Goal: Communication & Community: Answer question/provide support

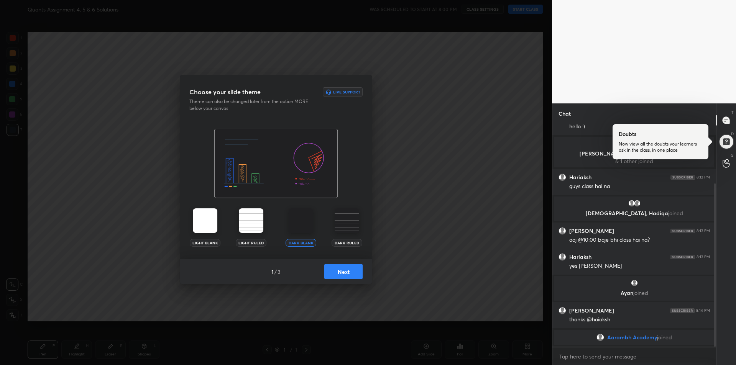
click at [346, 271] on button "Next" at bounding box center [343, 271] width 38 height 15
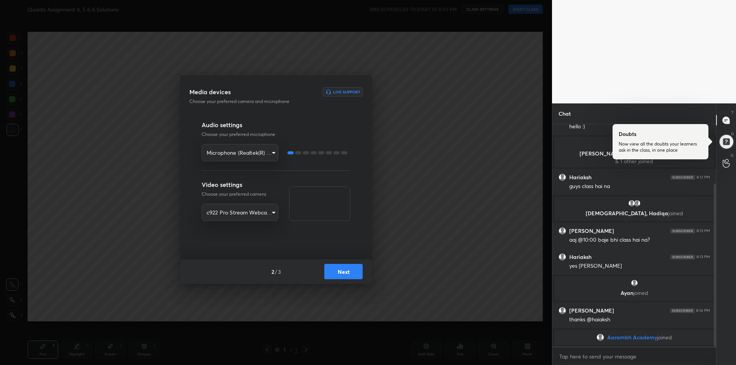
click at [351, 273] on button "Next" at bounding box center [343, 271] width 38 height 15
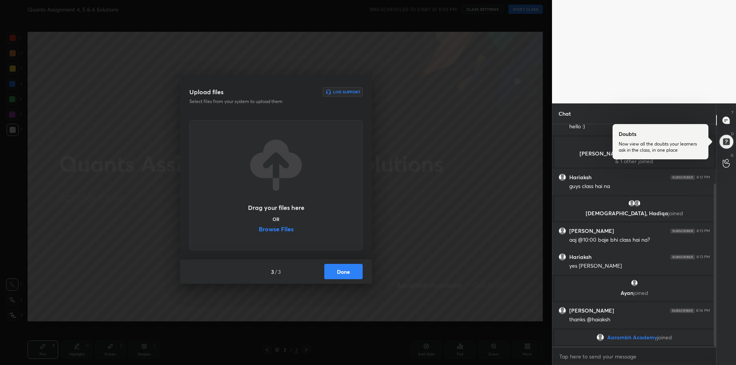
click at [349, 272] on button "Done" at bounding box center [343, 271] width 38 height 15
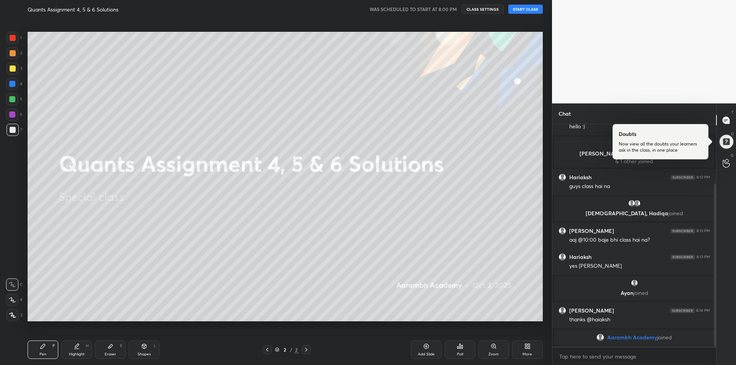
click at [527, 10] on button "START CLASS" at bounding box center [525, 9] width 34 height 9
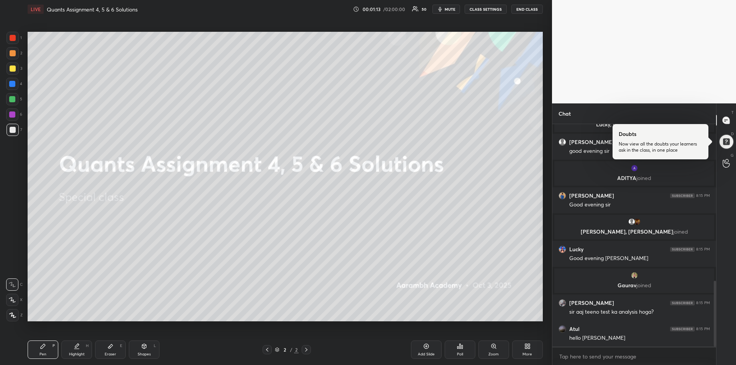
scroll to position [555, 0]
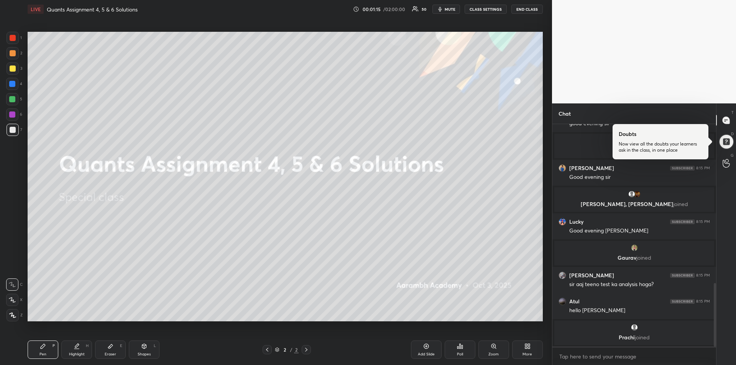
click at [528, 353] on div "More" at bounding box center [527, 355] width 10 height 4
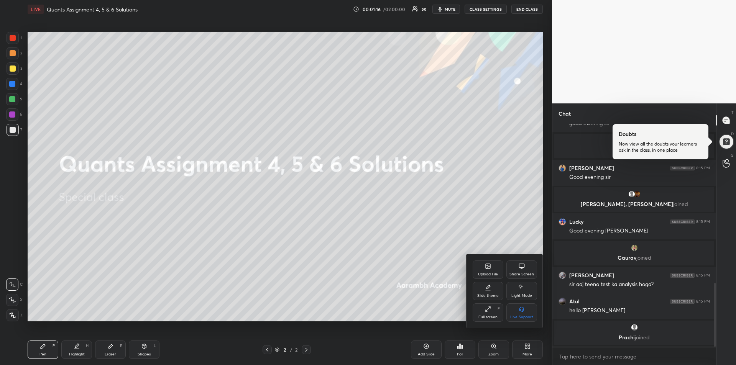
click at [487, 271] on div "Upload File" at bounding box center [488, 270] width 31 height 18
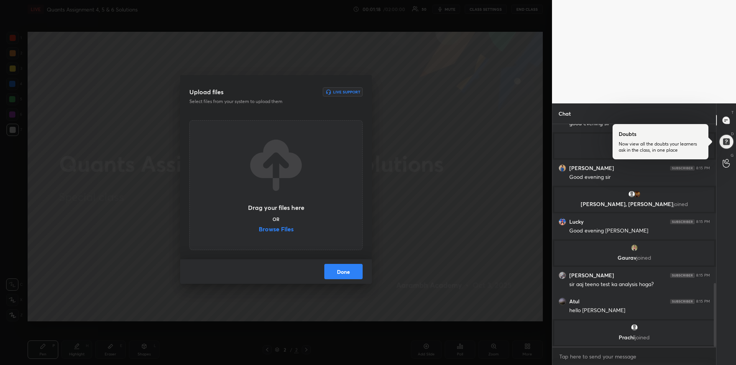
click at [277, 229] on label "Browse Files" at bounding box center [276, 230] width 35 height 8
click at [259, 229] on input "Browse Files" at bounding box center [259, 230] width 0 height 8
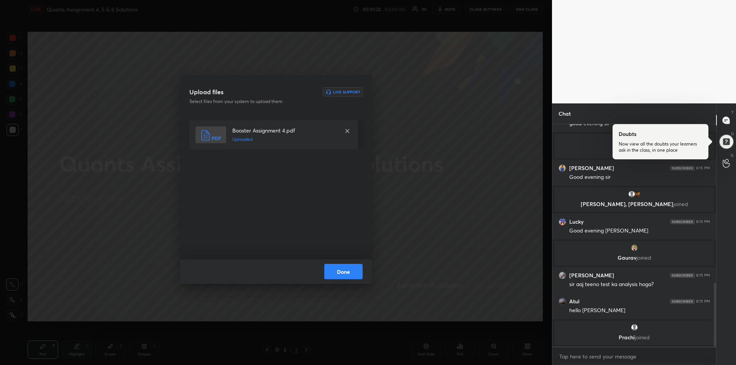
click at [342, 273] on button "Done" at bounding box center [343, 271] width 38 height 15
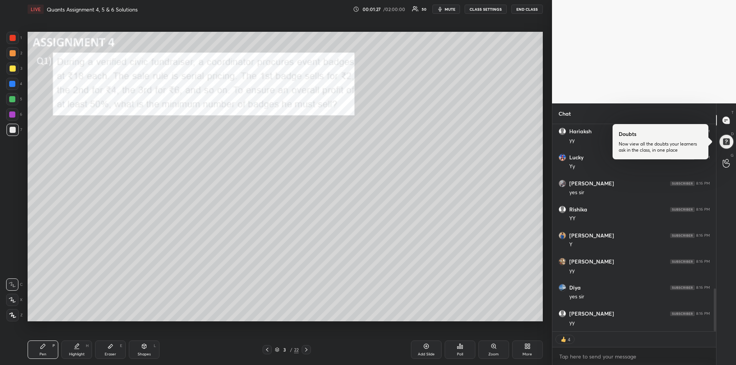
scroll to position [798, 0]
click at [15, 69] on div at bounding box center [13, 69] width 6 height 6
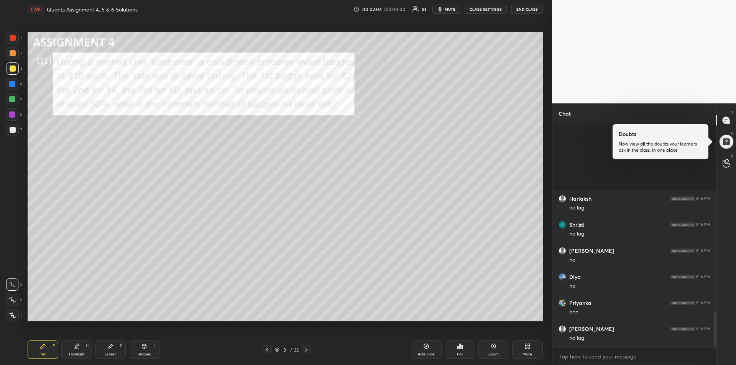
scroll to position [1180, 0]
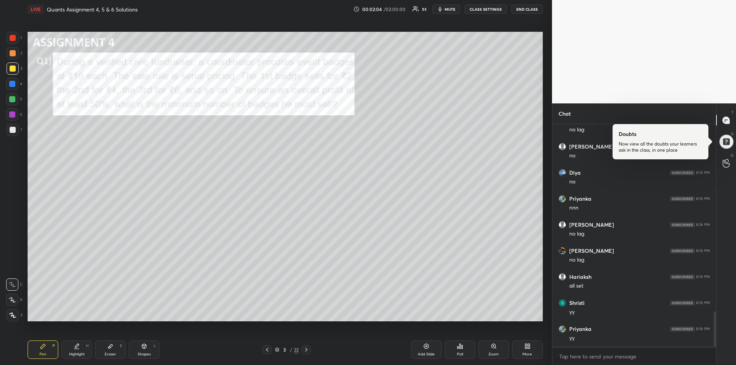
click at [12, 69] on div at bounding box center [13, 69] width 6 height 6
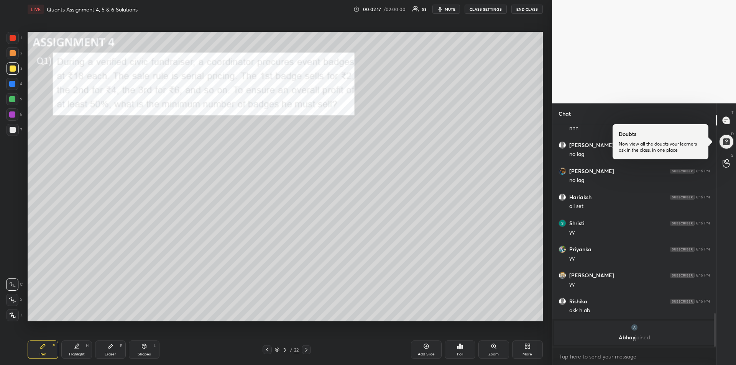
scroll to position [1186, 0]
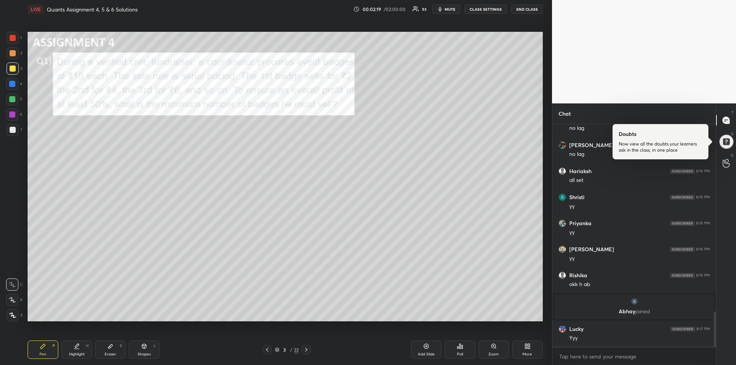
click at [11, 116] on div at bounding box center [12, 115] width 6 height 6
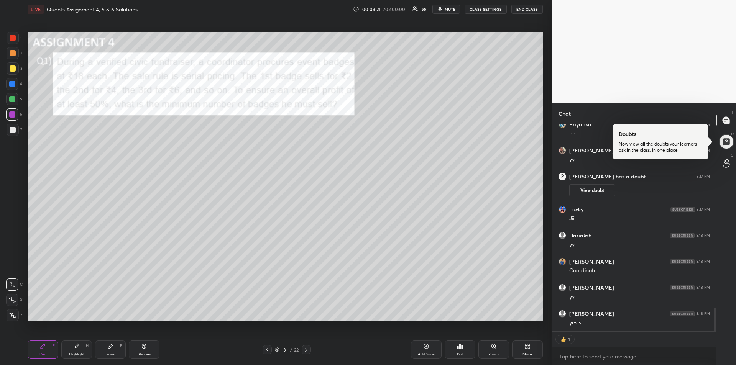
scroll to position [1631, 0]
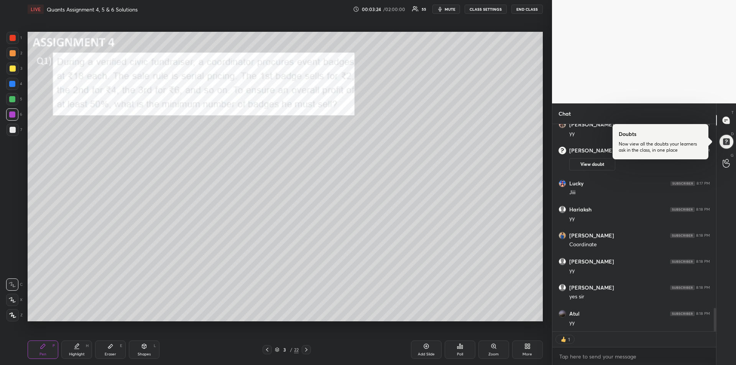
click at [109, 349] on icon at bounding box center [110, 346] width 6 height 6
click at [11, 316] on rect at bounding box center [11, 315] width 1 height 1
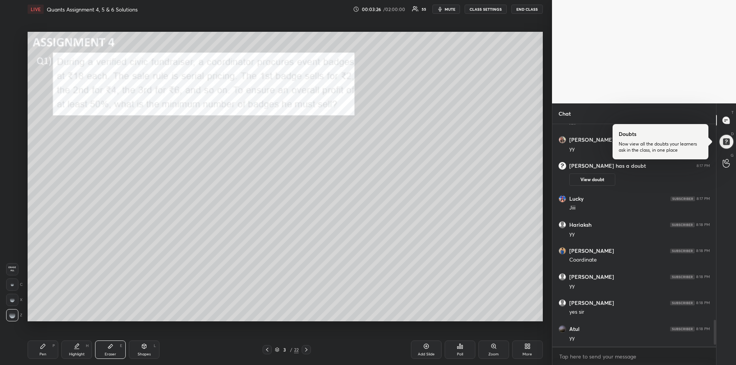
scroll to position [1616, 0]
click at [47, 353] on div "Pen P" at bounding box center [43, 350] width 31 height 18
click at [11, 71] on div at bounding box center [13, 69] width 6 height 6
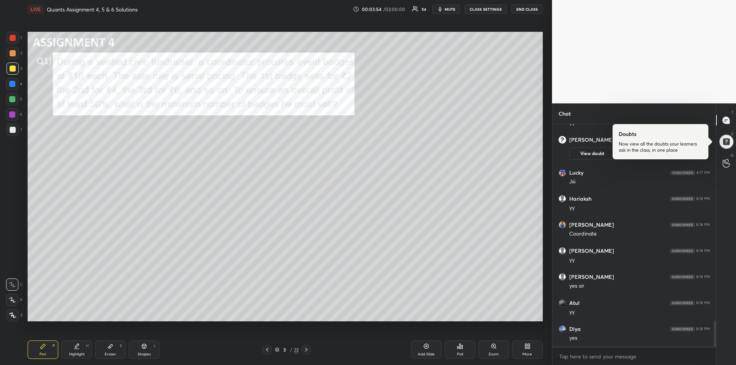
scroll to position [1670, 0]
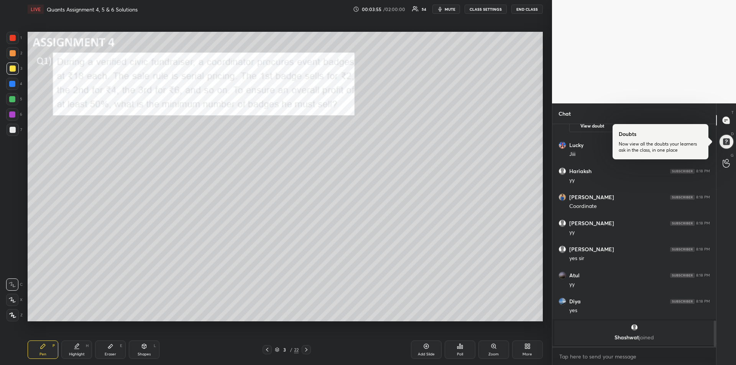
click at [11, 44] on div at bounding box center [13, 38] width 12 height 12
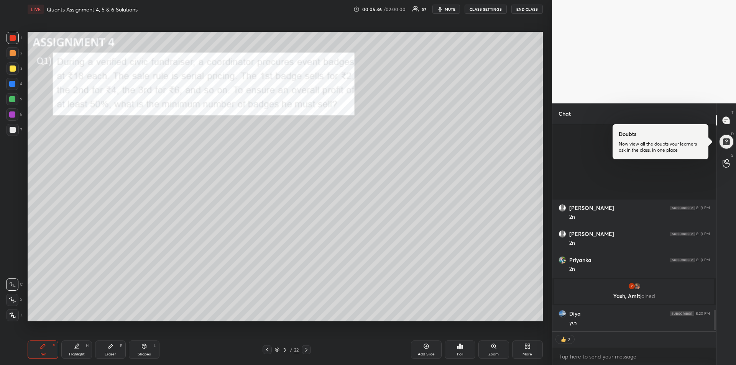
scroll to position [1893, 0]
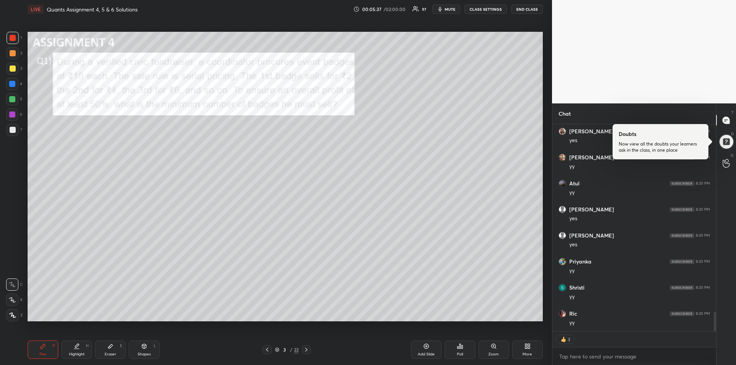
click at [308, 352] on icon at bounding box center [306, 350] width 6 height 6
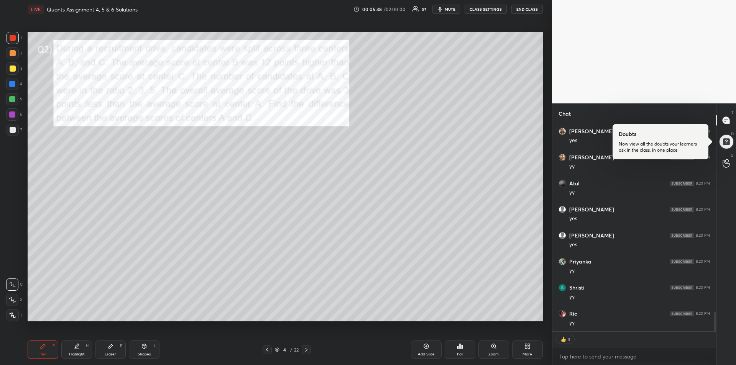
scroll to position [2023, 0]
click at [12, 69] on div at bounding box center [13, 69] width 6 height 6
click at [264, 351] on icon at bounding box center [267, 350] width 6 height 6
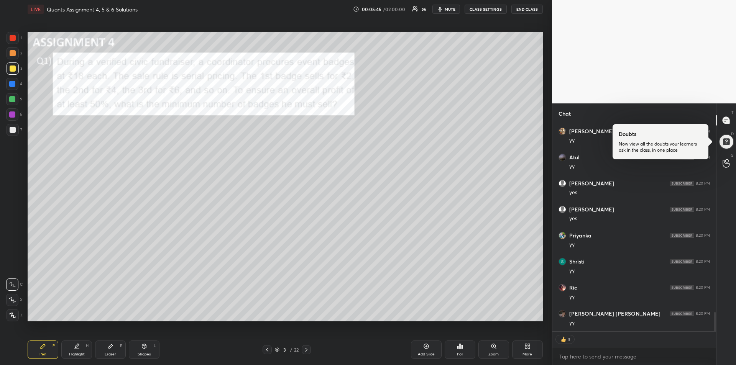
click at [423, 349] on icon at bounding box center [426, 346] width 6 height 6
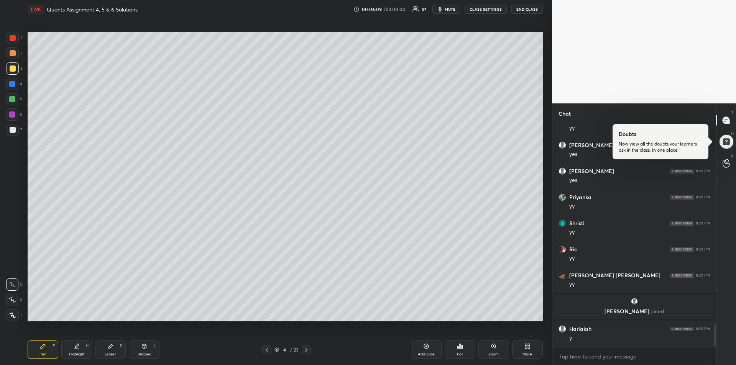
scroll to position [205, 161]
click at [267, 353] on div at bounding box center [266, 349] width 9 height 9
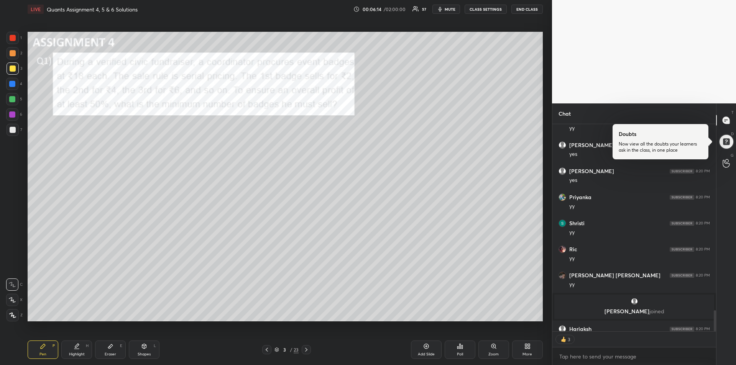
click at [308, 354] on div at bounding box center [306, 349] width 9 height 9
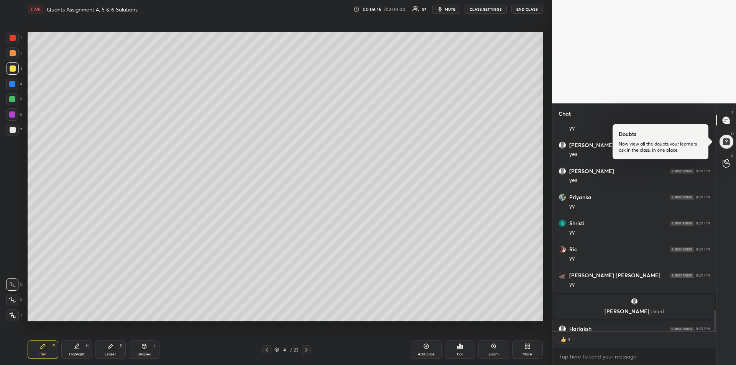
click at [307, 353] on div at bounding box center [306, 349] width 9 height 9
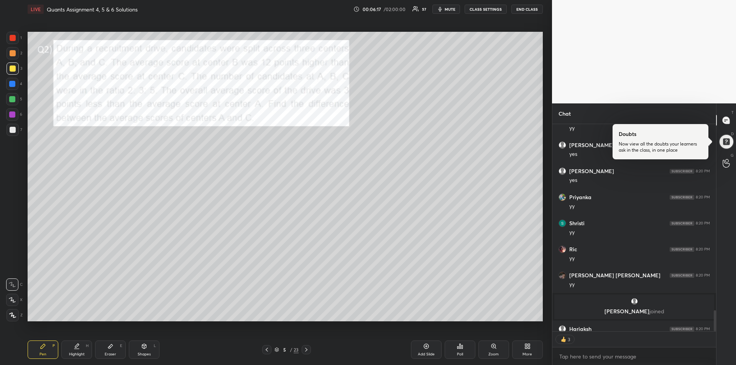
click at [7, 56] on div at bounding box center [13, 53] width 12 height 12
click at [80, 345] on div "Highlight H" at bounding box center [76, 350] width 31 height 18
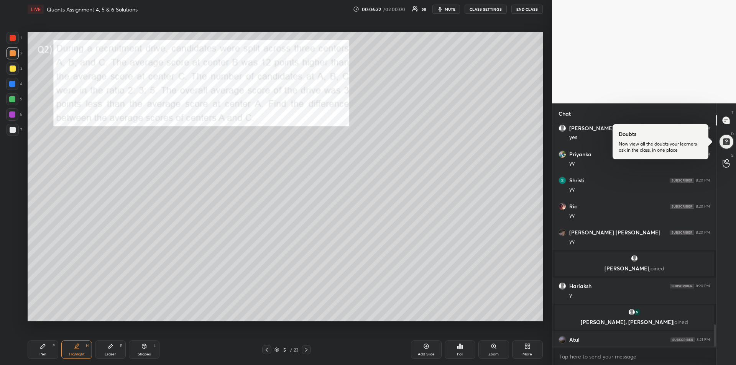
scroll to position [2024, 0]
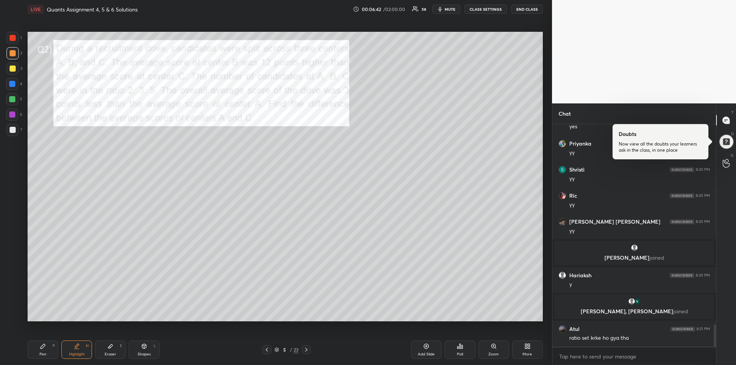
click at [40, 351] on div "Pen P" at bounding box center [43, 350] width 31 height 18
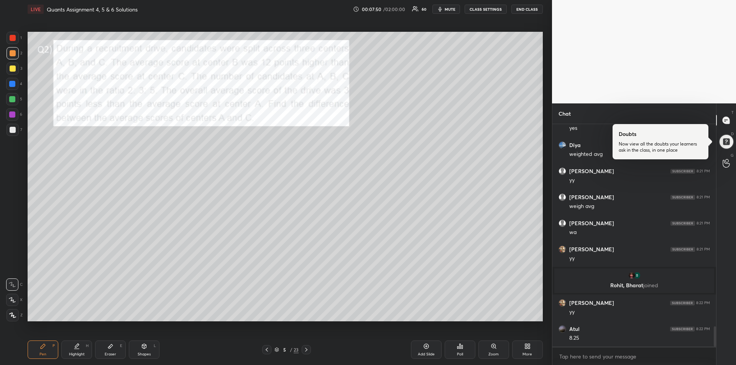
scroll to position [2240, 0]
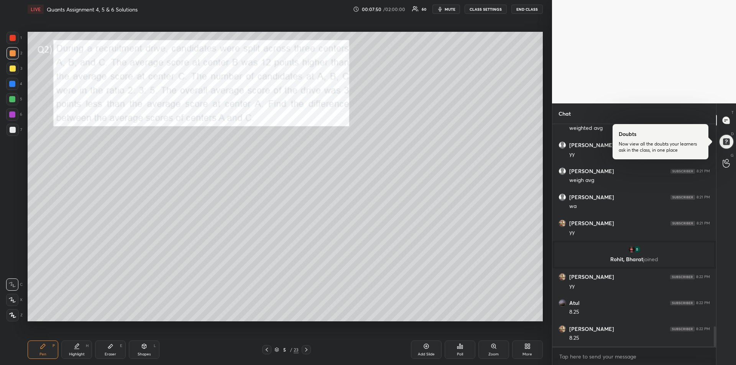
click at [109, 354] on div "Eraser" at bounding box center [110, 355] width 11 height 4
click at [44, 349] on icon at bounding box center [43, 346] width 6 height 6
click at [77, 350] on div "Highlight H" at bounding box center [76, 350] width 31 height 18
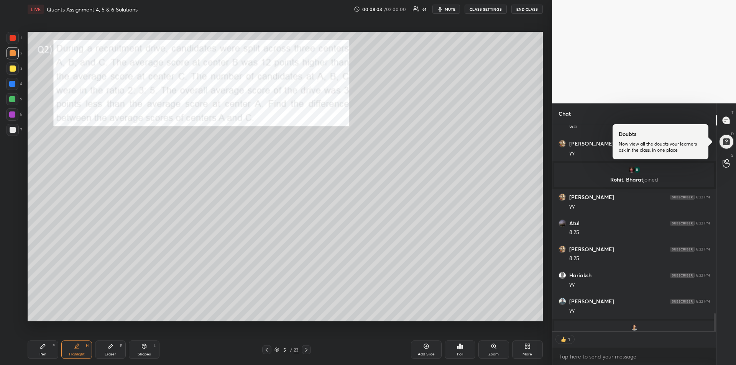
scroll to position [205, 161]
click at [44, 356] on div "Pen" at bounding box center [42, 355] width 7 height 4
click at [307, 351] on icon at bounding box center [306, 350] width 6 height 6
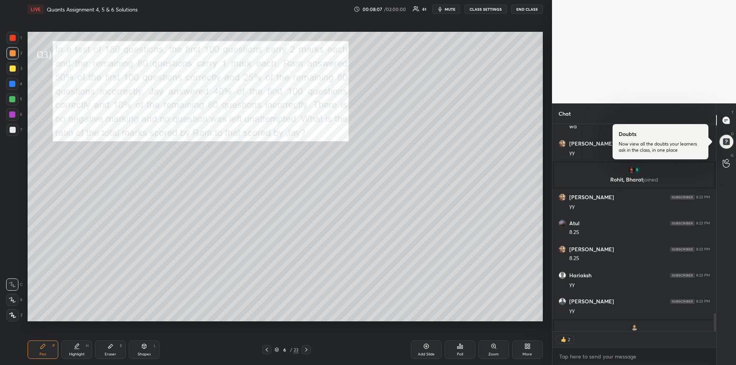
click at [7, 67] on div at bounding box center [13, 68] width 12 height 12
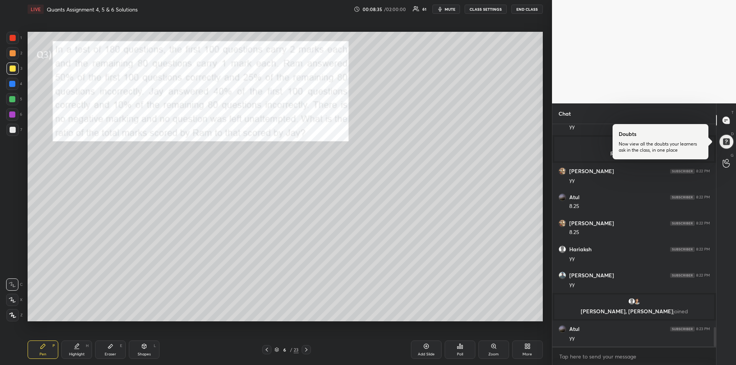
scroll to position [2297, 0]
click at [11, 41] on div at bounding box center [13, 38] width 6 height 6
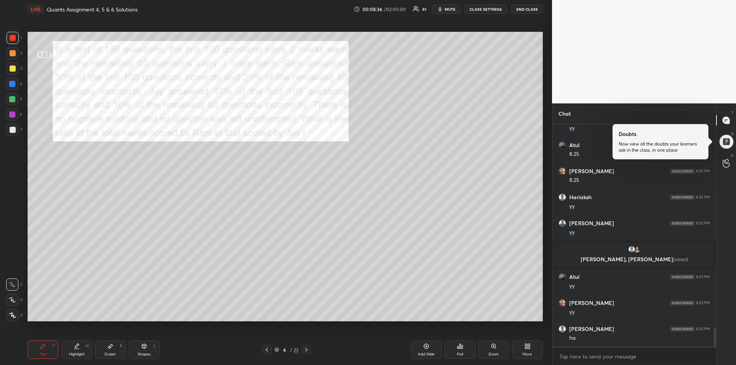
scroll to position [205, 161]
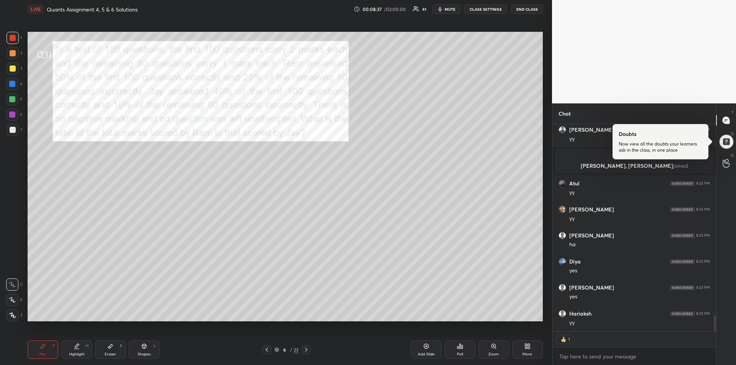
click at [77, 349] on icon at bounding box center [76, 349] width 5 height 0
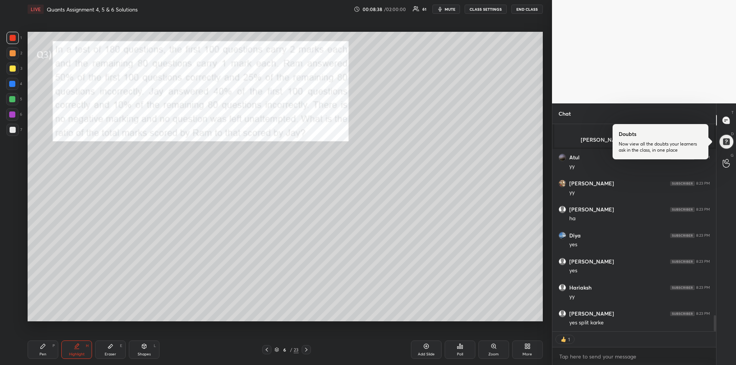
scroll to position [2495, 0]
click at [48, 354] on div "Pen P" at bounding box center [43, 350] width 31 height 18
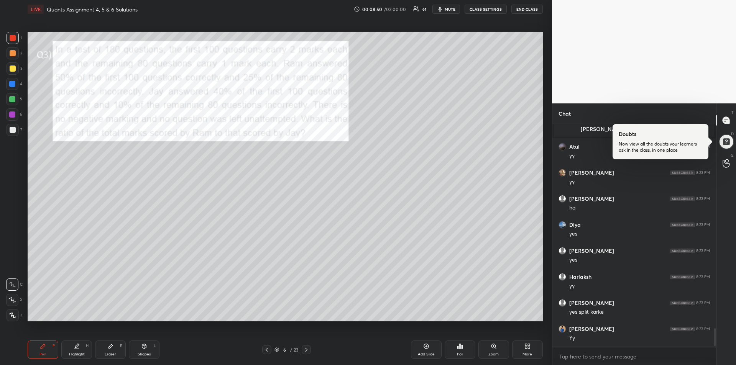
scroll to position [2506, 0]
click at [5, 38] on div "1 2 3 4 5 6 7 R O A L C X Z Erase all C X Z" at bounding box center [12, 177] width 25 height 290
click at [10, 87] on div at bounding box center [12, 84] width 12 height 12
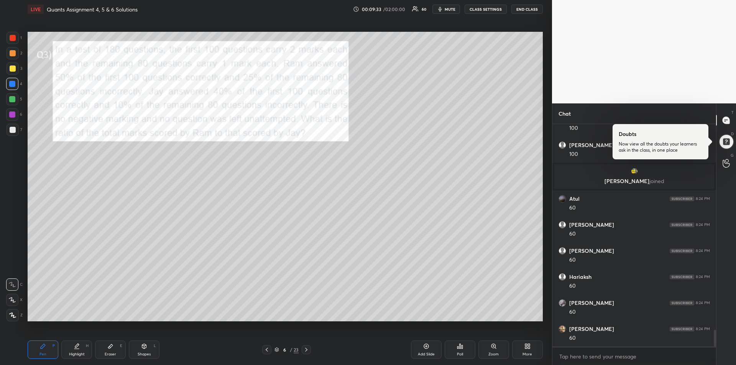
scroll to position [2745, 0]
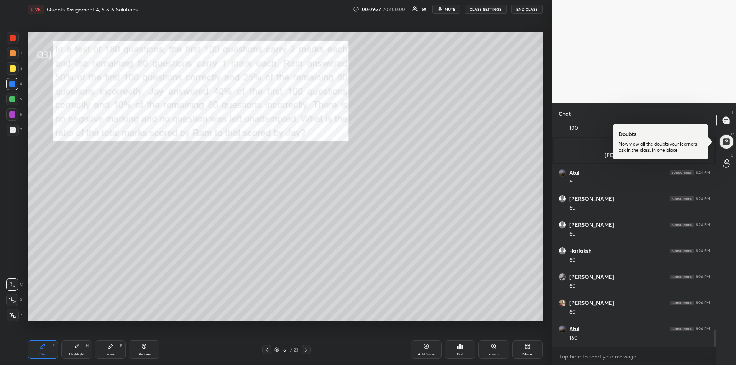
click at [13, 43] on div at bounding box center [13, 38] width 12 height 12
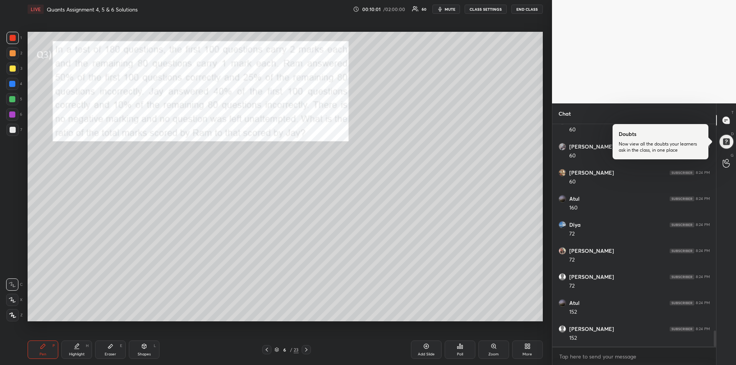
click at [113, 354] on div "Eraser" at bounding box center [110, 355] width 11 height 4
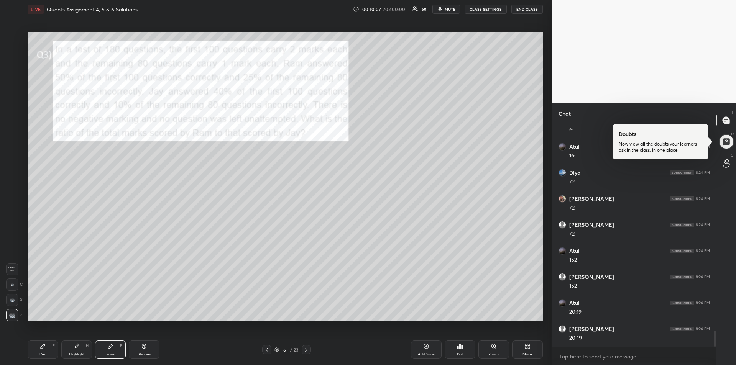
scroll to position [2954, 0]
click at [43, 349] on icon at bounding box center [43, 346] width 6 height 6
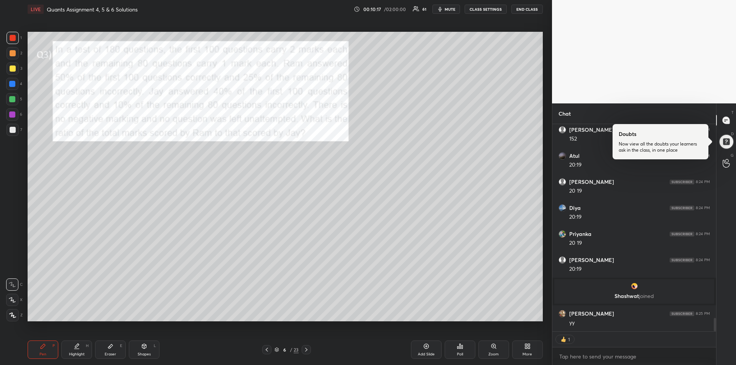
scroll to position [2975, 0]
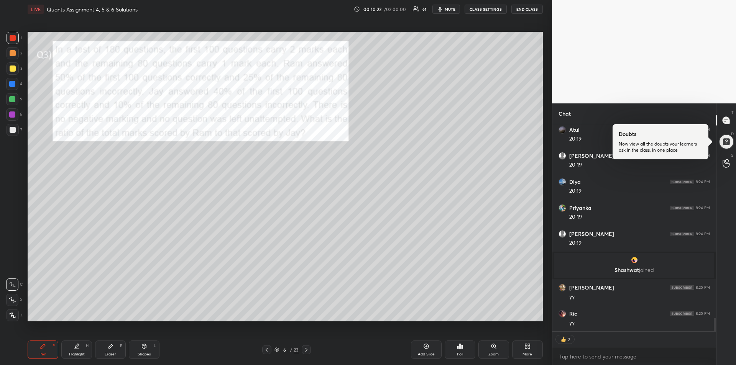
click at [10, 100] on div at bounding box center [12, 99] width 6 height 6
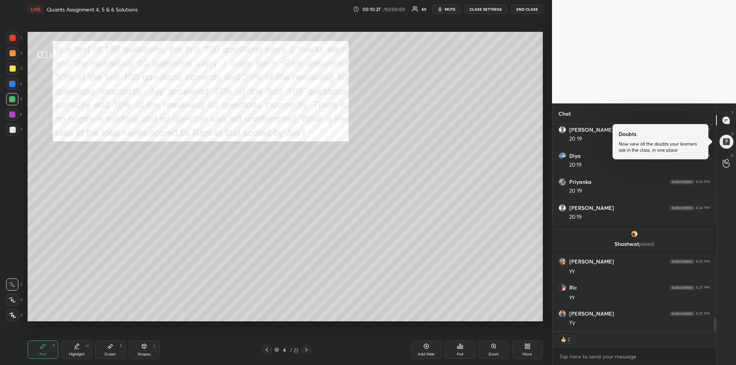
scroll to position [3027, 0]
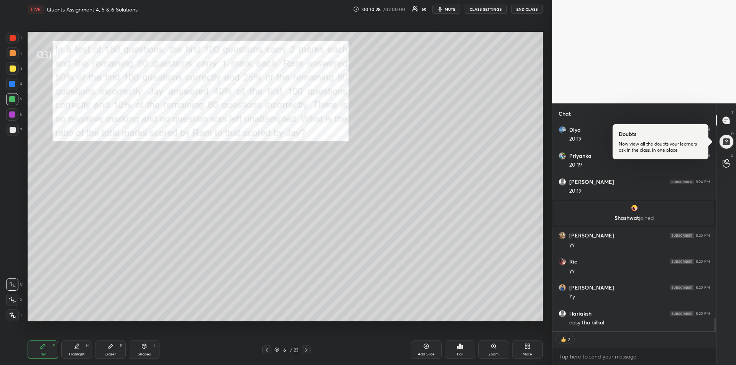
click at [108, 350] on div "Eraser E" at bounding box center [110, 350] width 31 height 18
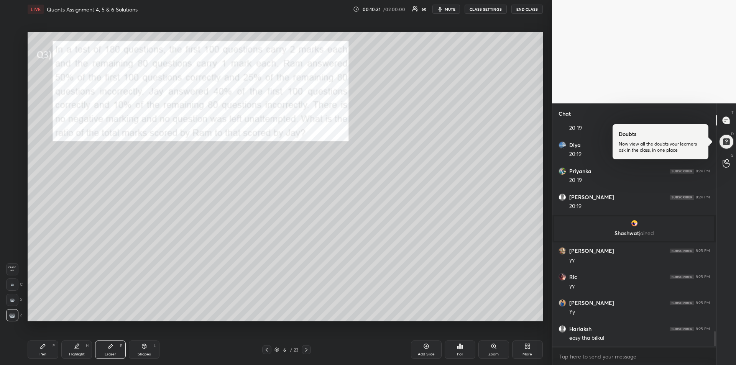
click at [44, 351] on div "Pen P" at bounding box center [43, 350] width 31 height 18
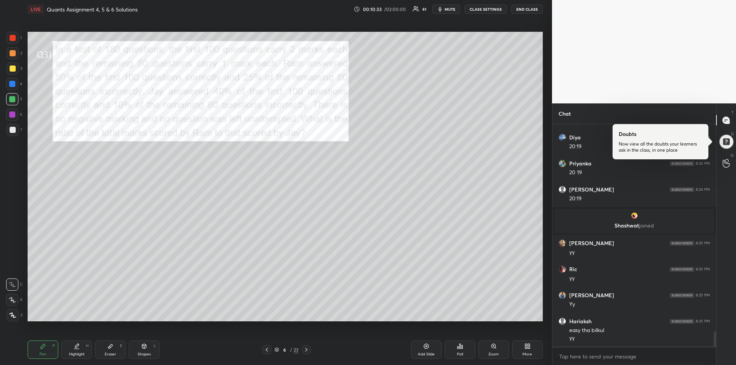
click at [15, 43] on div at bounding box center [13, 38] width 12 height 12
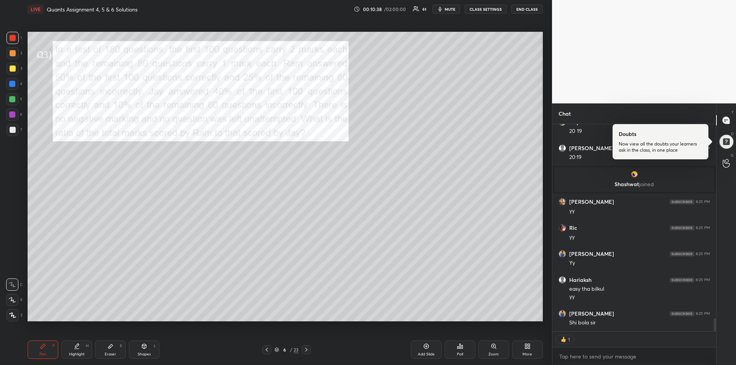
click at [309, 350] on icon at bounding box center [306, 350] width 6 height 6
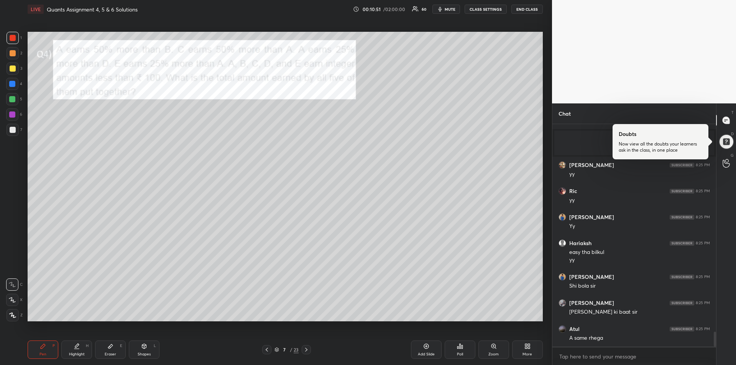
scroll to position [3124, 0]
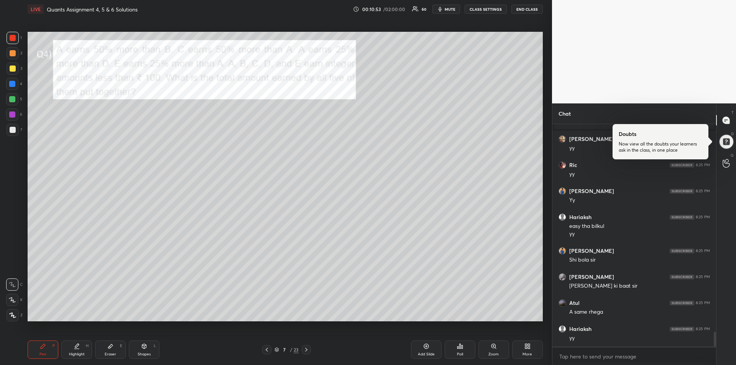
click at [424, 350] on div "Add Slide" at bounding box center [426, 350] width 31 height 18
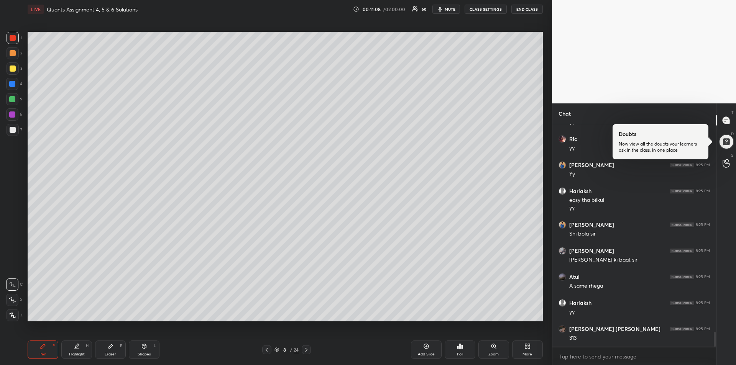
scroll to position [3176, 0]
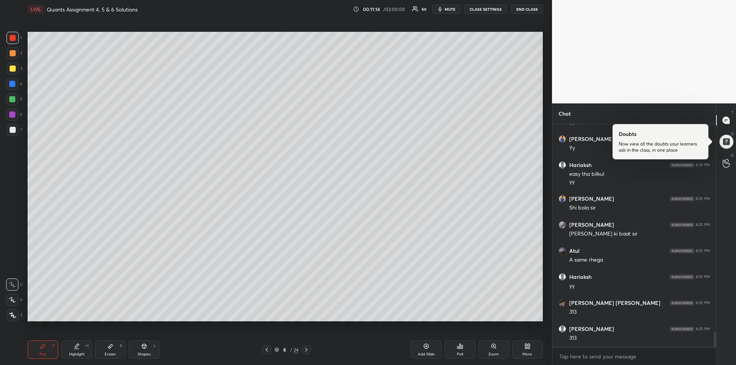
click at [10, 115] on div at bounding box center [12, 115] width 6 height 6
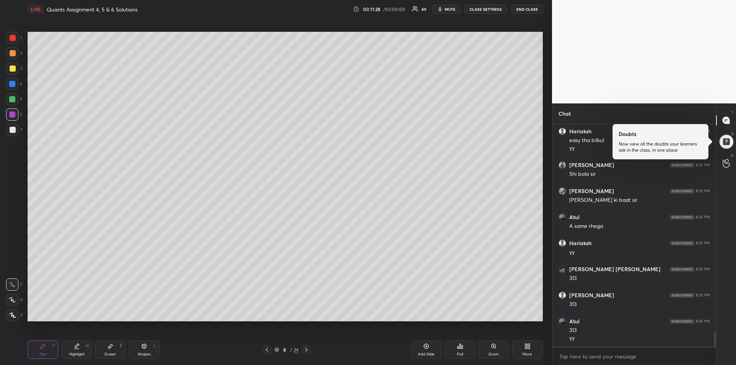
scroll to position [3262, 0]
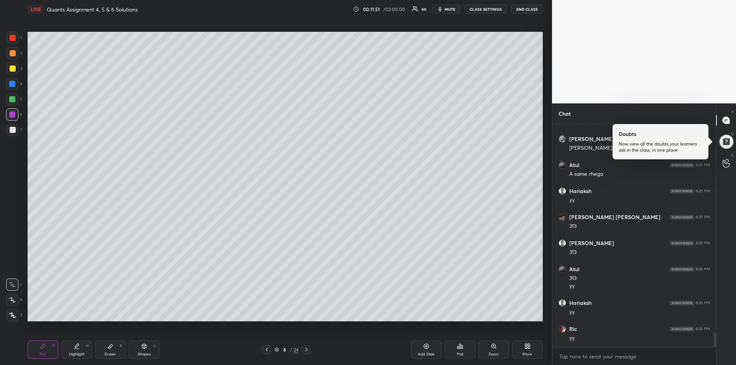
click at [265, 351] on icon at bounding box center [267, 350] width 6 height 6
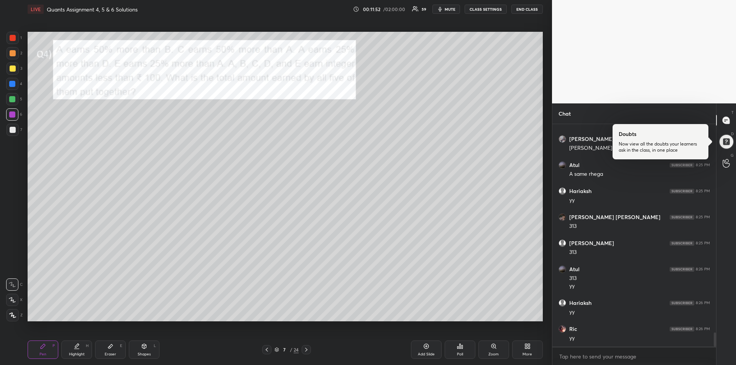
click at [12, 53] on div at bounding box center [13, 53] width 6 height 6
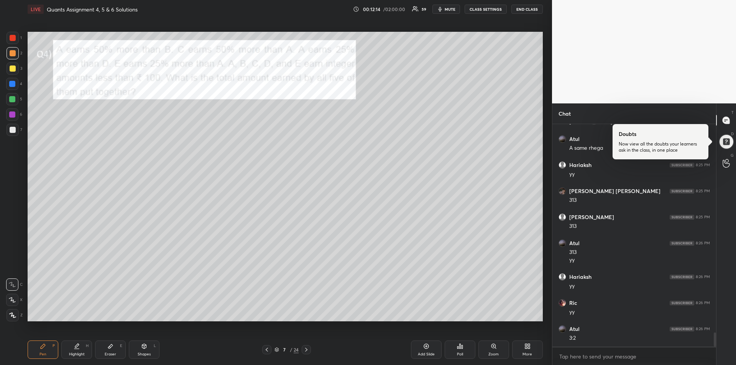
scroll to position [3314, 0]
click at [11, 84] on div at bounding box center [12, 84] width 6 height 6
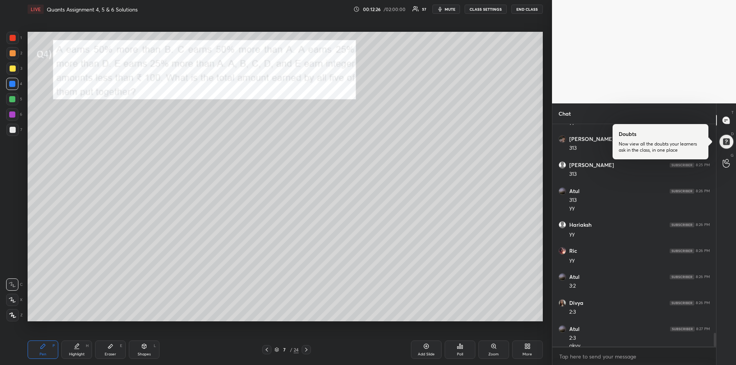
scroll to position [3347, 0]
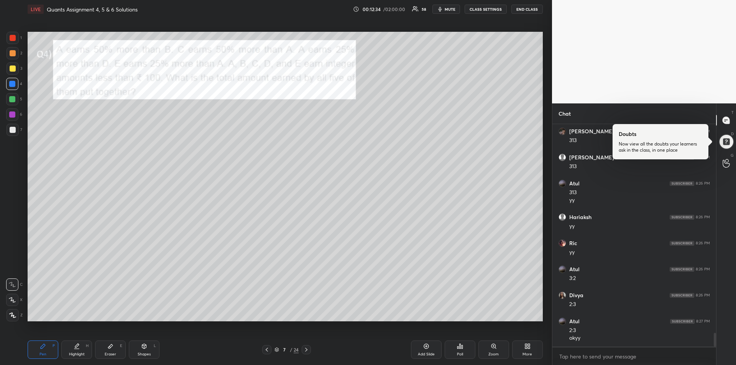
click at [13, 129] on div at bounding box center [13, 130] width 6 height 6
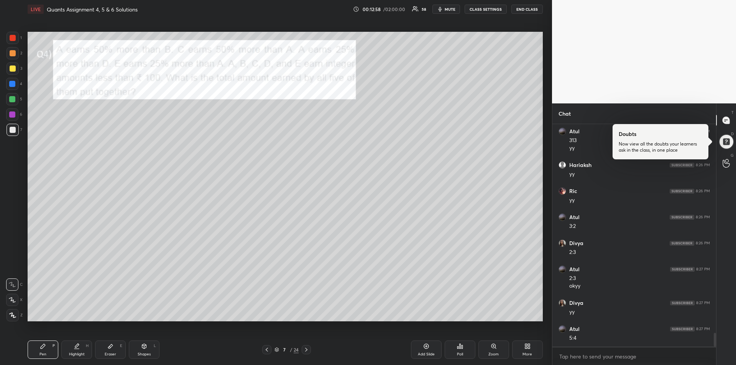
click at [11, 86] on div at bounding box center [12, 84] width 6 height 6
click at [77, 347] on icon at bounding box center [77, 346] width 4 height 4
click at [42, 353] on div "Pen" at bounding box center [42, 355] width 7 height 4
click at [12, 43] on div at bounding box center [13, 38] width 12 height 12
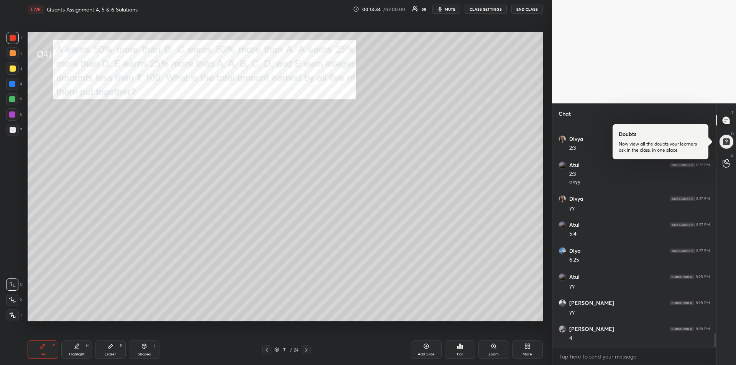
scroll to position [3530, 0]
click at [9, 84] on div at bounding box center [12, 84] width 12 height 12
click at [75, 353] on div "Highlight" at bounding box center [77, 355] width 16 height 4
click at [39, 351] on div "Pen P" at bounding box center [43, 350] width 31 height 18
click at [115, 350] on div "Eraser E" at bounding box center [110, 350] width 31 height 18
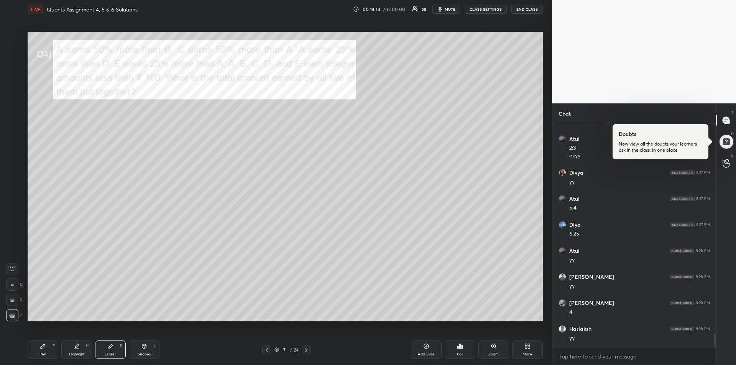
click at [29, 353] on div "Pen P" at bounding box center [43, 350] width 31 height 18
click at [80, 348] on div "Highlight H" at bounding box center [76, 350] width 31 height 18
click at [36, 358] on div "Pen P" at bounding box center [43, 350] width 31 height 18
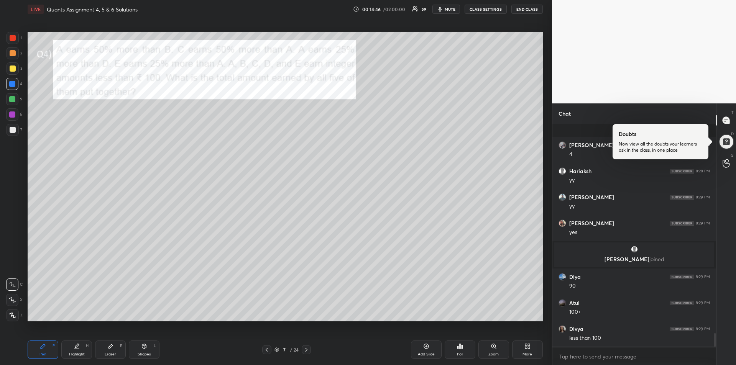
scroll to position [3557, 0]
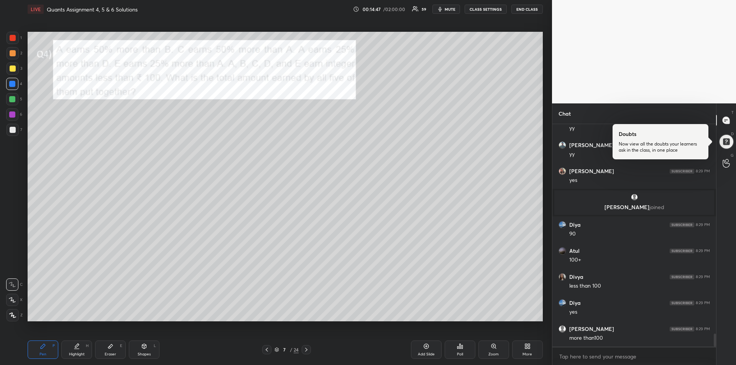
click at [38, 354] on div "Pen P" at bounding box center [43, 350] width 31 height 18
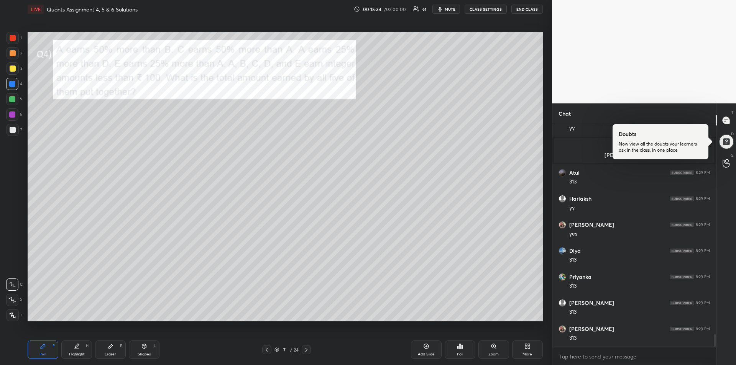
scroll to position [3749, 0]
click at [107, 348] on div "Eraser E" at bounding box center [110, 350] width 31 height 18
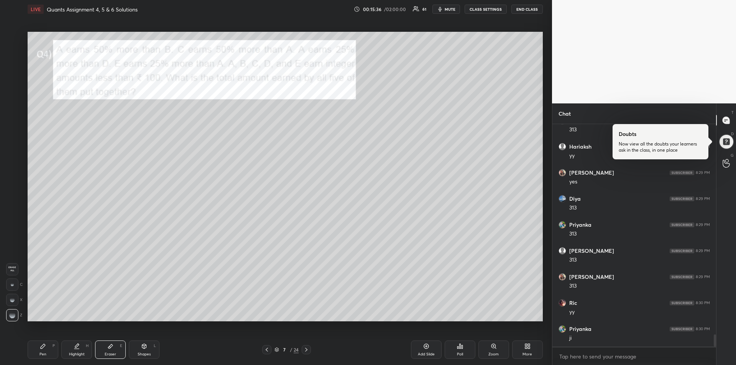
scroll to position [3827, 0]
click at [36, 352] on div "Pen P" at bounding box center [43, 350] width 31 height 18
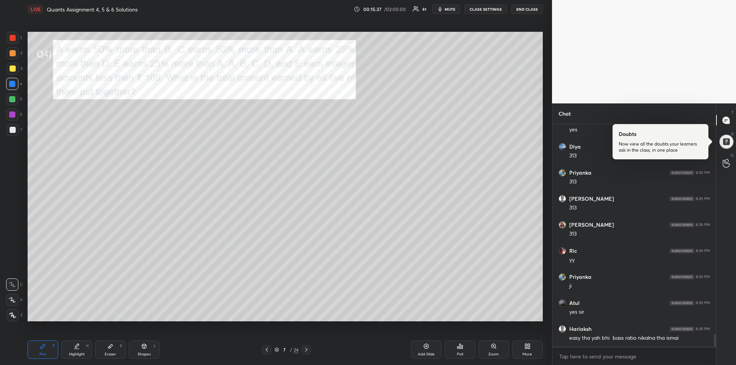
scroll to position [3853, 0]
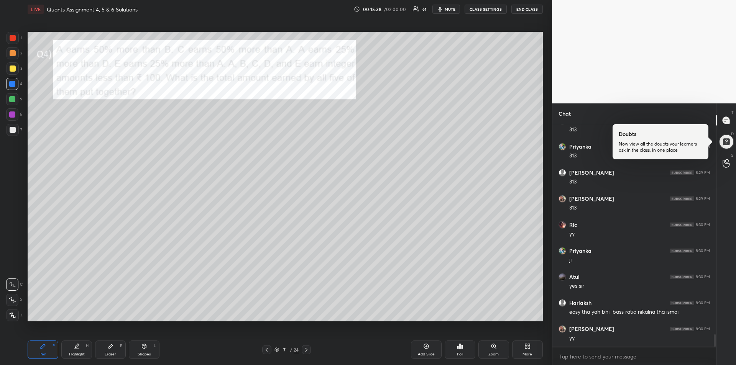
click at [308, 350] on icon at bounding box center [306, 350] width 6 height 6
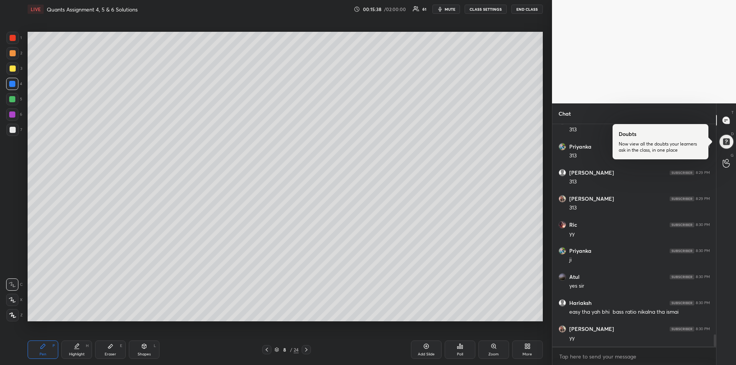
click at [306, 349] on icon at bounding box center [306, 350] width 2 height 4
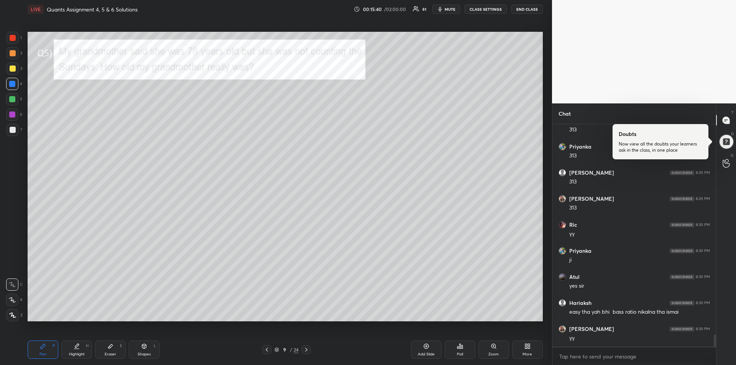
click at [7, 59] on div "1 2 3 4 5 6 7" at bounding box center [14, 85] width 16 height 107
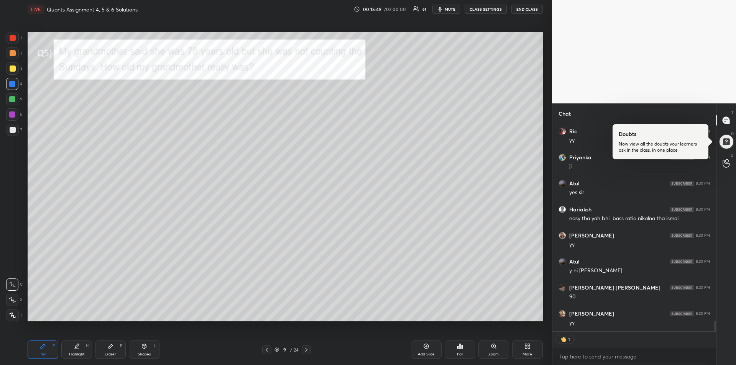
scroll to position [3973, 0]
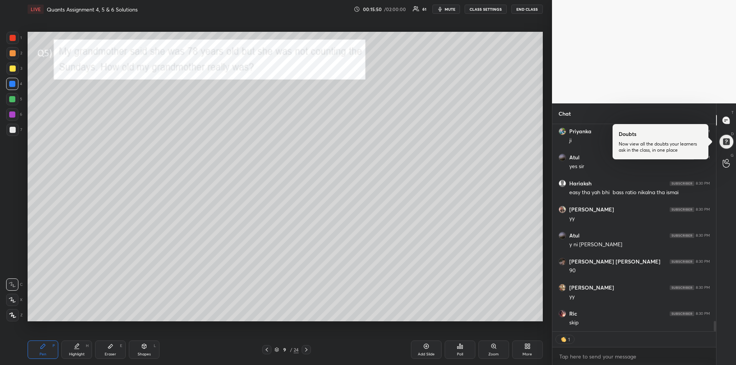
click at [13, 68] on div at bounding box center [13, 69] width 6 height 6
click at [11, 43] on div at bounding box center [13, 38] width 12 height 12
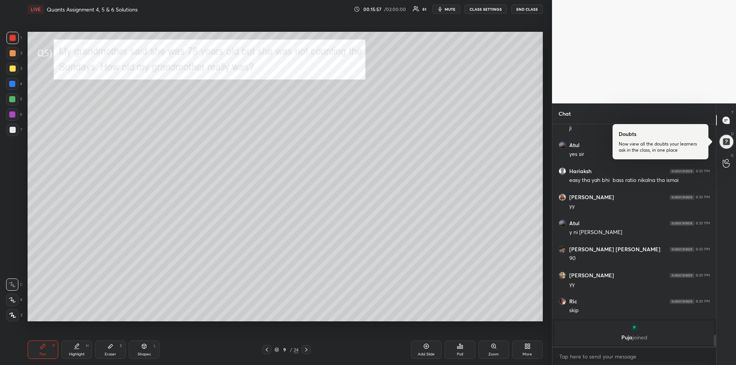
scroll to position [3885, 0]
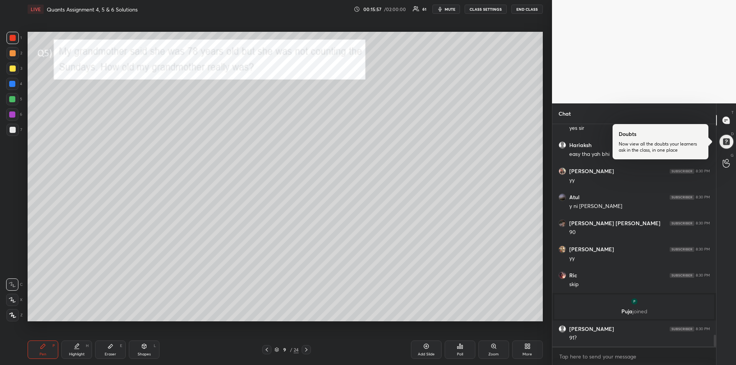
click at [427, 348] on icon at bounding box center [426, 346] width 6 height 6
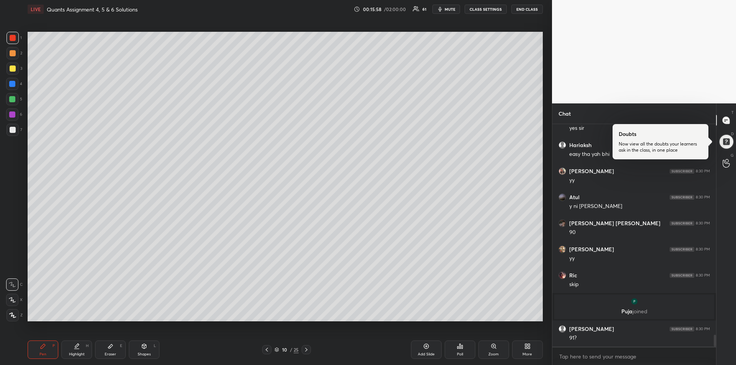
click at [9, 117] on div at bounding box center [12, 115] width 6 height 6
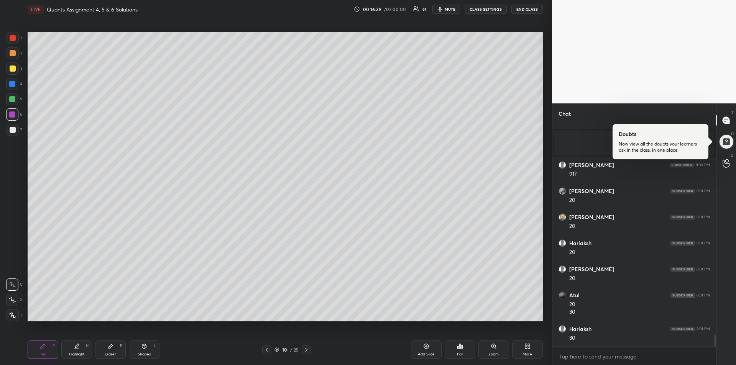
scroll to position [4153, 0]
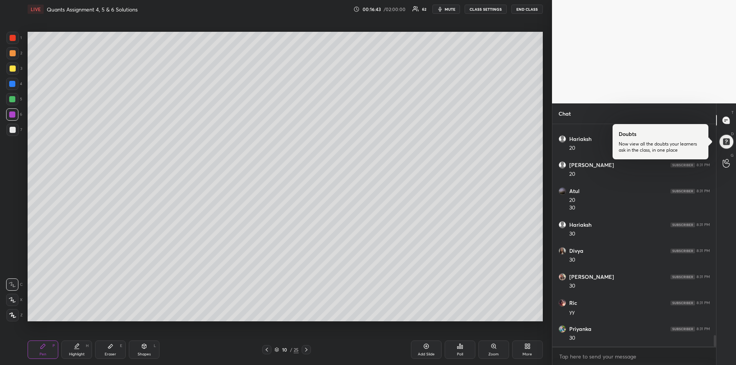
click at [11, 133] on div at bounding box center [13, 130] width 6 height 6
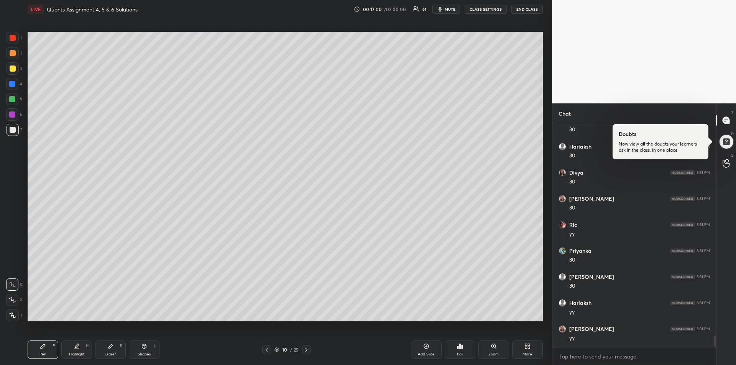
click at [13, 101] on div at bounding box center [12, 99] width 6 height 6
click at [424, 351] on div "Add Slide" at bounding box center [426, 350] width 31 height 18
click at [266, 350] on icon at bounding box center [267, 350] width 2 height 4
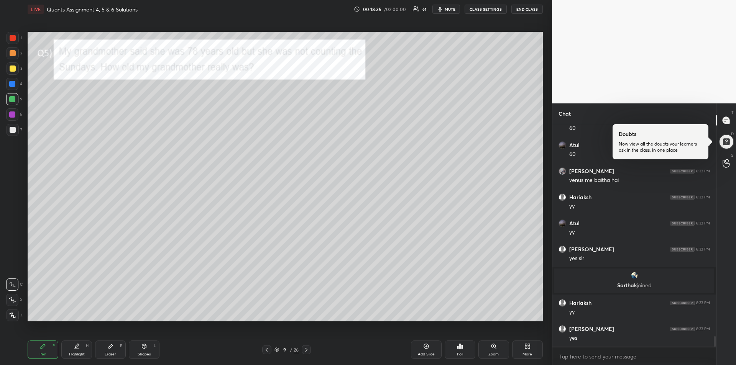
click at [266, 350] on icon at bounding box center [267, 350] width 6 height 6
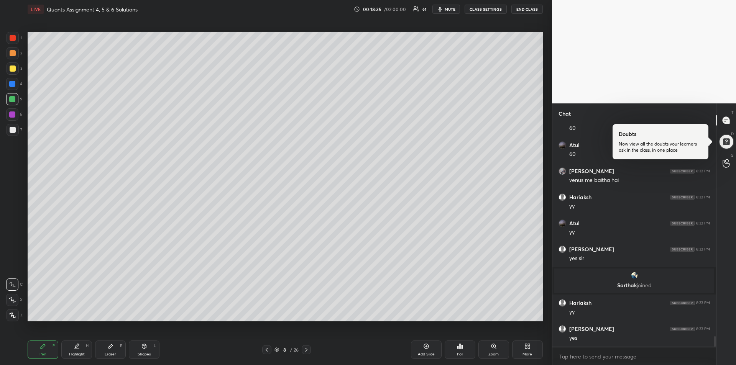
click at [303, 351] on div at bounding box center [306, 349] width 9 height 9
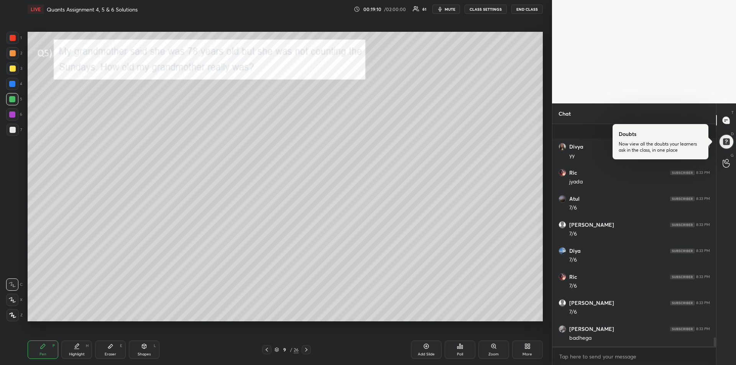
scroll to position [5196, 0]
click at [10, 113] on div at bounding box center [12, 115] width 6 height 6
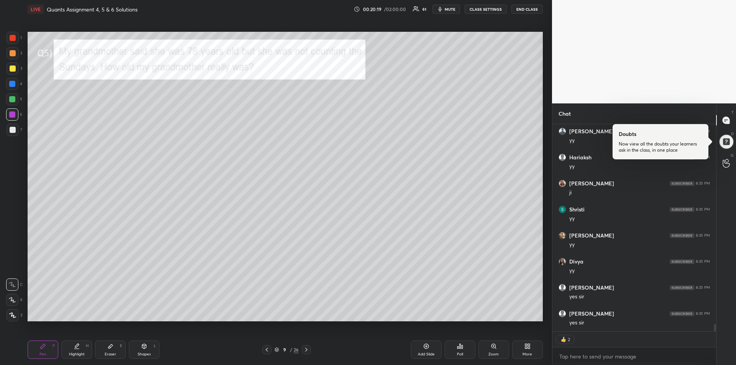
scroll to position [5707, 0]
click at [107, 354] on div "Eraser" at bounding box center [110, 355] width 11 height 4
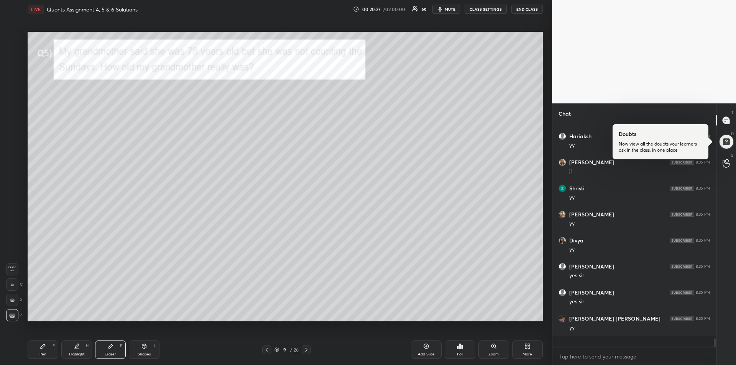
scroll to position [5691, 0]
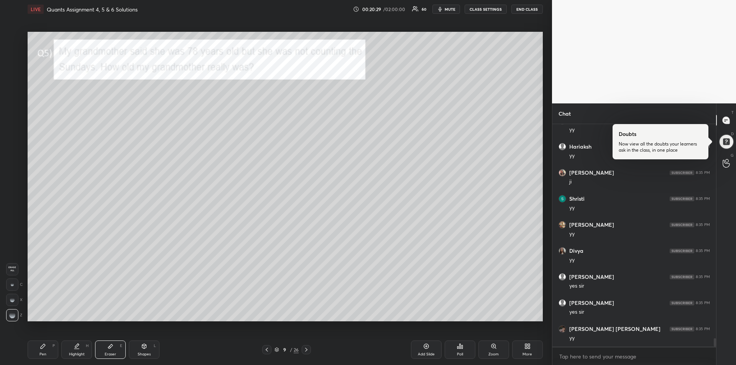
click at [38, 355] on div "Pen P" at bounding box center [43, 350] width 31 height 18
click at [307, 352] on icon at bounding box center [306, 350] width 6 height 6
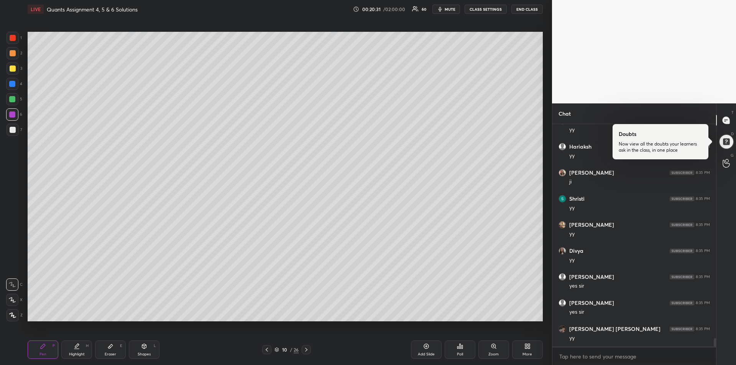
click at [309, 353] on icon at bounding box center [306, 350] width 6 height 6
click at [310, 350] on div at bounding box center [306, 349] width 9 height 9
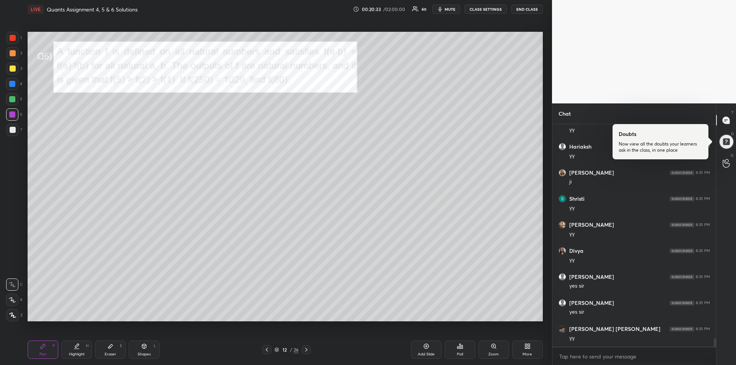
click at [11, 56] on div at bounding box center [13, 53] width 12 height 12
click at [309, 351] on icon at bounding box center [306, 350] width 6 height 6
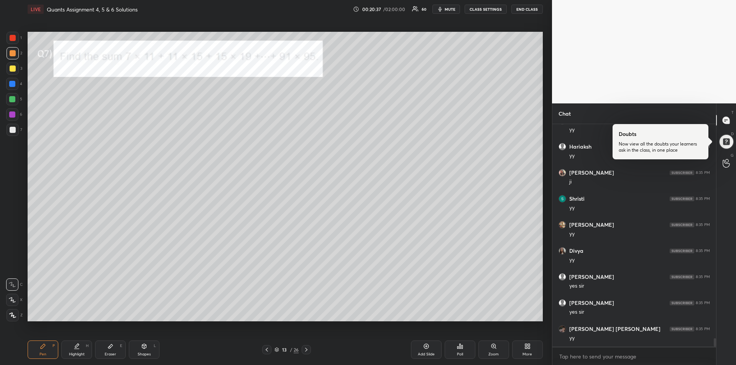
click at [305, 345] on div "Pen P Highlight H Eraser E Shapes L 13 / 26 Add Slide Poll Zoom More" at bounding box center [285, 350] width 515 height 31
click at [306, 351] on icon at bounding box center [306, 350] width 6 height 6
click at [308, 350] on icon at bounding box center [306, 350] width 6 height 6
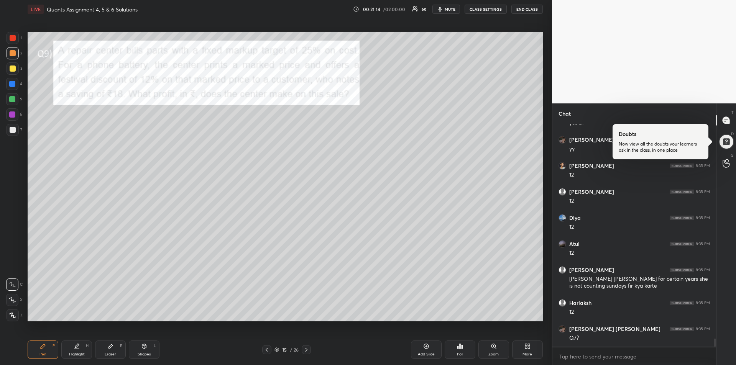
scroll to position [5908, 0]
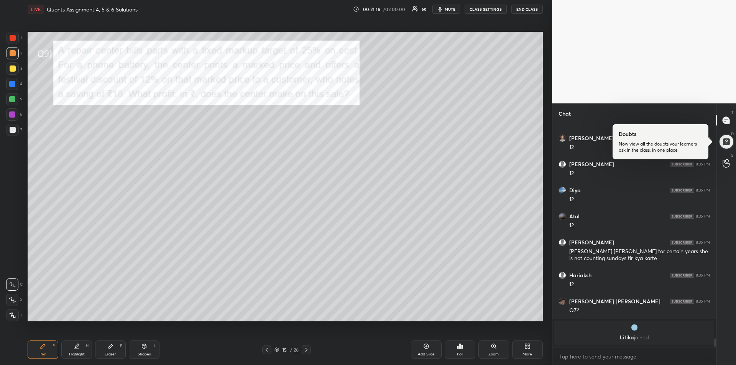
click at [13, 68] on div at bounding box center [13, 69] width 6 height 6
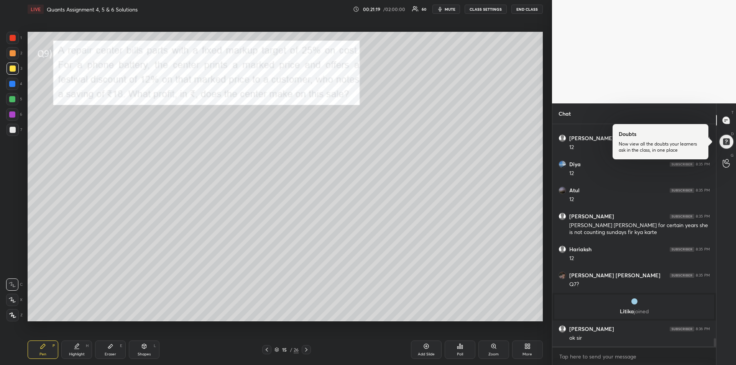
scroll to position [5545, 0]
click at [13, 43] on div at bounding box center [13, 38] width 12 height 12
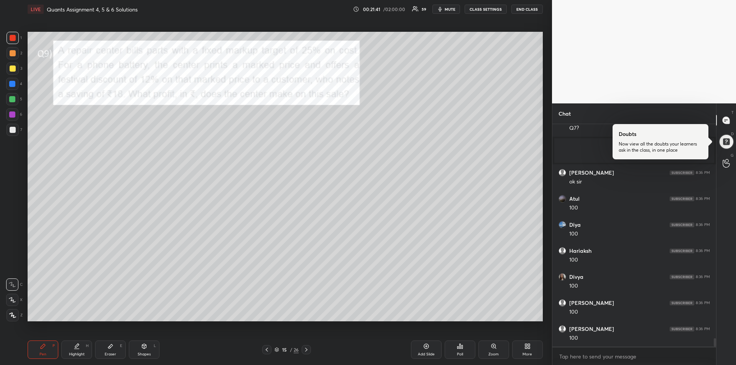
scroll to position [5753, 0]
click at [13, 86] on div at bounding box center [12, 84] width 6 height 6
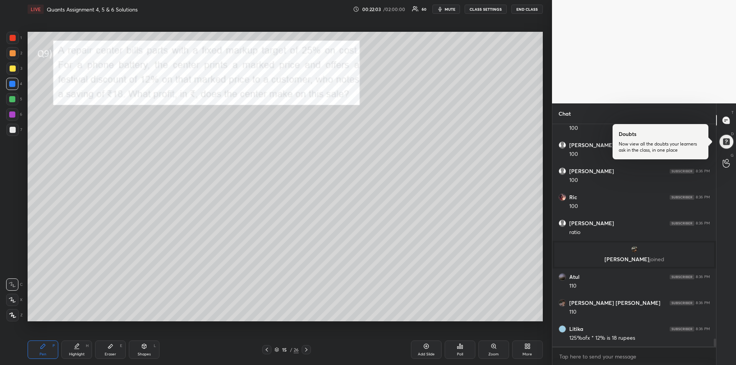
scroll to position [5823, 0]
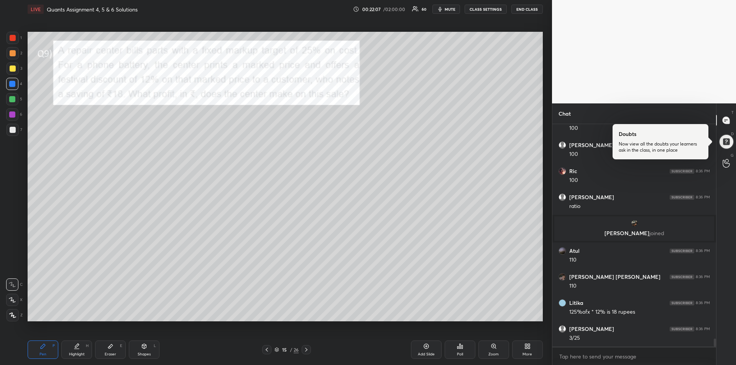
click at [13, 116] on div at bounding box center [12, 115] width 6 height 6
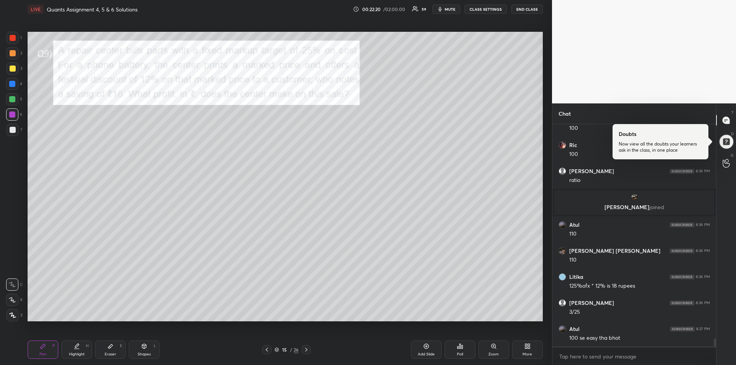
scroll to position [5875, 0]
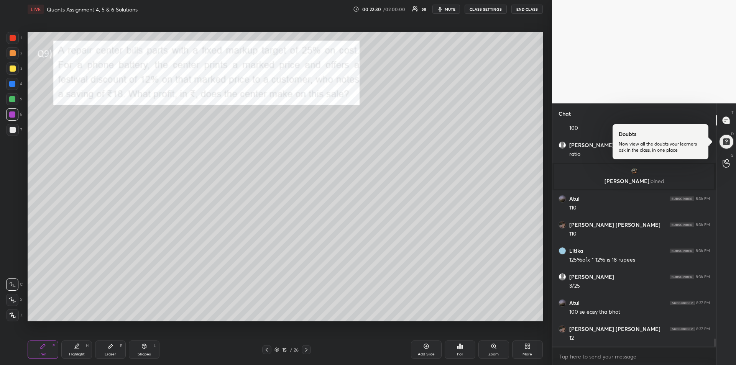
click at [11, 69] on div at bounding box center [13, 69] width 6 height 6
click at [11, 56] on div at bounding box center [13, 53] width 6 height 6
click at [308, 351] on icon at bounding box center [306, 350] width 6 height 6
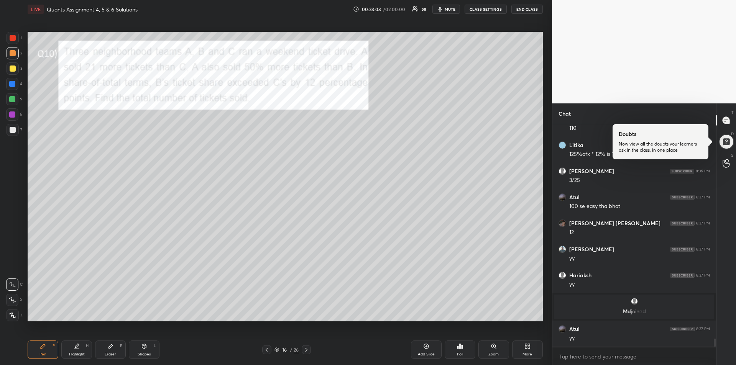
scroll to position [5957, 0]
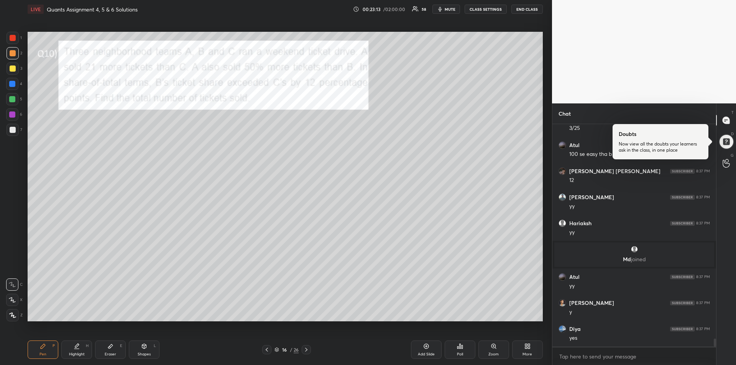
click at [13, 116] on div at bounding box center [12, 115] width 6 height 6
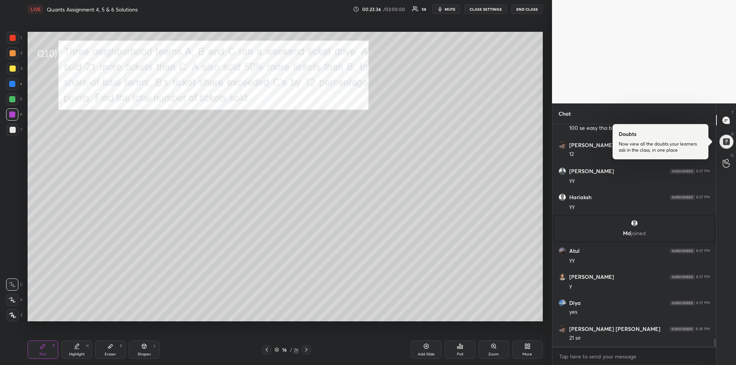
click at [11, 43] on div at bounding box center [13, 38] width 12 height 12
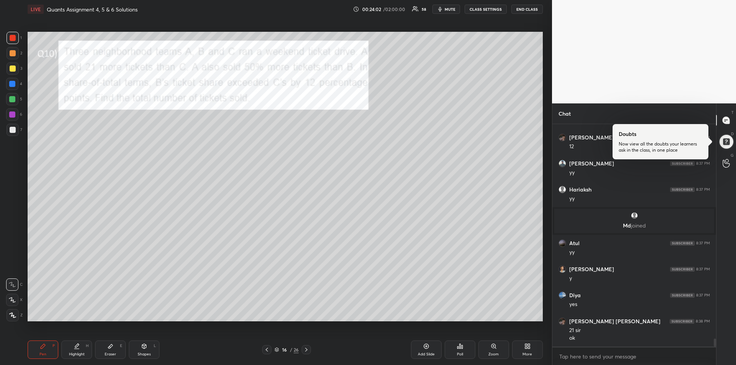
click at [13, 86] on div at bounding box center [12, 84] width 6 height 6
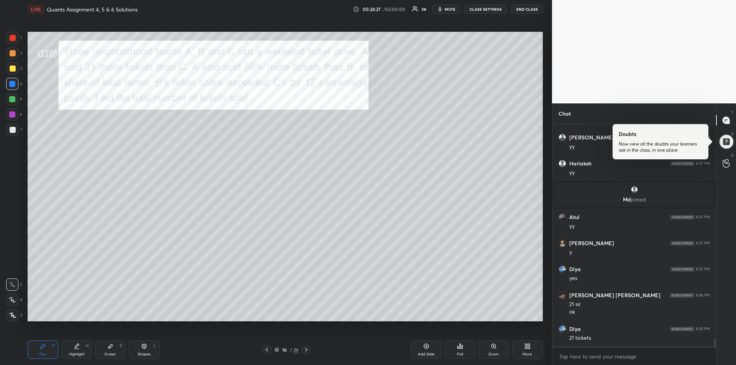
scroll to position [6043, 0]
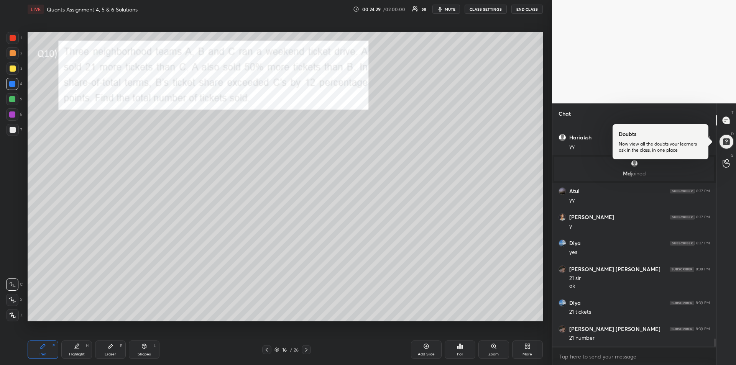
click at [12, 112] on div at bounding box center [12, 115] width 6 height 6
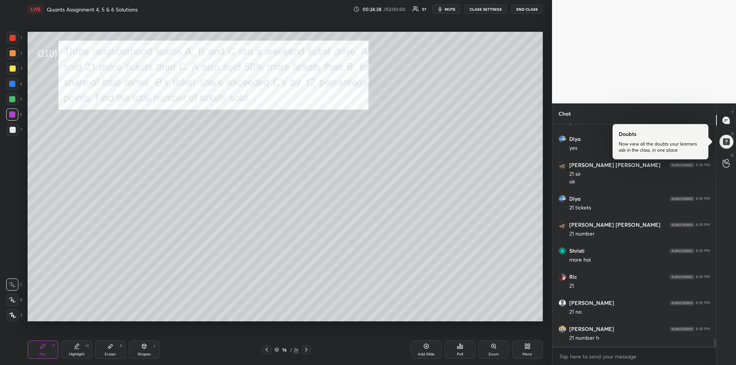
scroll to position [6173, 0]
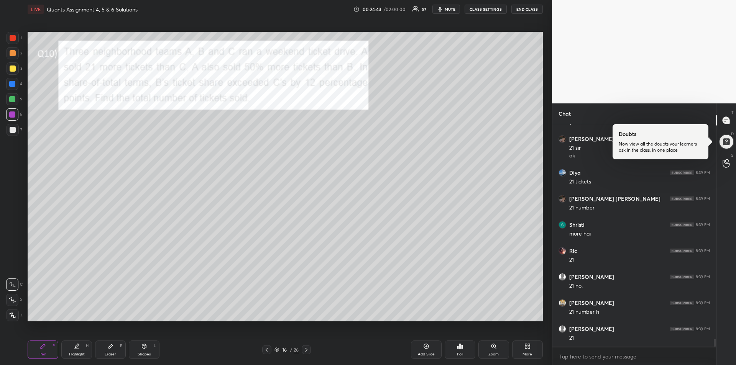
click at [113, 348] on div "Eraser E" at bounding box center [110, 350] width 31 height 18
click at [13, 285] on rect at bounding box center [12, 285] width 1 height 1
click at [44, 348] on icon at bounding box center [43, 346] width 6 height 6
click at [110, 353] on div "Eraser" at bounding box center [110, 355] width 11 height 4
click at [36, 349] on div "Pen P" at bounding box center [43, 350] width 31 height 18
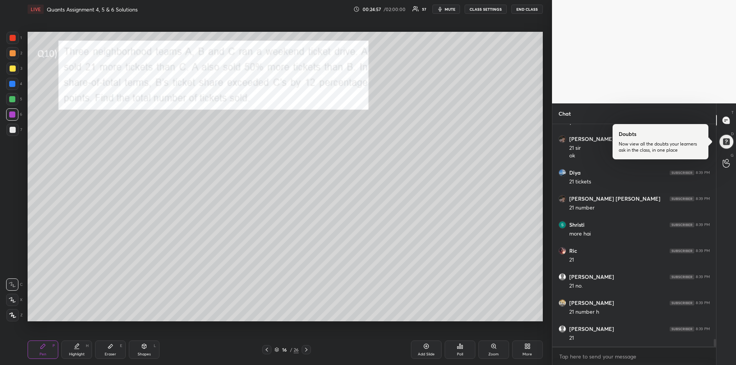
click at [13, 129] on div at bounding box center [13, 130] width 6 height 6
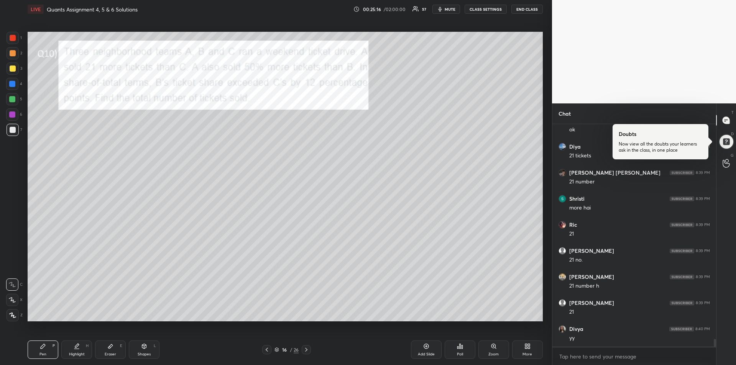
click at [10, 56] on div at bounding box center [13, 53] width 6 height 6
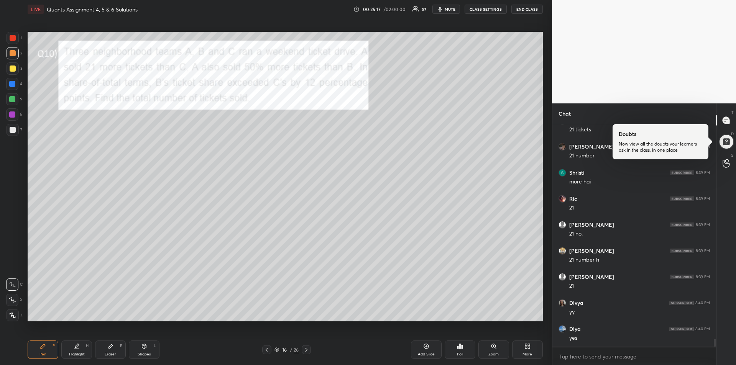
click at [305, 351] on icon at bounding box center [306, 350] width 6 height 6
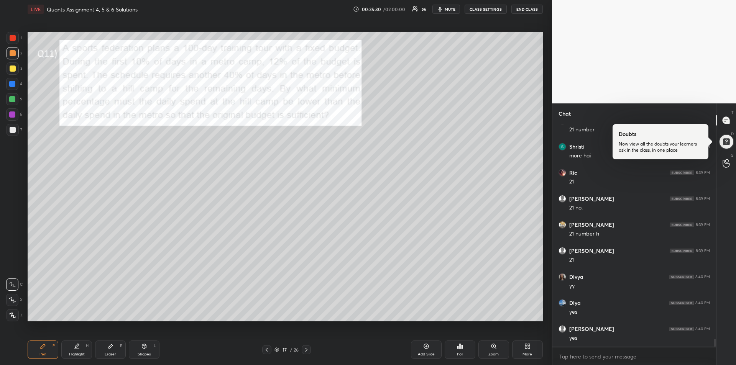
scroll to position [6278, 0]
click at [268, 349] on icon at bounding box center [267, 350] width 6 height 6
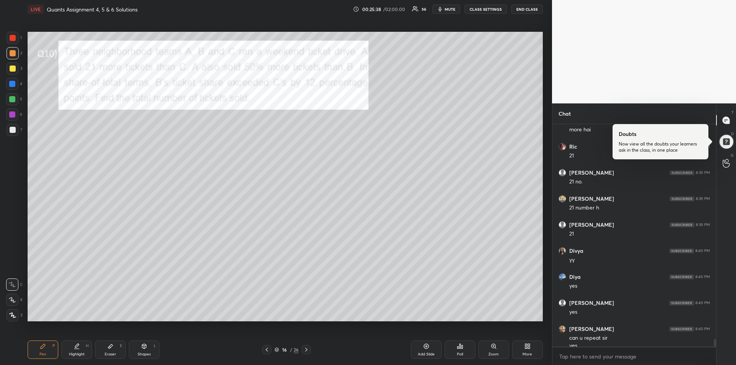
scroll to position [6285, 0]
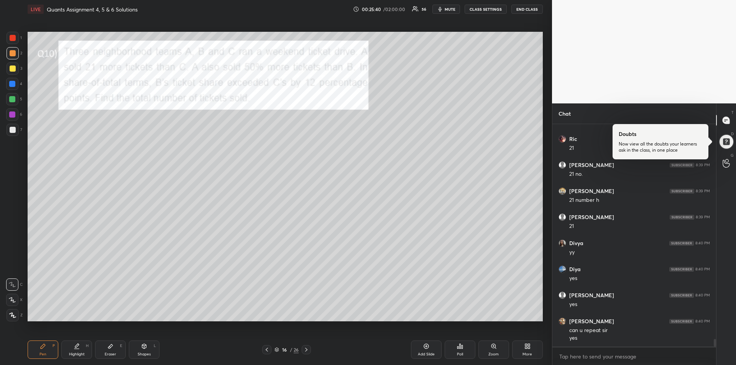
click at [75, 349] on icon at bounding box center [76, 349] width 5 height 0
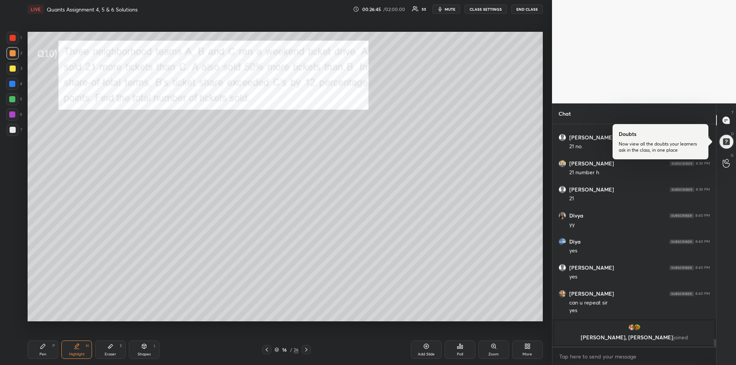
click at [35, 354] on div "Pen P" at bounding box center [43, 350] width 31 height 18
click at [11, 131] on div at bounding box center [13, 130] width 6 height 6
click at [10, 54] on div at bounding box center [13, 53] width 6 height 6
click at [307, 351] on icon at bounding box center [306, 350] width 6 height 6
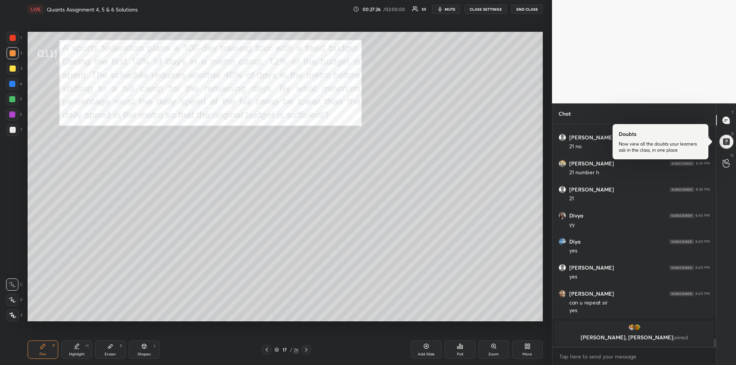
click at [7, 36] on div at bounding box center [13, 38] width 12 height 12
click at [74, 350] on div "Highlight H" at bounding box center [76, 350] width 31 height 18
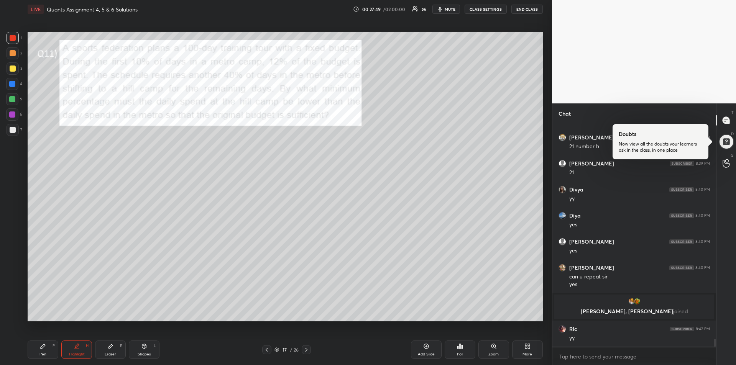
scroll to position [6252, 0]
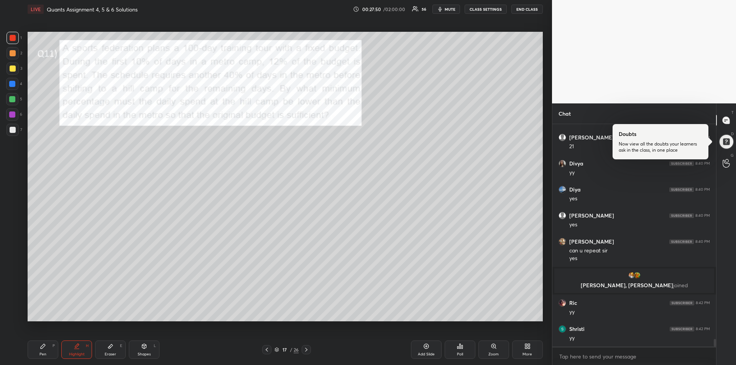
click at [40, 351] on div "Pen P" at bounding box center [43, 350] width 31 height 18
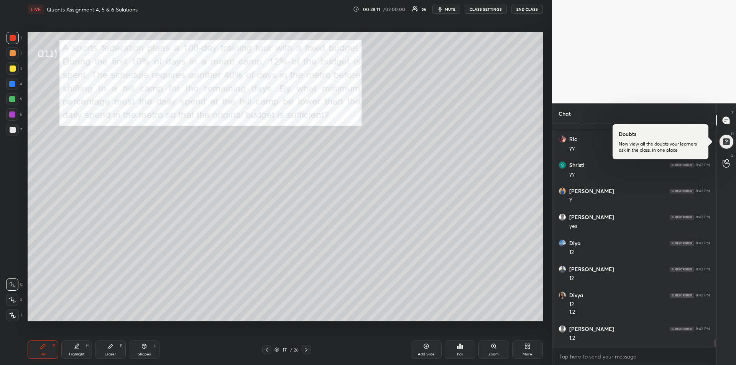
scroll to position [6442, 0]
click at [8, 88] on div at bounding box center [12, 84] width 12 height 12
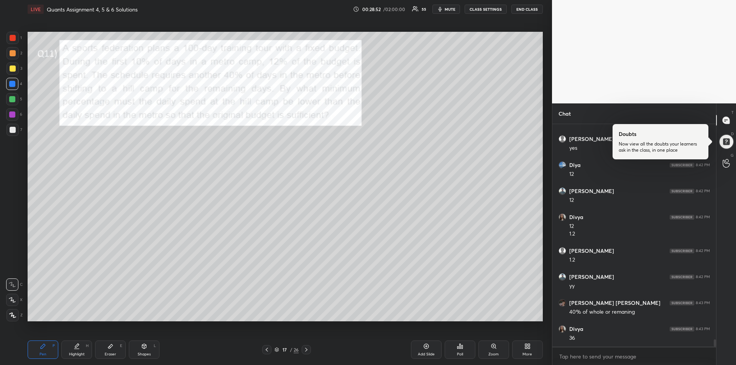
scroll to position [6520, 0]
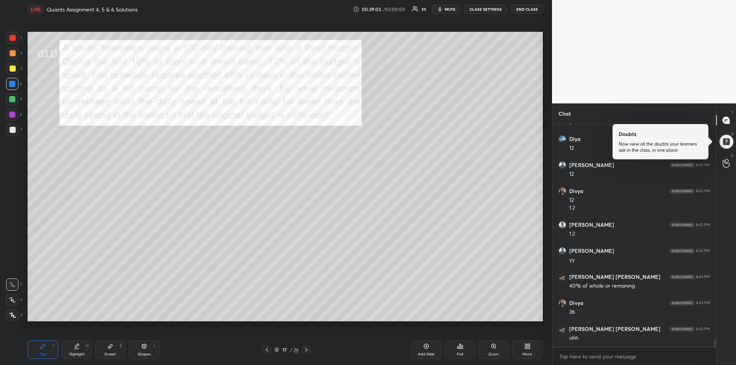
click at [101, 353] on div "Eraser E" at bounding box center [110, 350] width 31 height 18
click at [42, 350] on div "Pen P" at bounding box center [43, 350] width 31 height 18
click at [110, 351] on div "Eraser E" at bounding box center [110, 350] width 31 height 18
click at [41, 346] on icon at bounding box center [43, 346] width 6 height 6
click at [14, 40] on div at bounding box center [13, 38] width 6 height 6
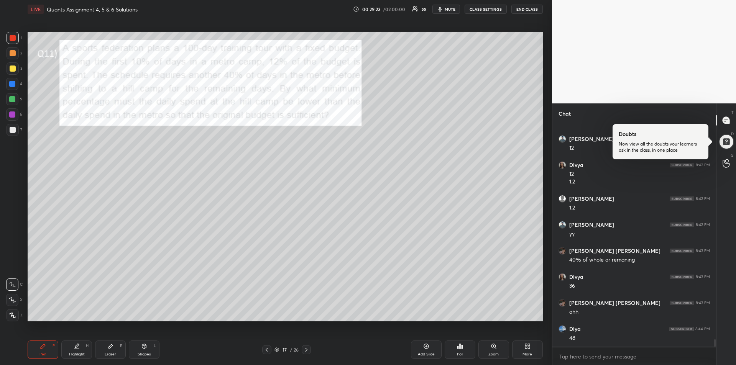
scroll to position [6572, 0]
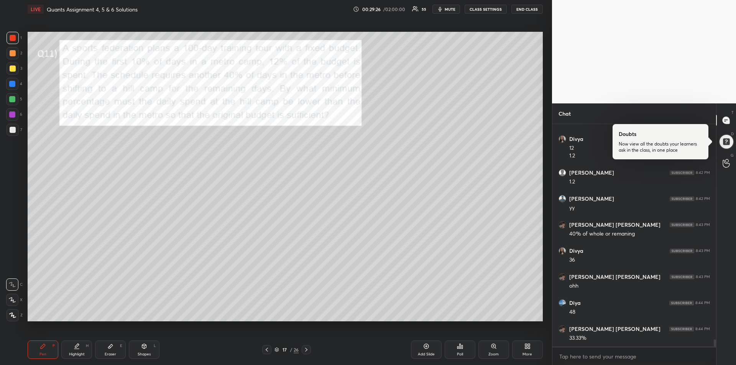
click at [11, 129] on div at bounding box center [13, 130] width 6 height 6
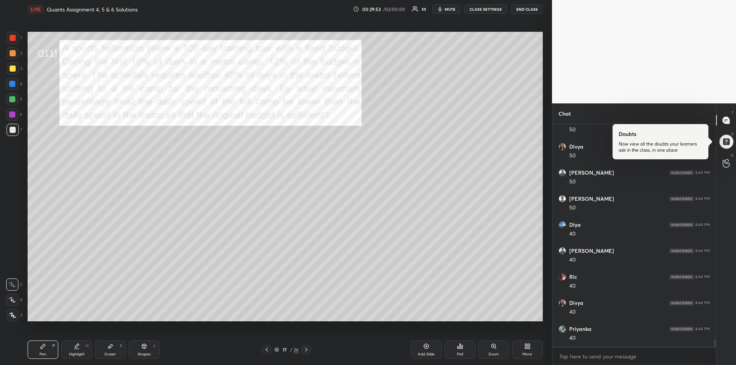
scroll to position [6937, 0]
click at [11, 41] on div at bounding box center [13, 38] width 12 height 12
click at [10, 115] on div at bounding box center [12, 115] width 6 height 6
click at [13, 134] on div at bounding box center [13, 130] width 12 height 12
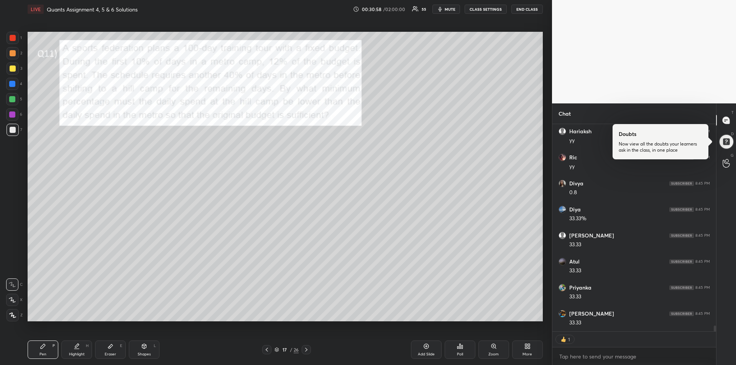
scroll to position [7223, 0]
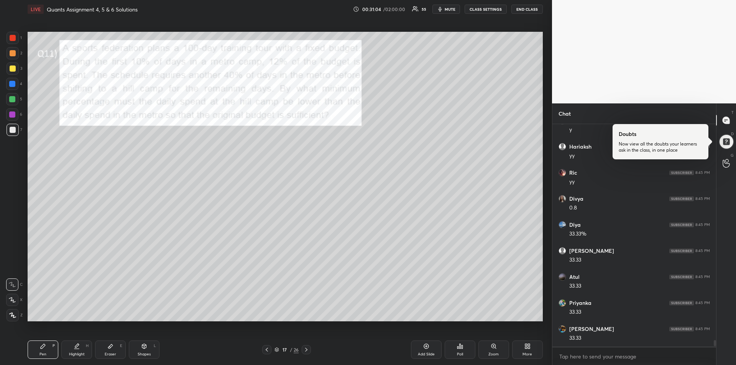
click at [12, 54] on div at bounding box center [13, 53] width 6 height 6
click at [306, 350] on icon at bounding box center [306, 350] width 6 height 6
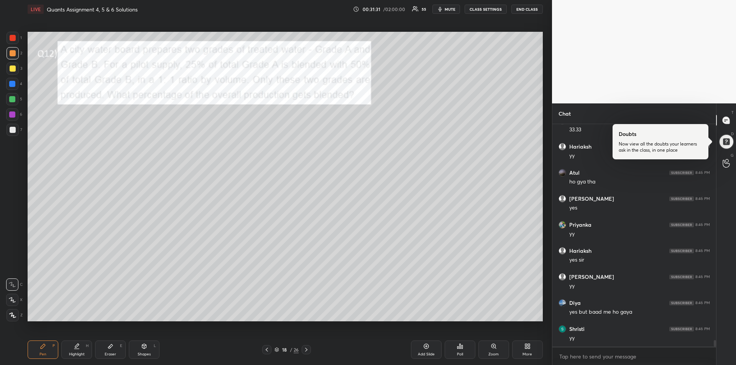
scroll to position [7458, 0]
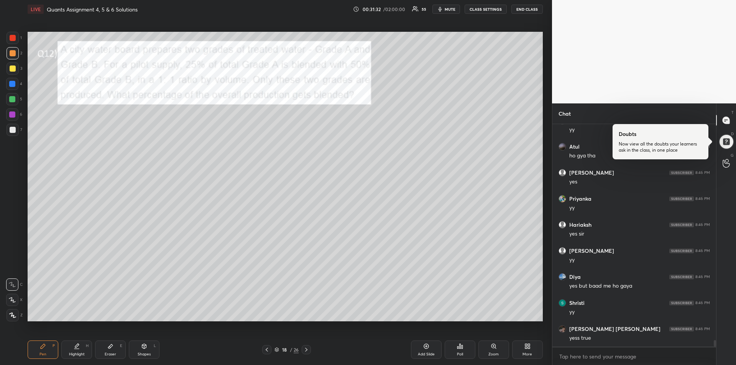
click at [110, 351] on div "Eraser E" at bounding box center [110, 350] width 31 height 18
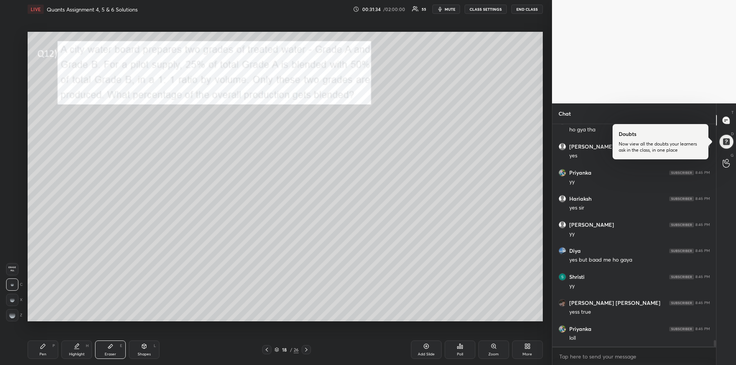
click at [13, 315] on rect at bounding box center [12, 315] width 1 height 1
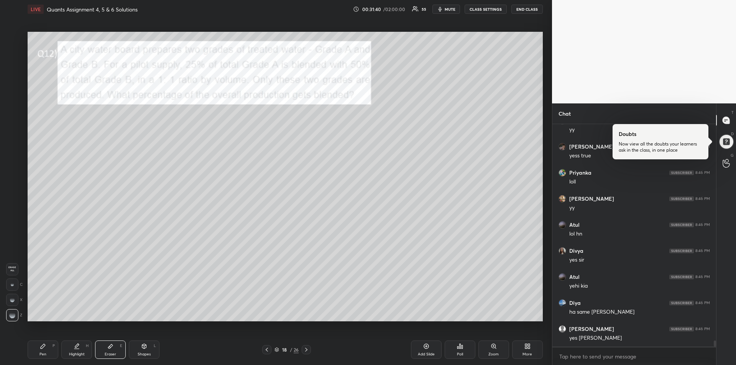
scroll to position [7666, 0]
click at [42, 346] on icon at bounding box center [43, 346] width 6 height 6
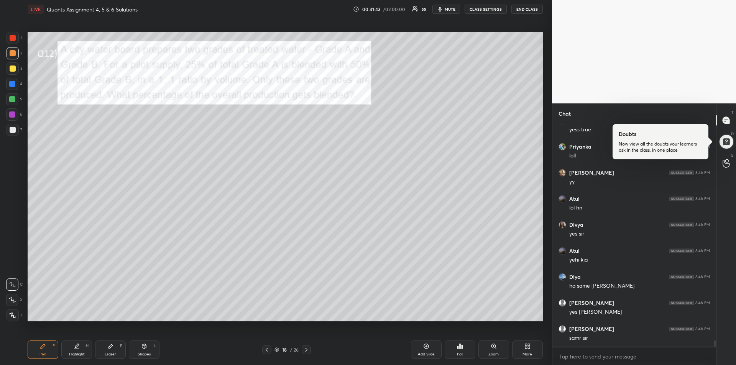
scroll to position [7692, 0]
click at [13, 84] on div at bounding box center [12, 84] width 6 height 6
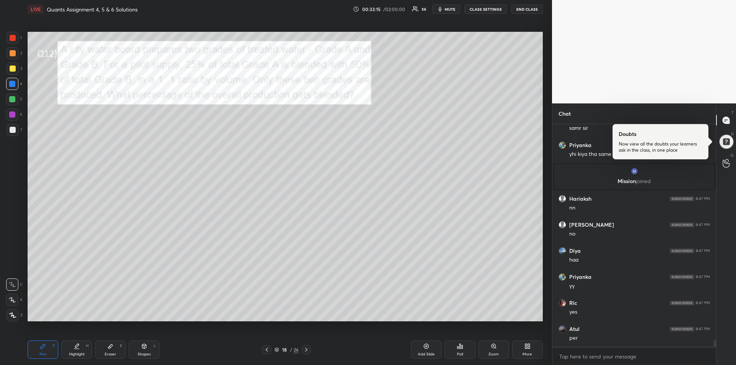
scroll to position [7478, 0]
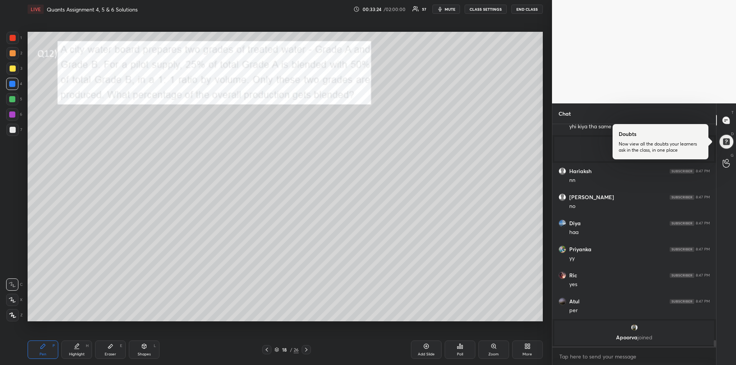
click at [112, 347] on icon at bounding box center [110, 347] width 5 height 4
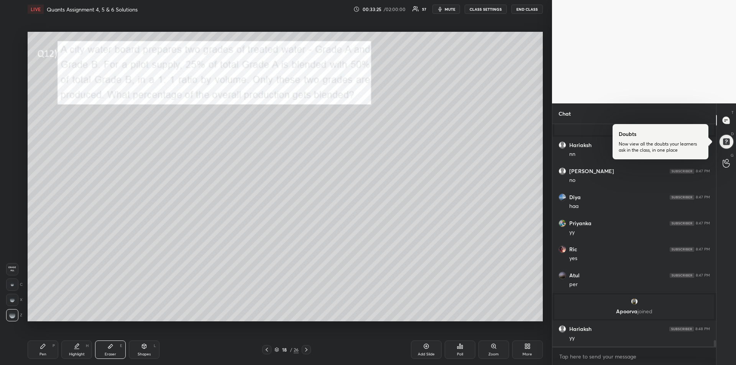
click at [15, 269] on span "Erase all" at bounding box center [12, 268] width 11 height 5
click at [44, 350] on div "Pen P" at bounding box center [43, 350] width 31 height 18
click at [11, 99] on div at bounding box center [12, 99] width 6 height 6
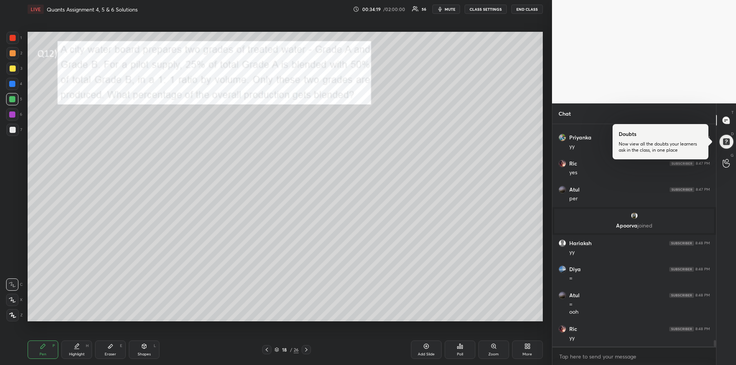
scroll to position [7569, 0]
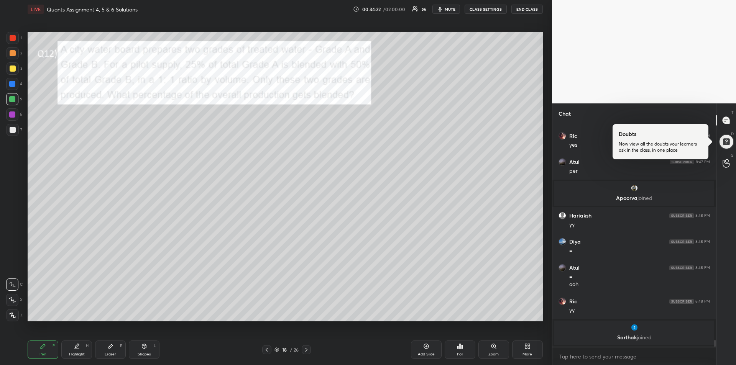
click at [13, 131] on div at bounding box center [13, 130] width 6 height 6
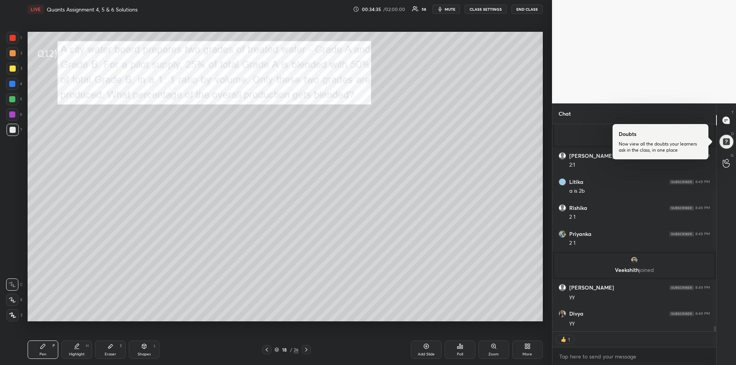
scroll to position [7725, 0]
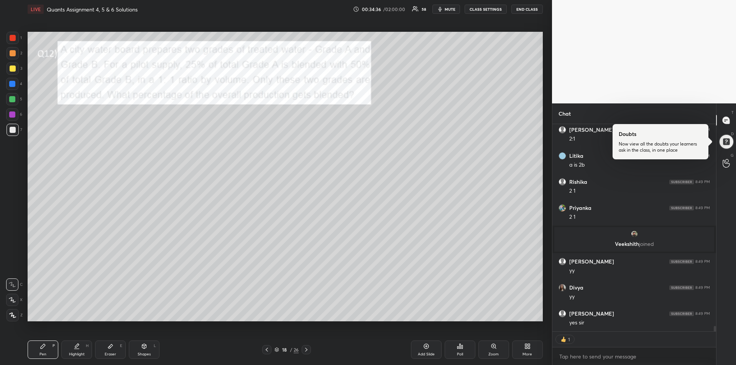
click at [14, 41] on div at bounding box center [13, 38] width 6 height 6
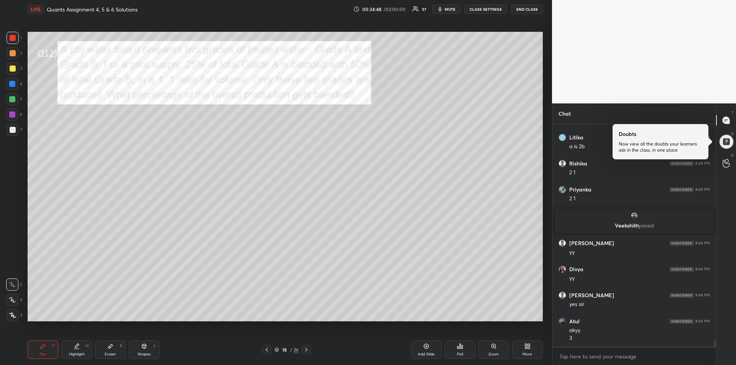
scroll to position [7770, 0]
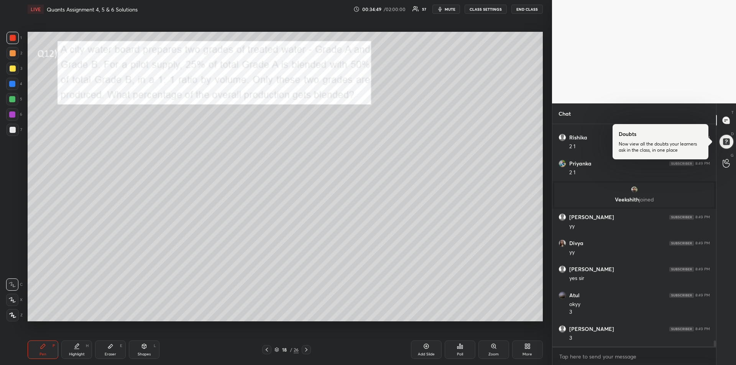
click at [13, 115] on div at bounding box center [12, 115] width 6 height 6
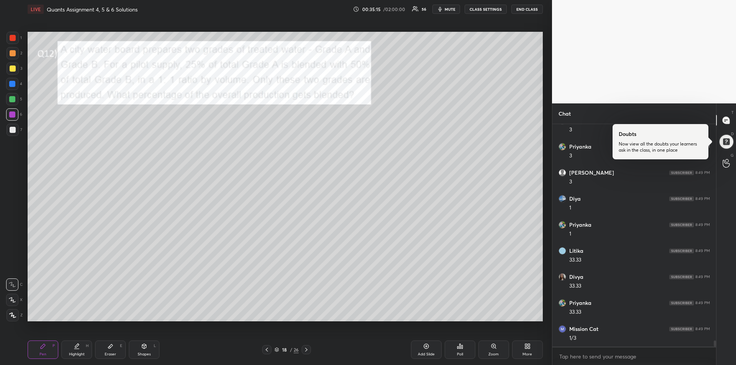
scroll to position [8004, 0]
click at [113, 353] on div "Eraser" at bounding box center [110, 355] width 11 height 4
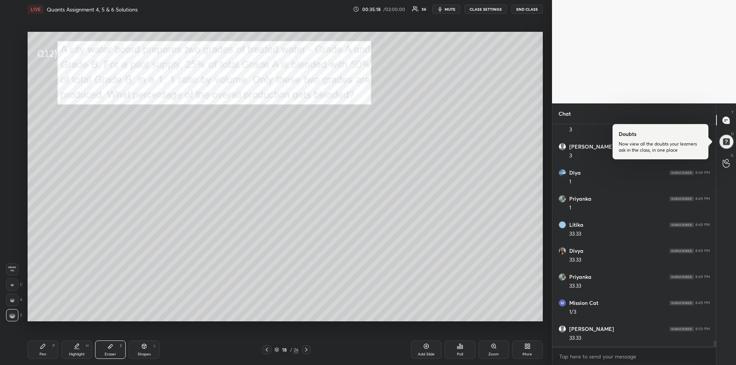
click at [40, 348] on icon at bounding box center [43, 346] width 6 height 6
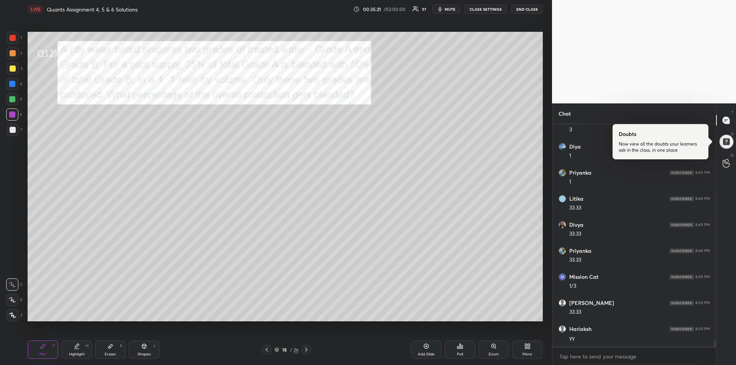
click at [306, 351] on icon at bounding box center [306, 350] width 2 height 4
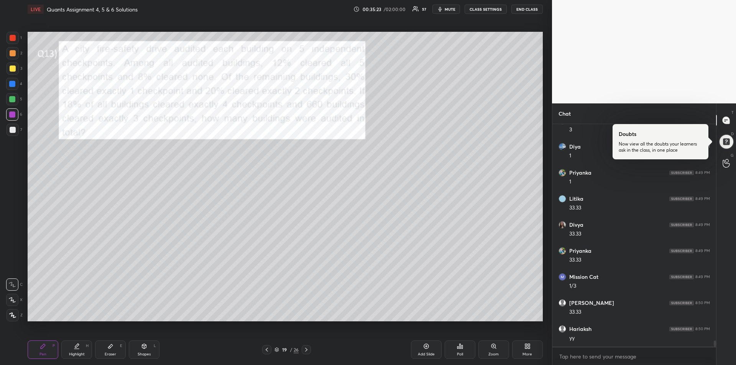
click at [11, 38] on div at bounding box center [13, 38] width 6 height 6
click at [13, 85] on div at bounding box center [12, 84] width 6 height 6
click at [18, 42] on div at bounding box center [13, 38] width 12 height 12
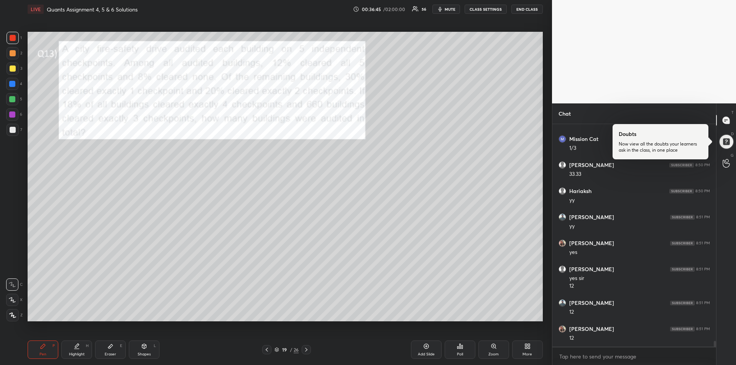
scroll to position [8195, 0]
click at [108, 355] on div "Eraser" at bounding box center [110, 355] width 11 height 4
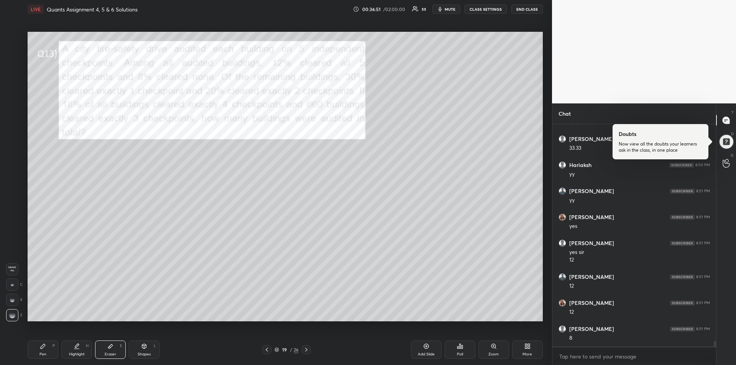
scroll to position [8221, 0]
click at [39, 353] on div "Pen P" at bounding box center [43, 350] width 31 height 18
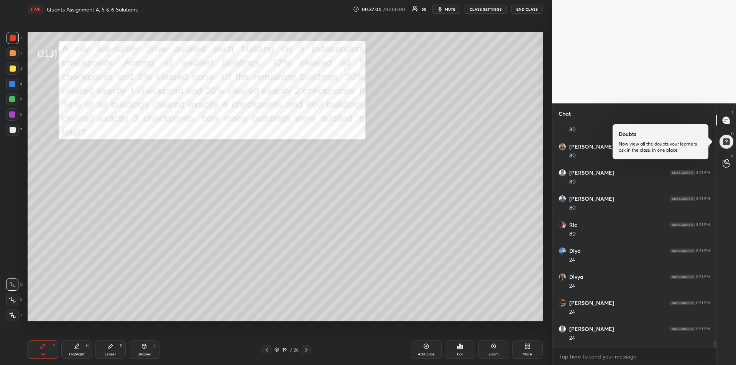
scroll to position [8507, 0]
click at [74, 350] on div "Highlight H" at bounding box center [76, 350] width 31 height 18
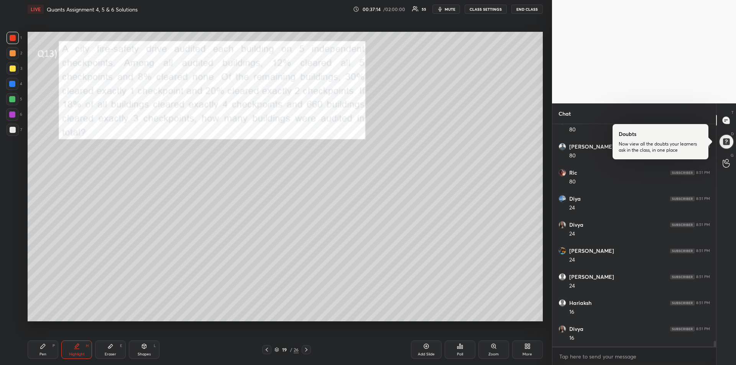
click at [39, 352] on div "Pen P" at bounding box center [43, 350] width 31 height 18
click at [74, 351] on div "Highlight H" at bounding box center [76, 350] width 31 height 18
click at [39, 351] on div "Pen P" at bounding box center [43, 350] width 31 height 18
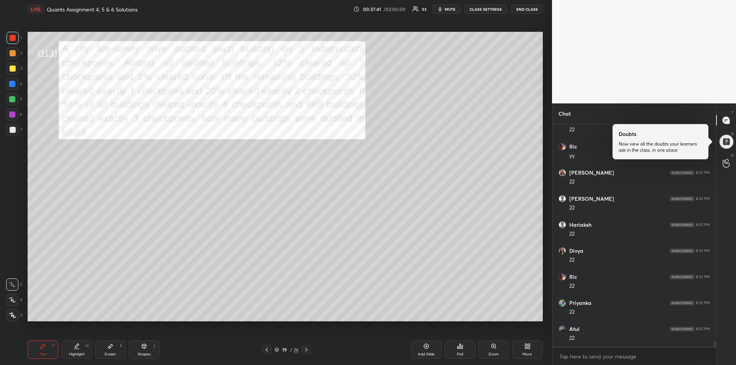
click at [14, 131] on div at bounding box center [13, 130] width 6 height 6
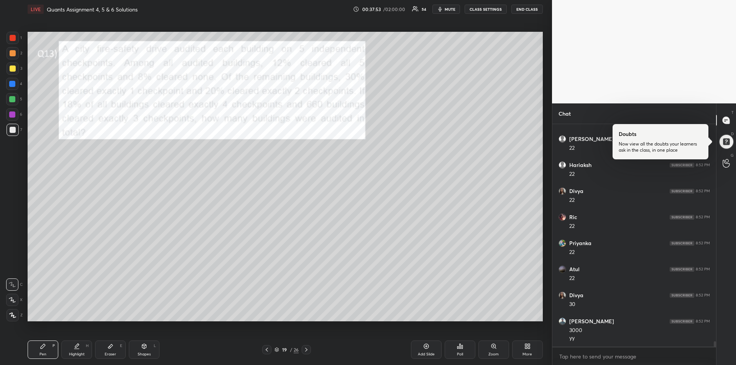
scroll to position [8958, 0]
click at [308, 352] on icon at bounding box center [306, 350] width 6 height 6
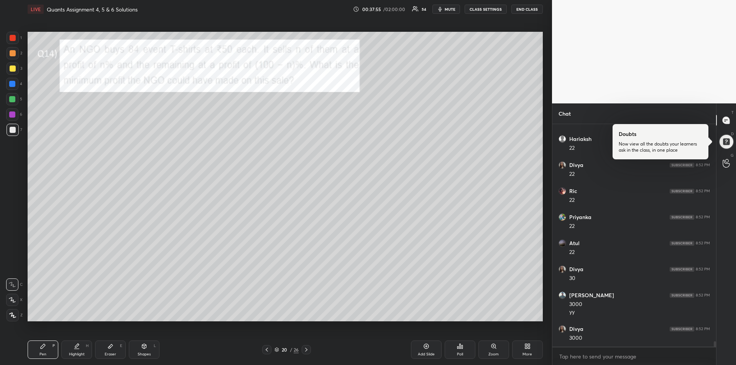
click at [14, 38] on div at bounding box center [13, 38] width 6 height 6
click at [11, 134] on div at bounding box center [13, 130] width 12 height 12
click at [80, 347] on div "Highlight H" at bounding box center [76, 350] width 31 height 18
click at [46, 350] on div "Pen P" at bounding box center [43, 350] width 31 height 18
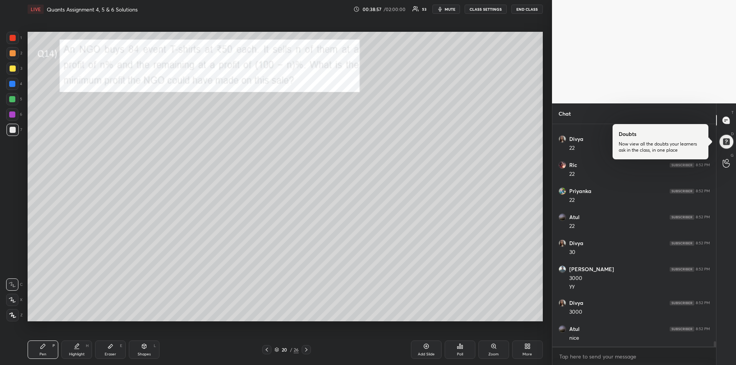
click at [12, 100] on div at bounding box center [12, 99] width 6 height 6
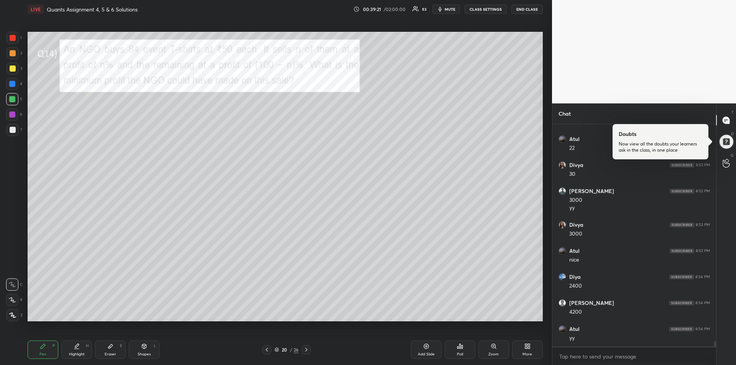
scroll to position [9114, 0]
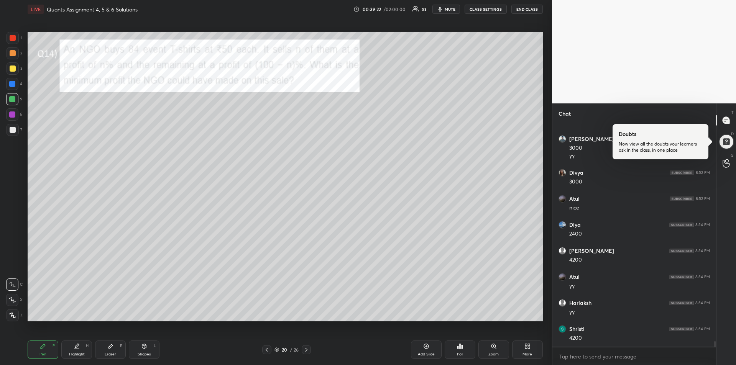
click at [111, 351] on div "Eraser E" at bounding box center [110, 350] width 31 height 18
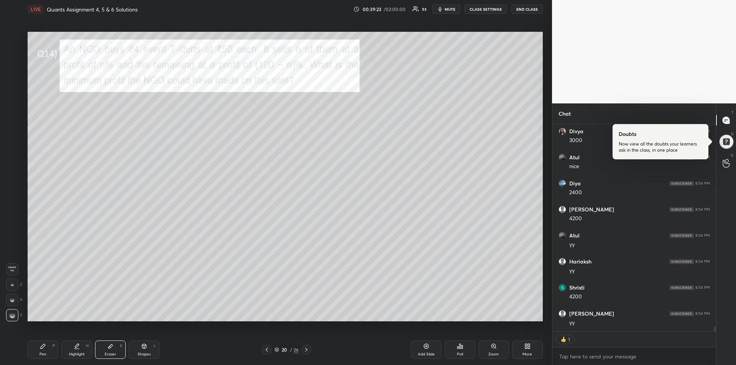
scroll to position [9234, 0]
click at [39, 352] on div "Pen P" at bounding box center [43, 350] width 31 height 18
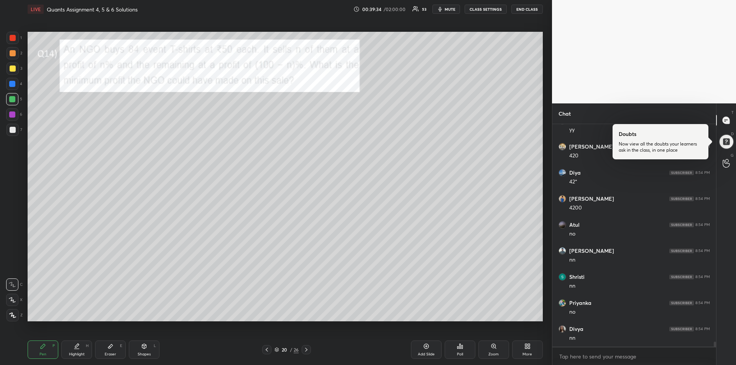
scroll to position [9427, 0]
click at [13, 71] on div at bounding box center [13, 69] width 6 height 6
click at [16, 40] on div at bounding box center [13, 38] width 12 height 12
click at [13, 116] on div at bounding box center [12, 115] width 6 height 6
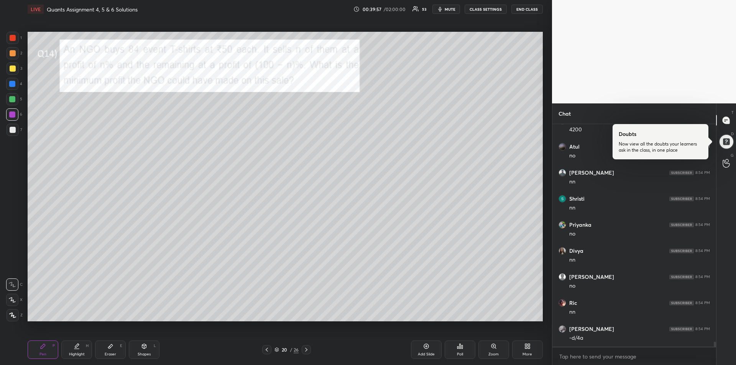
scroll to position [9479, 0]
click at [426, 350] on div "Add Slide" at bounding box center [426, 350] width 31 height 18
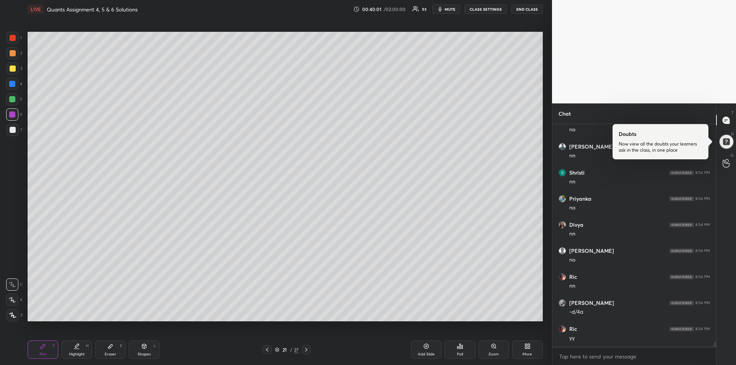
click at [12, 70] on div at bounding box center [13, 69] width 6 height 6
click at [11, 129] on div at bounding box center [13, 130] width 6 height 6
click at [267, 350] on icon at bounding box center [267, 350] width 6 height 6
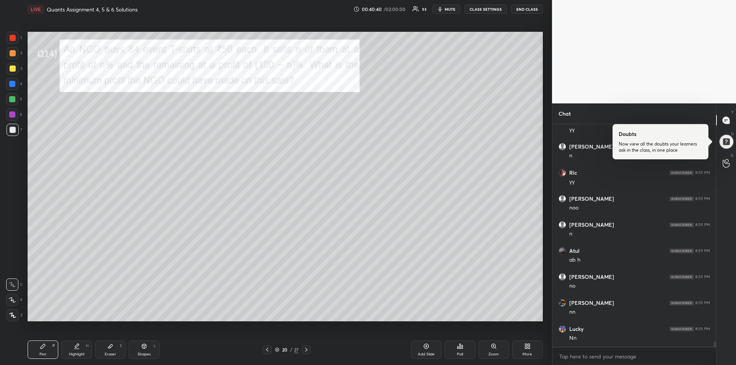
scroll to position [9740, 0]
click at [13, 85] on div at bounding box center [12, 84] width 6 height 6
click at [112, 353] on div "Eraser" at bounding box center [110, 355] width 11 height 4
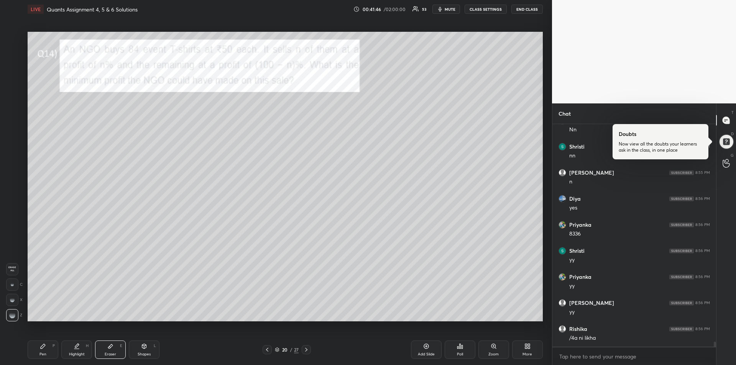
scroll to position [9948, 0]
click at [41, 347] on icon at bounding box center [43, 346] width 5 height 5
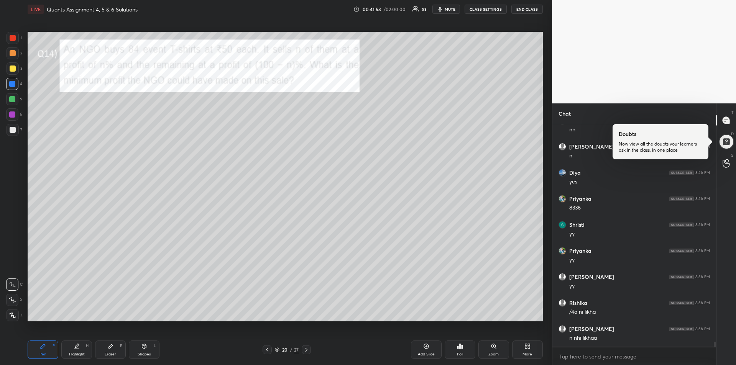
click at [10, 116] on div at bounding box center [12, 115] width 6 height 6
click at [10, 40] on div at bounding box center [13, 38] width 6 height 6
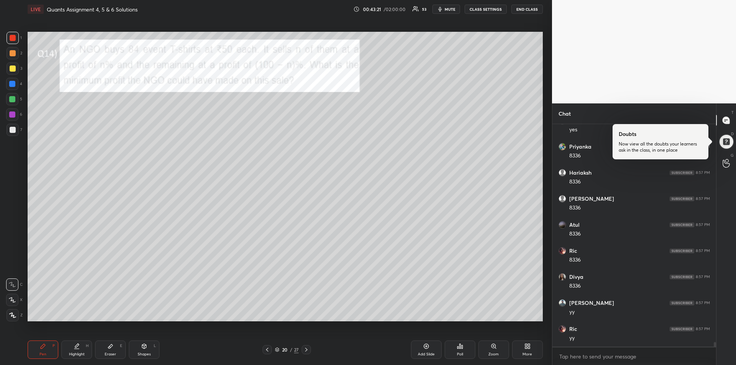
scroll to position [10313, 0]
click at [12, 71] on div at bounding box center [13, 69] width 6 height 6
click at [11, 131] on div at bounding box center [13, 130] width 6 height 6
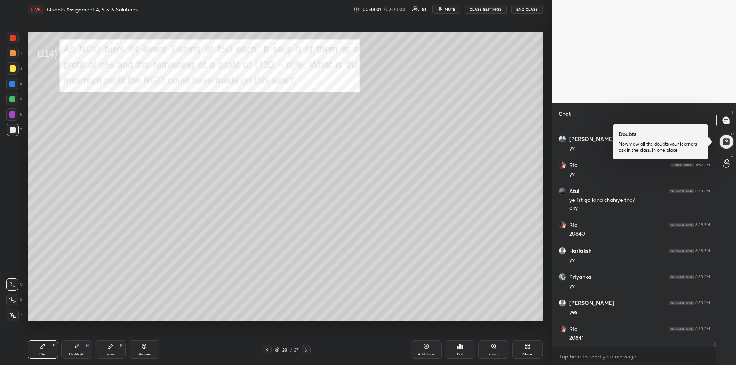
scroll to position [10477, 0]
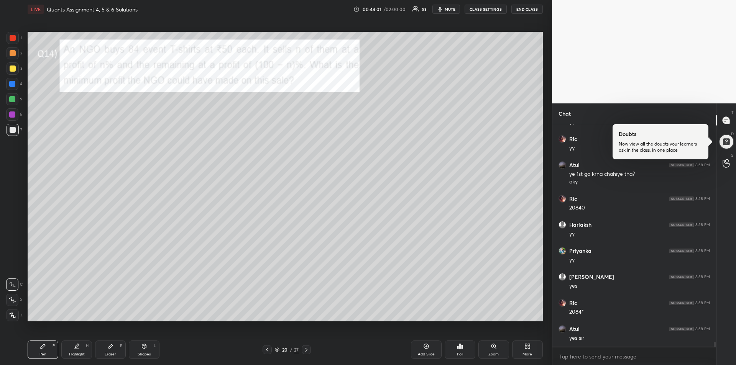
click at [11, 84] on div at bounding box center [12, 84] width 6 height 6
click at [305, 350] on icon at bounding box center [306, 350] width 6 height 6
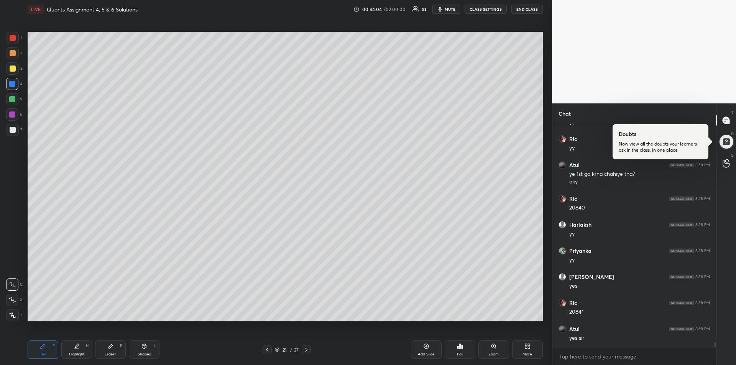
click at [306, 349] on icon at bounding box center [306, 350] width 2 height 4
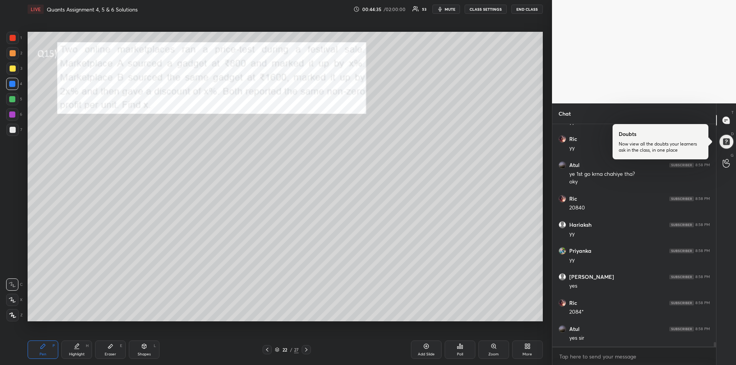
click at [15, 56] on div at bounding box center [13, 53] width 6 height 6
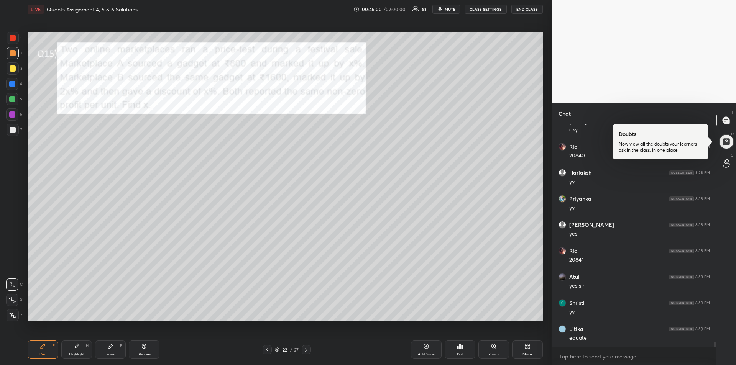
scroll to position [10555, 0]
click at [14, 100] on div at bounding box center [12, 99] width 6 height 6
click at [77, 354] on div "Highlight" at bounding box center [77, 355] width 16 height 4
click at [46, 351] on div "Pen P" at bounding box center [43, 350] width 31 height 18
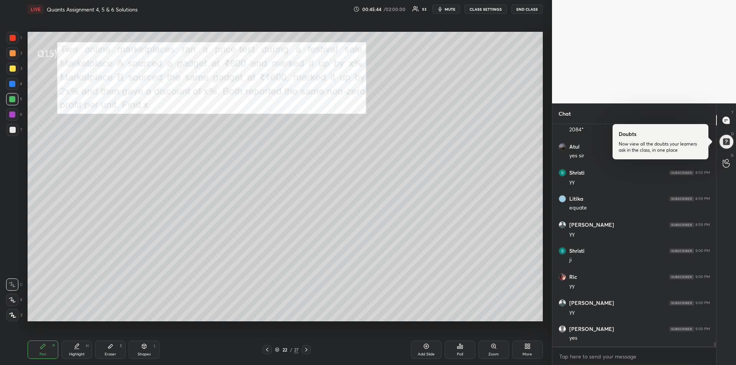
click at [10, 88] on div at bounding box center [12, 84] width 12 height 12
click at [113, 348] on icon at bounding box center [110, 346] width 6 height 6
click at [48, 348] on div "Pen P" at bounding box center [43, 350] width 31 height 18
click at [76, 348] on icon at bounding box center [77, 346] width 6 height 6
click at [45, 349] on icon at bounding box center [43, 346] width 6 height 6
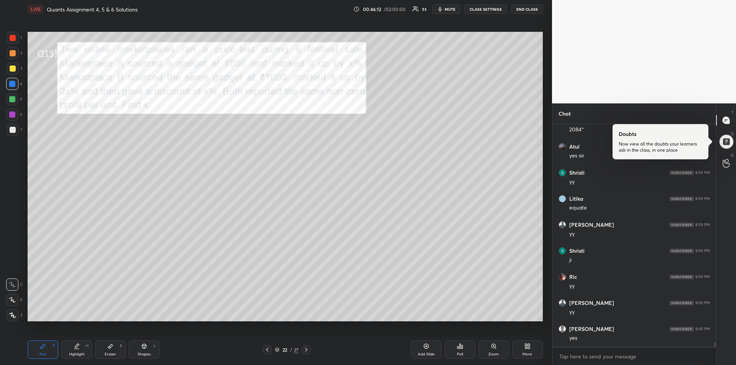
click at [13, 116] on div at bounding box center [12, 115] width 6 height 6
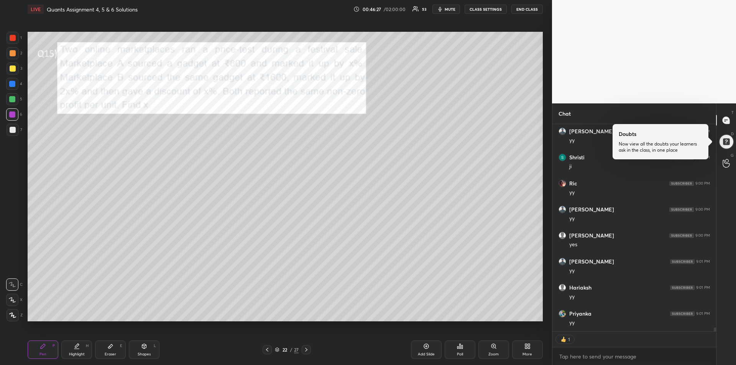
click at [13, 68] on div at bounding box center [13, 69] width 6 height 6
click at [307, 353] on div at bounding box center [306, 349] width 9 height 9
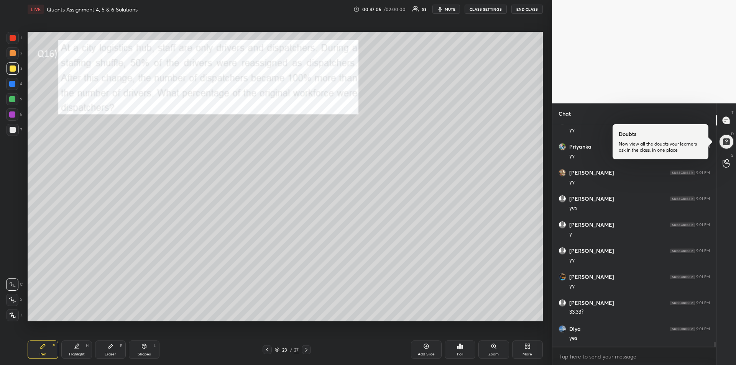
scroll to position [10946, 0]
click at [11, 53] on div at bounding box center [13, 53] width 6 height 6
click at [111, 347] on icon at bounding box center [110, 347] width 5 height 4
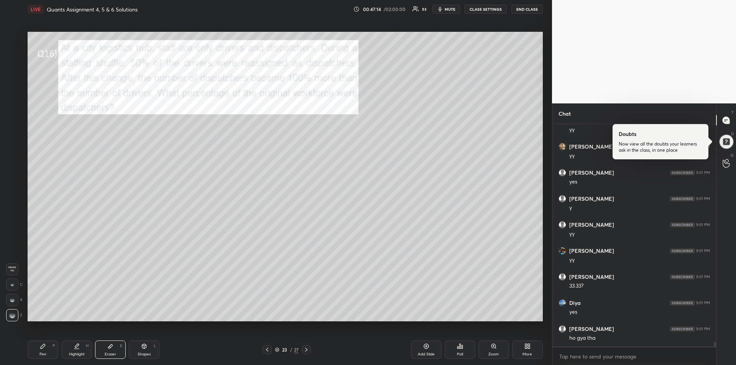
click at [41, 350] on div "Pen P" at bounding box center [43, 350] width 31 height 18
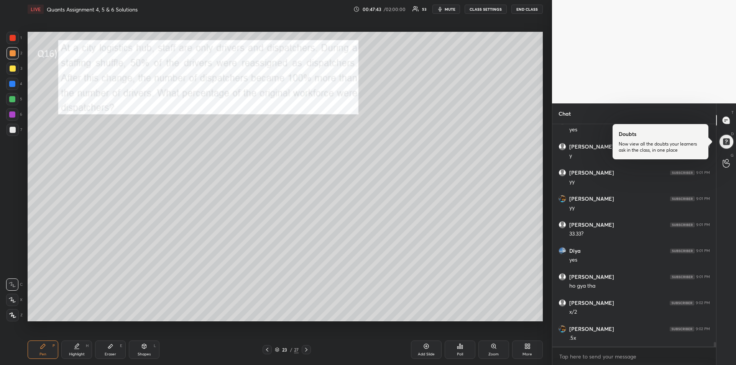
scroll to position [11024, 0]
click at [11, 131] on div at bounding box center [13, 130] width 6 height 6
click at [13, 100] on div at bounding box center [12, 99] width 6 height 6
click at [10, 72] on div at bounding box center [13, 68] width 12 height 12
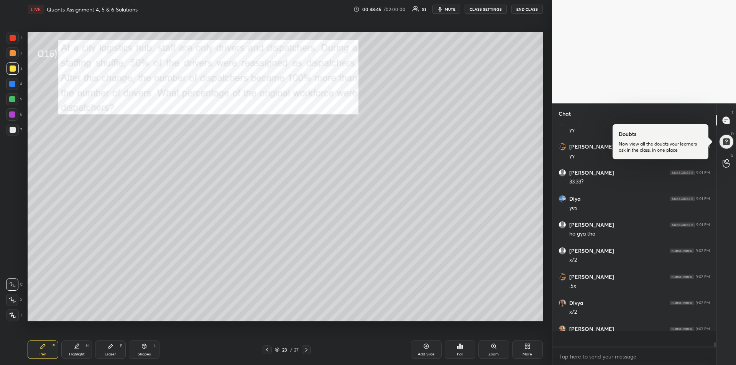
scroll to position [11050, 0]
click at [73, 348] on div "Highlight H" at bounding box center [76, 350] width 31 height 18
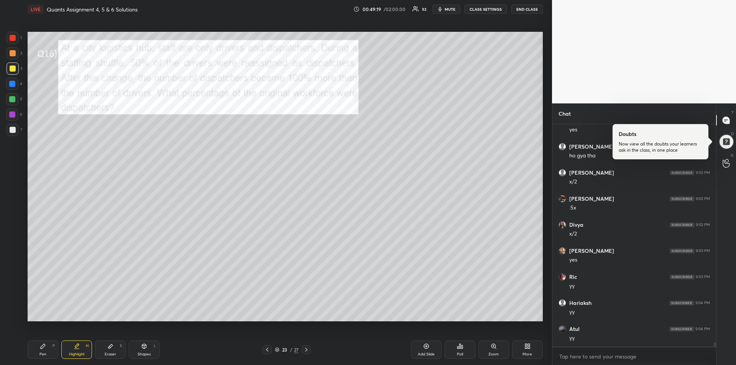
scroll to position [11155, 0]
click at [42, 350] on div "Pen P" at bounding box center [43, 350] width 31 height 18
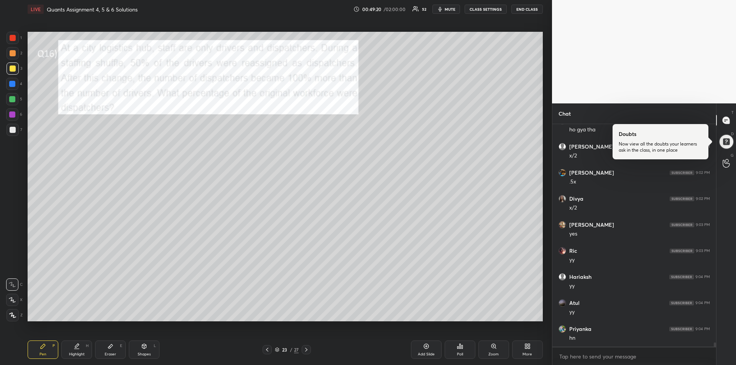
click at [307, 348] on icon at bounding box center [306, 350] width 6 height 6
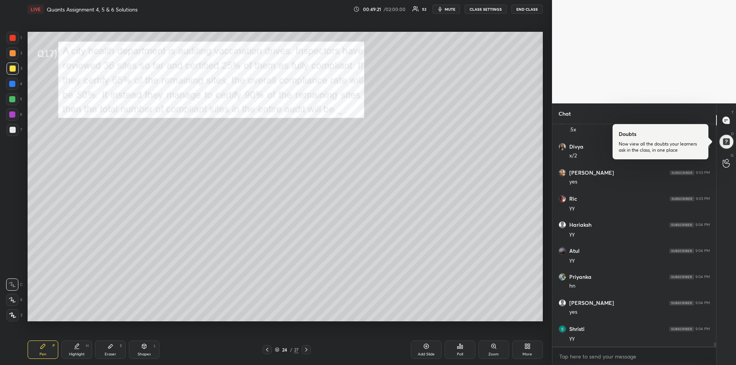
scroll to position [11233, 0]
click at [11, 38] on div at bounding box center [13, 38] width 6 height 6
click at [10, 100] on div at bounding box center [12, 99] width 6 height 6
click at [79, 350] on div "Highlight H" at bounding box center [76, 350] width 31 height 18
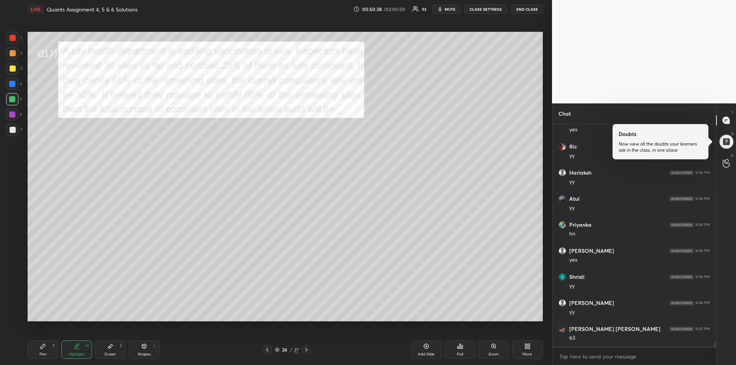
scroll to position [11285, 0]
click at [40, 350] on div "Pen P" at bounding box center [43, 350] width 31 height 18
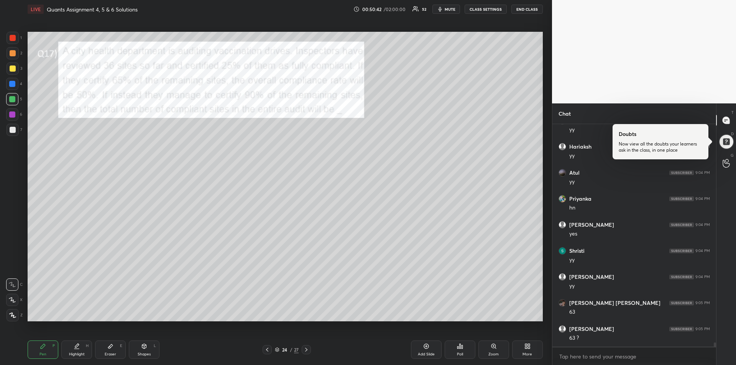
click at [13, 115] on div at bounding box center [12, 115] width 6 height 6
click at [105, 350] on div "Eraser E" at bounding box center [110, 350] width 31 height 18
click at [41, 348] on icon at bounding box center [43, 346] width 5 height 5
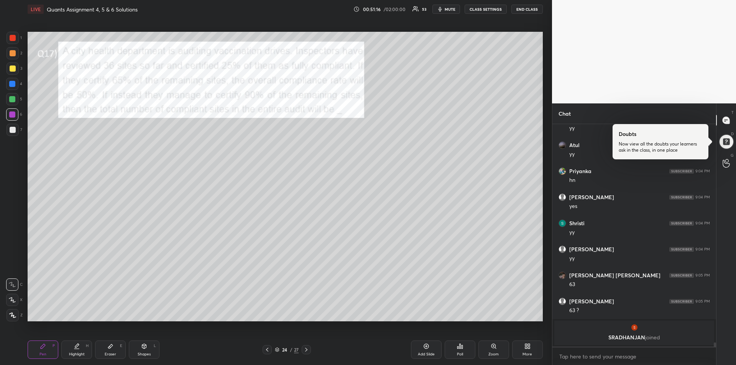
click at [12, 84] on div at bounding box center [12, 84] width 6 height 6
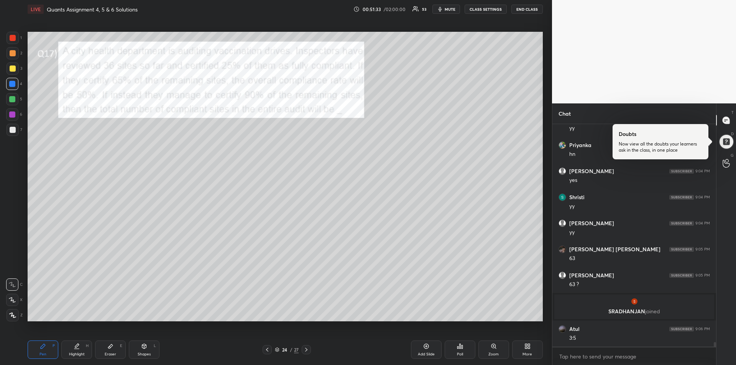
click at [15, 98] on div at bounding box center [12, 99] width 6 height 6
click at [111, 349] on icon at bounding box center [110, 346] width 6 height 6
click at [41, 351] on div "Pen P" at bounding box center [43, 350] width 31 height 18
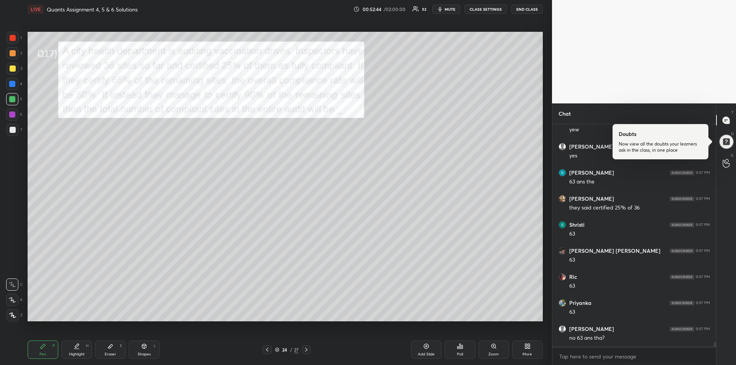
scroll to position [10771, 0]
click at [112, 348] on icon at bounding box center [110, 346] width 6 height 6
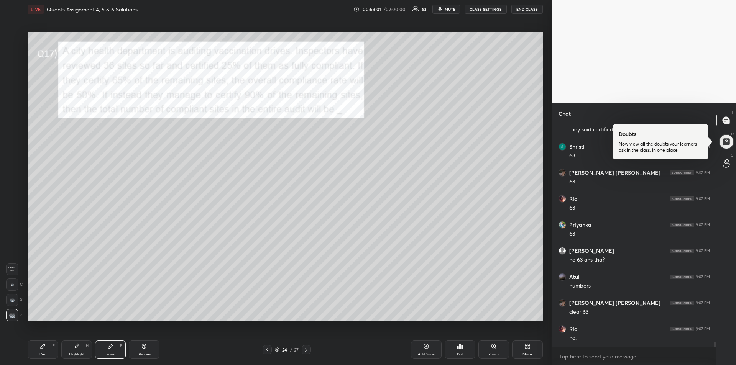
scroll to position [10849, 0]
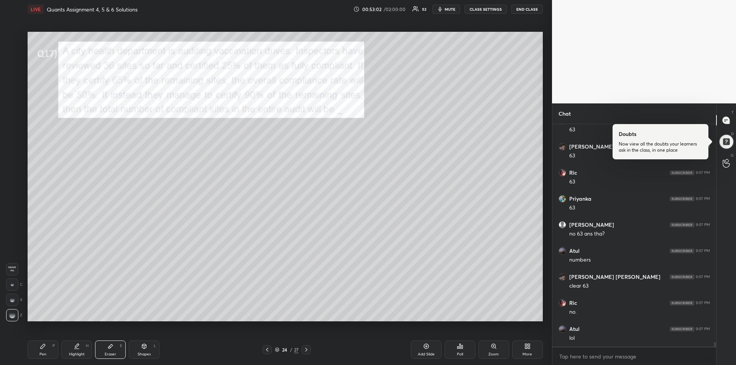
click at [37, 348] on div "Pen P" at bounding box center [43, 350] width 31 height 18
click at [11, 40] on div at bounding box center [13, 38] width 6 height 6
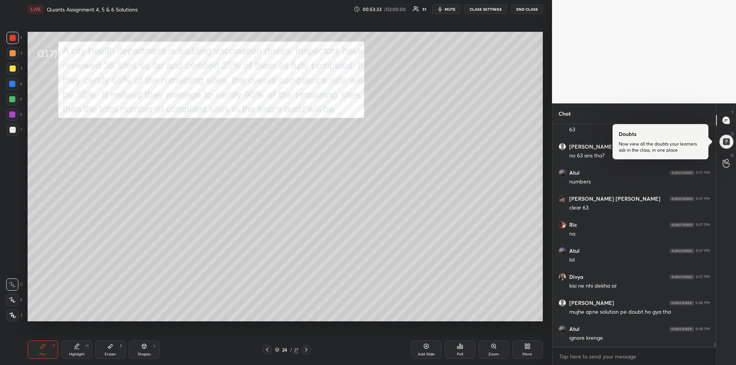
scroll to position [10954, 0]
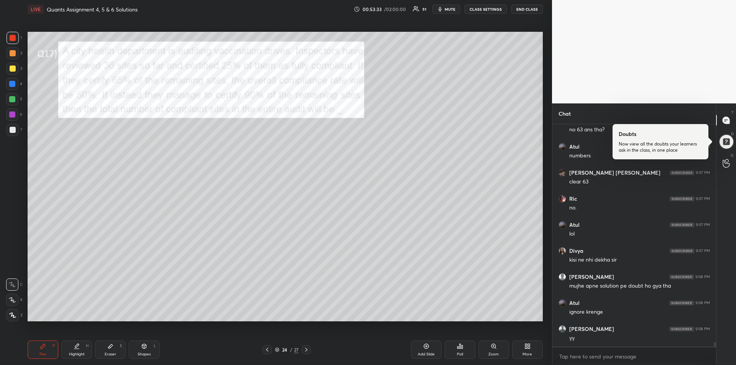
click at [5, 117] on div "1 2 3 4 5 6 7 R O A L C X Z Erase all C X Z" at bounding box center [12, 177] width 25 height 290
click at [79, 356] on div "Highlight" at bounding box center [77, 355] width 16 height 4
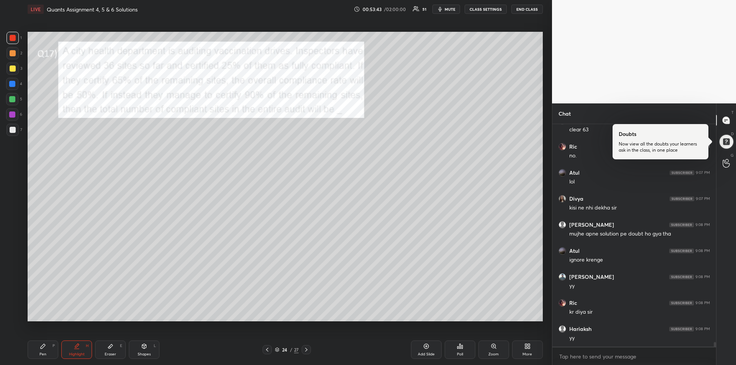
scroll to position [11032, 0]
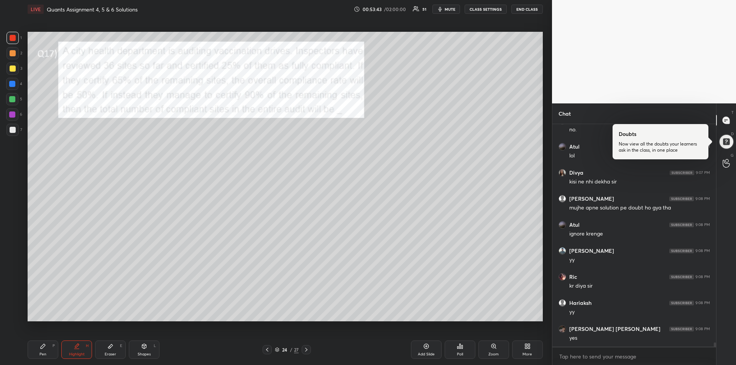
click at [12, 72] on div at bounding box center [13, 68] width 12 height 12
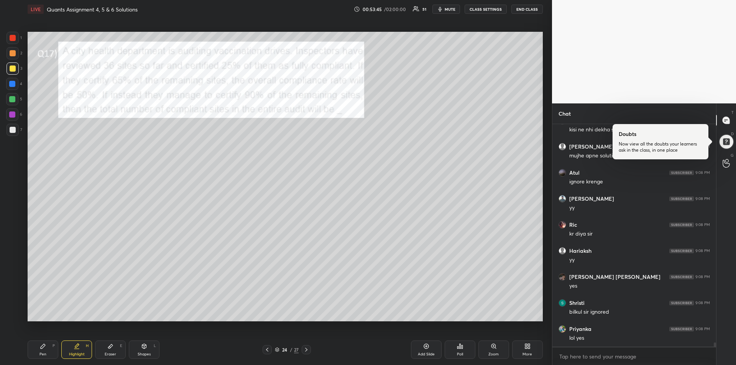
scroll to position [11110, 0]
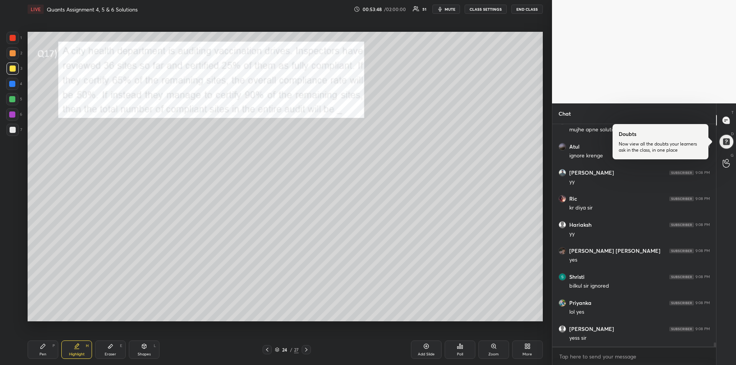
click at [306, 353] on icon at bounding box center [306, 350] width 6 height 6
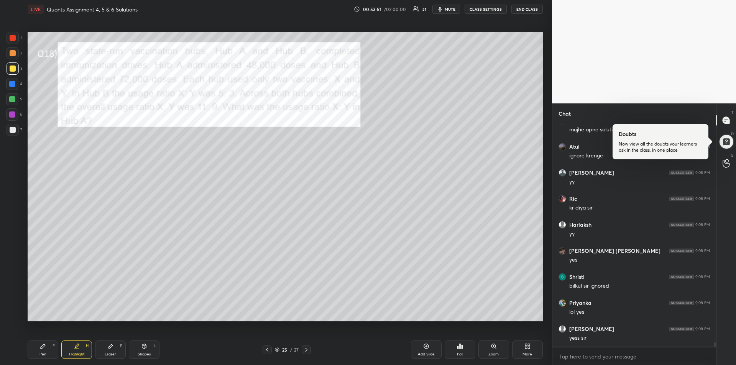
click at [44, 351] on div "Pen P" at bounding box center [43, 350] width 31 height 18
click at [266, 349] on icon at bounding box center [267, 350] width 6 height 6
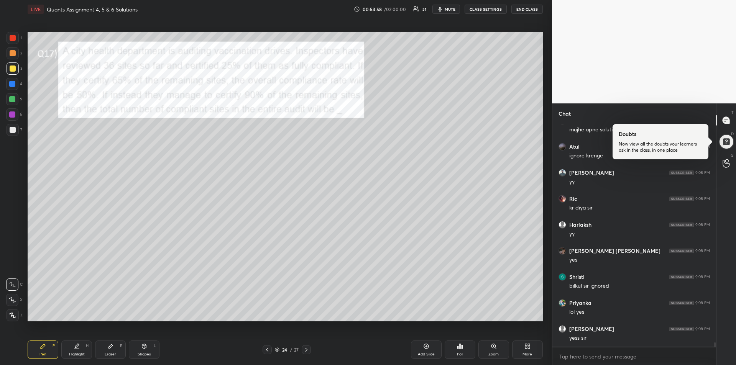
click at [307, 351] on icon at bounding box center [306, 350] width 6 height 6
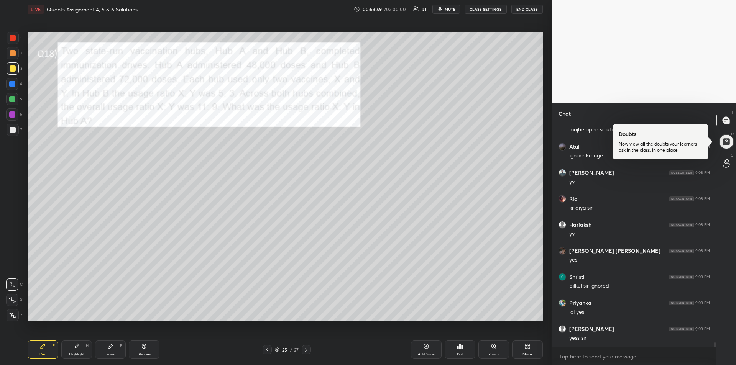
click at [110, 354] on div "Eraser" at bounding box center [110, 355] width 11 height 4
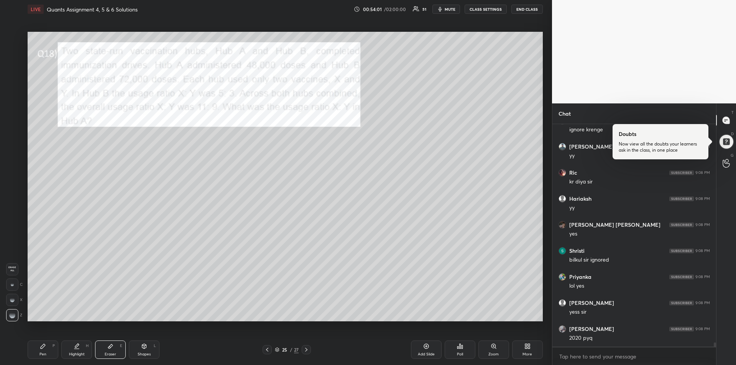
click at [38, 346] on div "Pen P" at bounding box center [43, 350] width 31 height 18
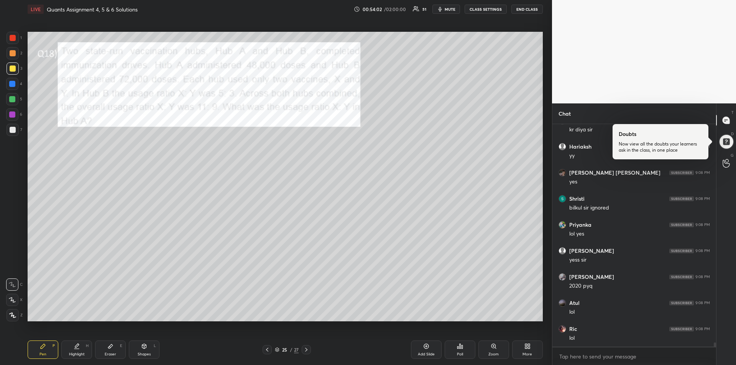
click at [15, 38] on div at bounding box center [13, 38] width 6 height 6
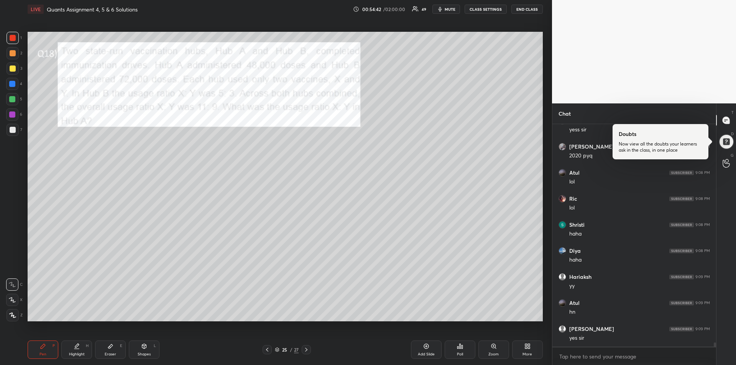
scroll to position [11345, 0]
click at [14, 101] on div at bounding box center [12, 99] width 6 height 6
click at [73, 348] on div "Highlight H" at bounding box center [76, 350] width 31 height 18
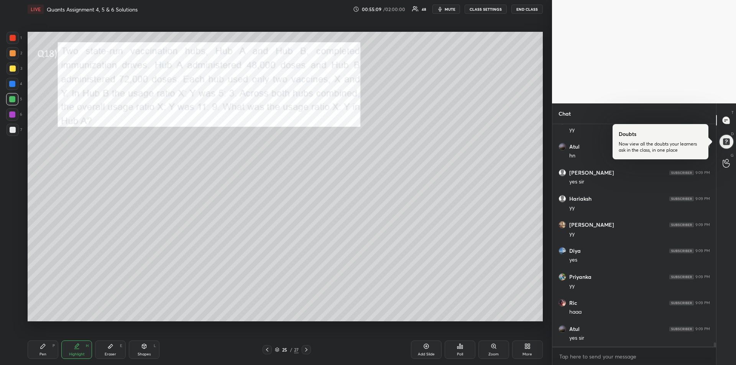
scroll to position [11501, 0]
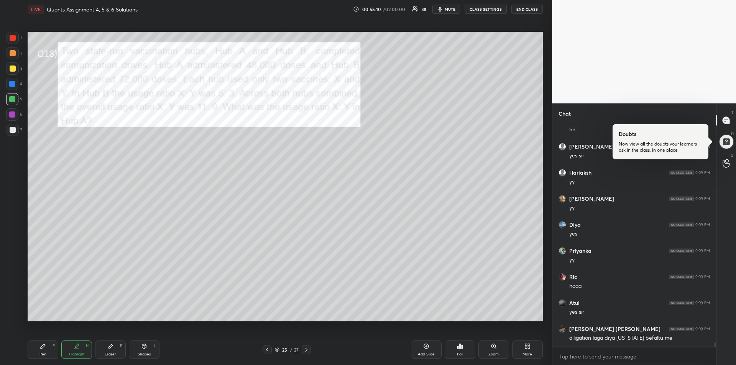
click at [44, 351] on div "Pen P" at bounding box center [43, 350] width 31 height 18
click at [13, 131] on div at bounding box center [13, 130] width 6 height 6
click at [11, 117] on div at bounding box center [12, 115] width 6 height 6
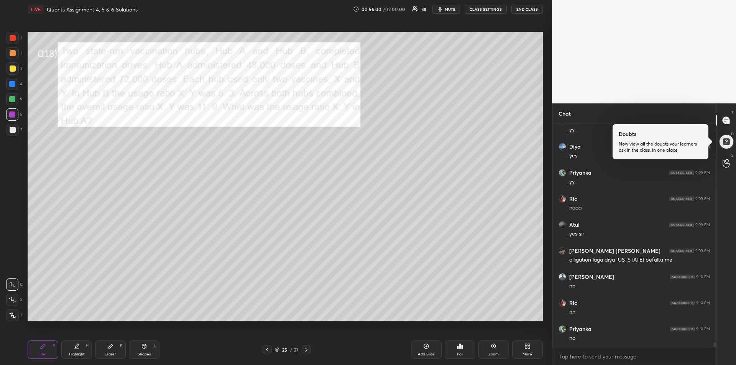
scroll to position [11605, 0]
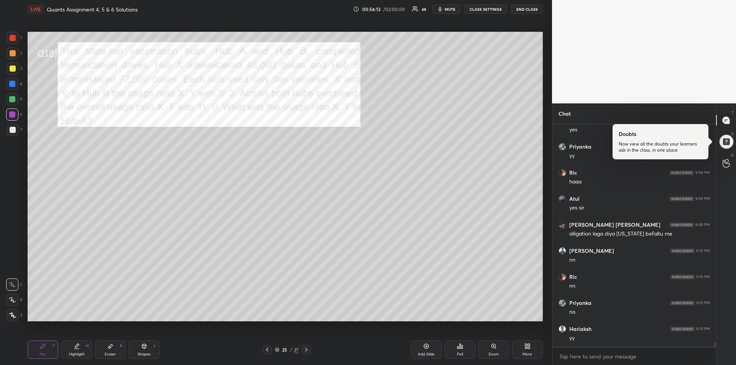
click at [11, 72] on div at bounding box center [13, 68] width 12 height 12
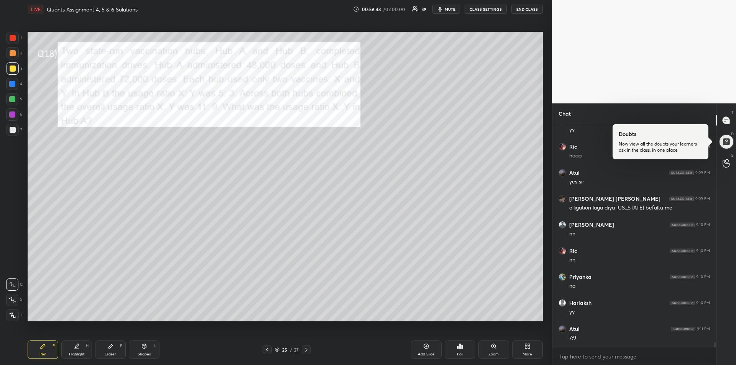
click at [14, 56] on div at bounding box center [13, 53] width 12 height 12
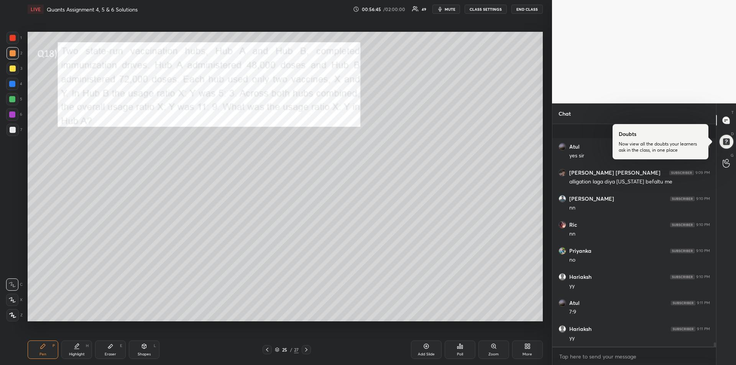
click at [306, 351] on icon at bounding box center [306, 350] width 2 height 4
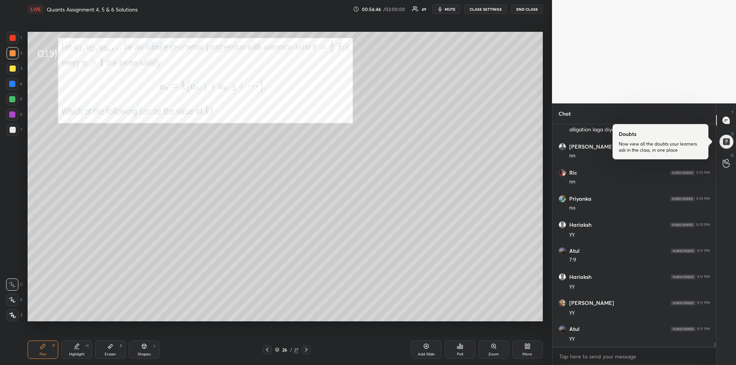
scroll to position [11736, 0]
click at [307, 348] on icon at bounding box center [306, 350] width 6 height 6
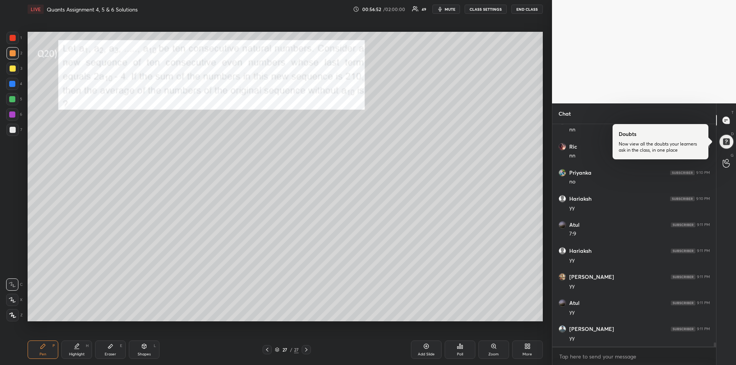
click at [306, 354] on div at bounding box center [306, 349] width 9 height 9
click at [525, 350] on div "More" at bounding box center [527, 350] width 31 height 18
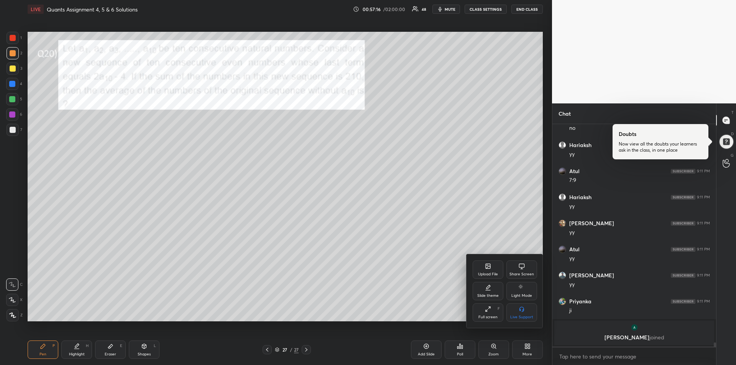
click at [479, 262] on div "Upload File" at bounding box center [488, 270] width 31 height 18
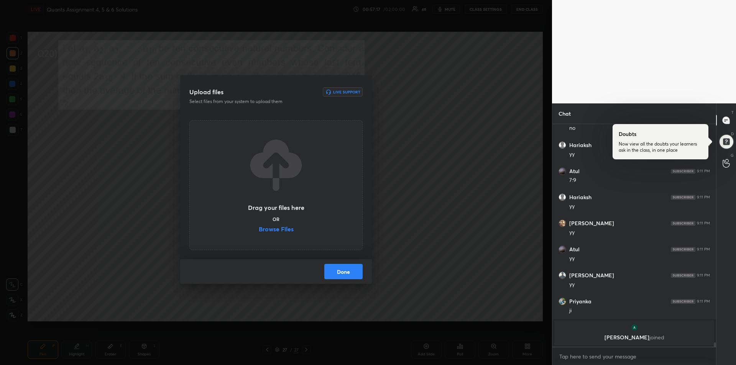
click at [277, 227] on label "Browse Files" at bounding box center [276, 230] width 35 height 8
click at [259, 227] on input "Browse Files" at bounding box center [259, 230] width 0 height 8
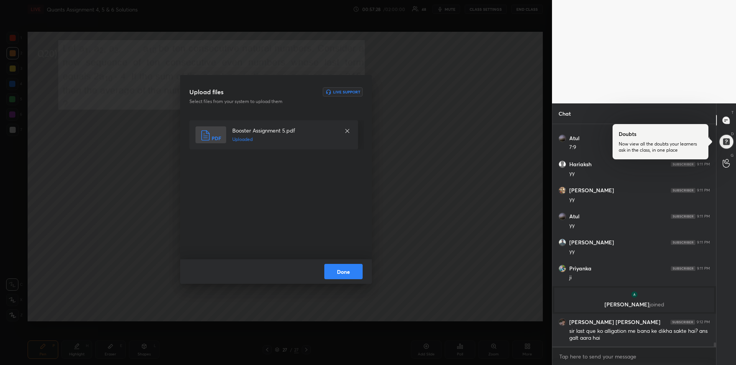
click at [345, 273] on button "Done" at bounding box center [343, 271] width 38 height 15
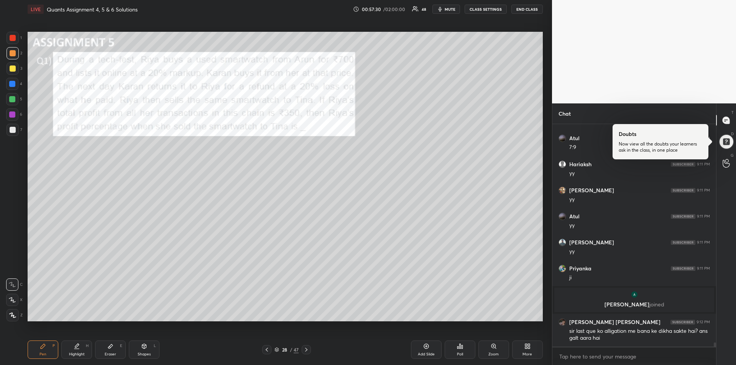
click at [11, 85] on div at bounding box center [12, 84] width 6 height 6
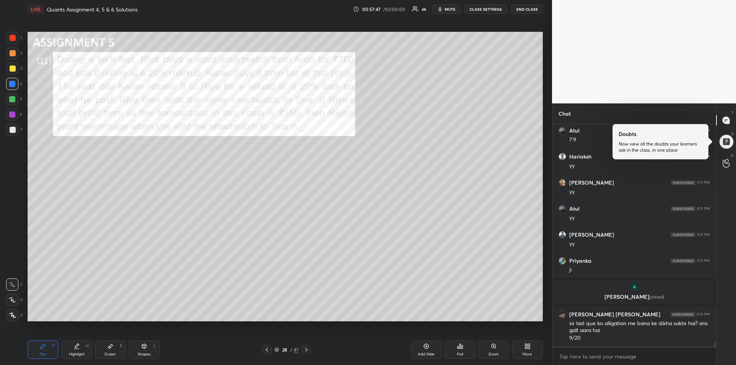
click at [12, 57] on div at bounding box center [13, 53] width 12 height 12
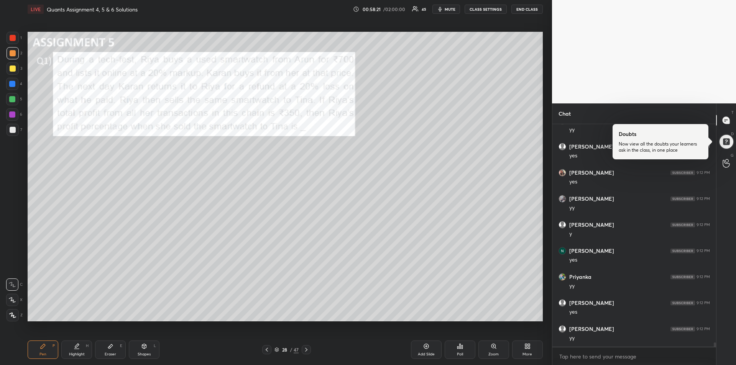
scroll to position [11729, 0]
click at [115, 353] on div "Eraser" at bounding box center [110, 355] width 11 height 4
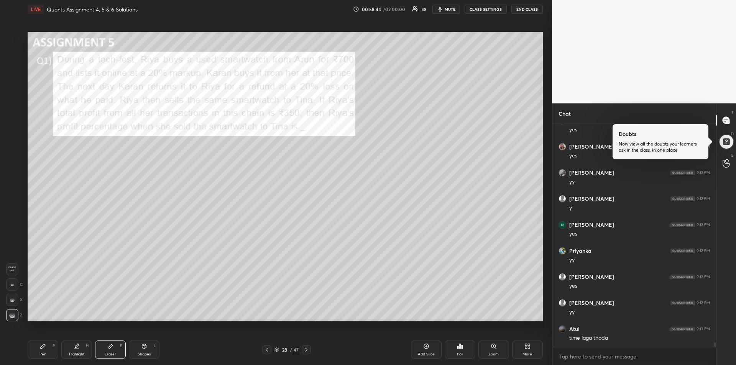
click at [45, 347] on icon at bounding box center [43, 346] width 6 height 6
click at [44, 348] on icon at bounding box center [43, 346] width 6 height 6
click at [13, 90] on div at bounding box center [12, 84] width 12 height 12
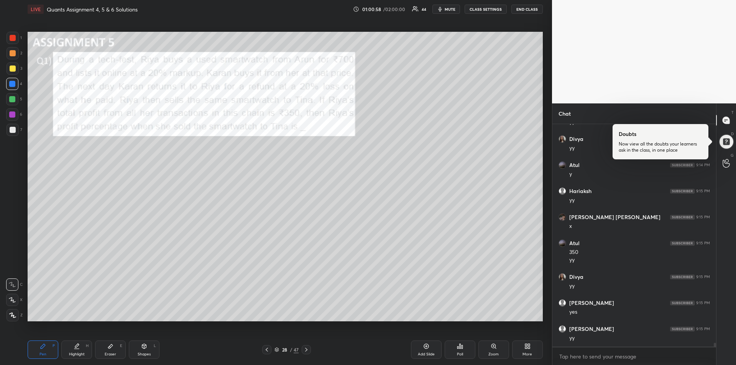
scroll to position [12188, 0]
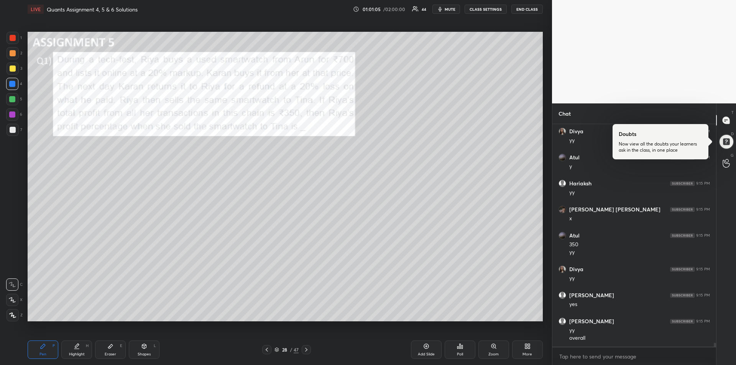
click at [13, 118] on div at bounding box center [12, 114] width 12 height 12
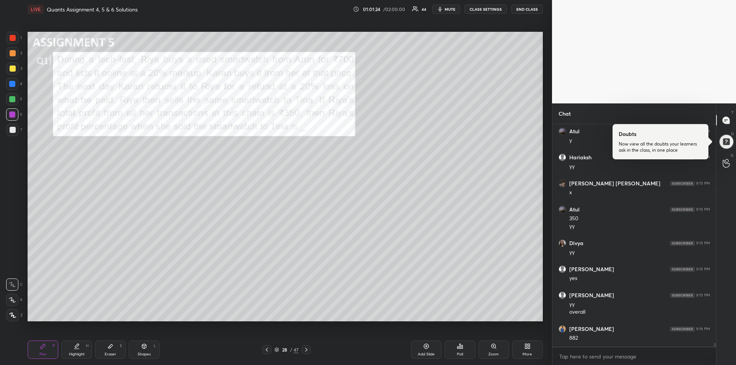
click at [112, 345] on icon at bounding box center [110, 347] width 5 height 4
click at [46, 349] on div "Pen P" at bounding box center [43, 350] width 31 height 18
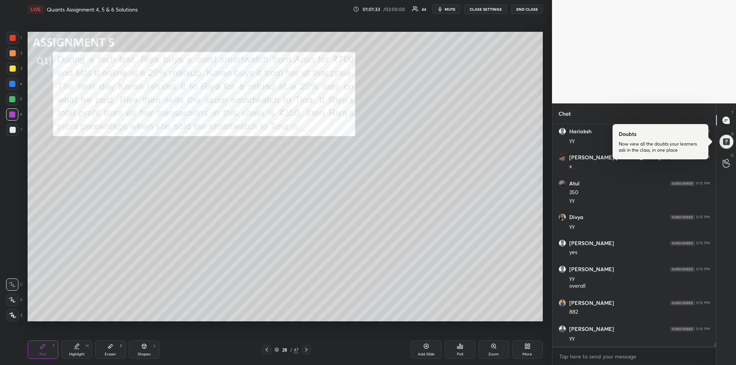
click at [114, 350] on div "Eraser E" at bounding box center [110, 350] width 31 height 18
click at [46, 349] on icon at bounding box center [43, 346] width 6 height 6
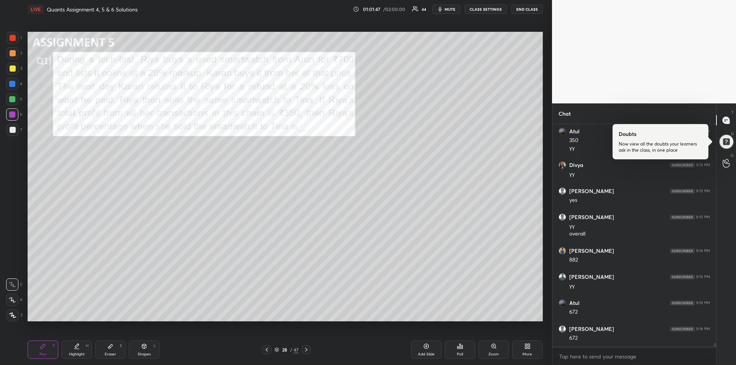
scroll to position [12318, 0]
click at [11, 100] on div at bounding box center [12, 99] width 6 height 6
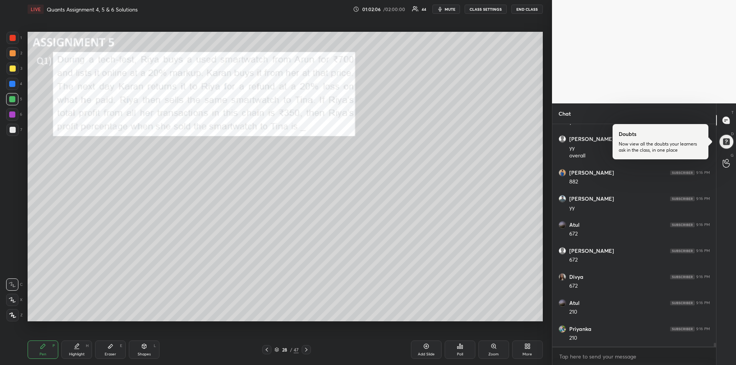
scroll to position [12396, 0]
click at [8, 134] on div at bounding box center [13, 130] width 12 height 12
click at [309, 353] on icon at bounding box center [306, 350] width 6 height 6
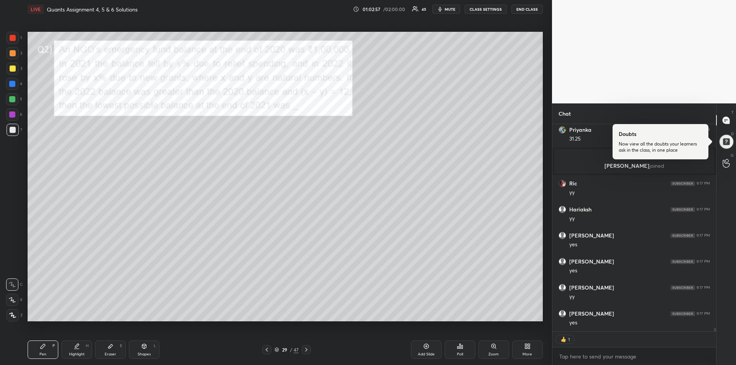
scroll to position [12400, 0]
click at [15, 70] on div at bounding box center [13, 69] width 6 height 6
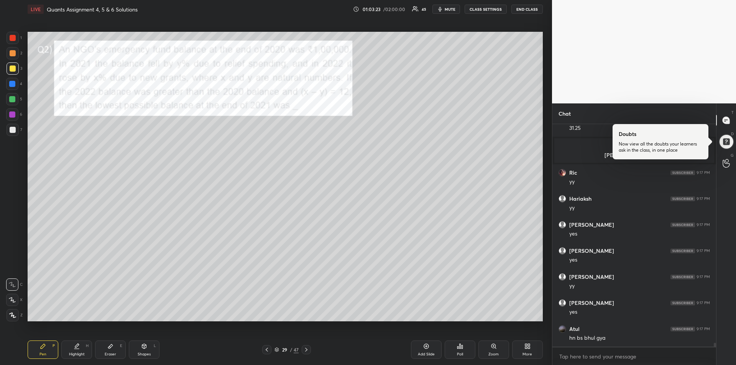
scroll to position [12411, 0]
click at [12, 117] on div at bounding box center [12, 115] width 6 height 6
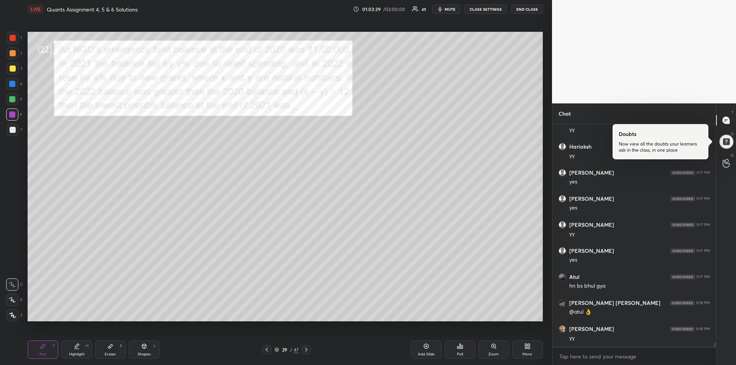
scroll to position [12463, 0]
click at [10, 84] on div at bounding box center [12, 84] width 6 height 6
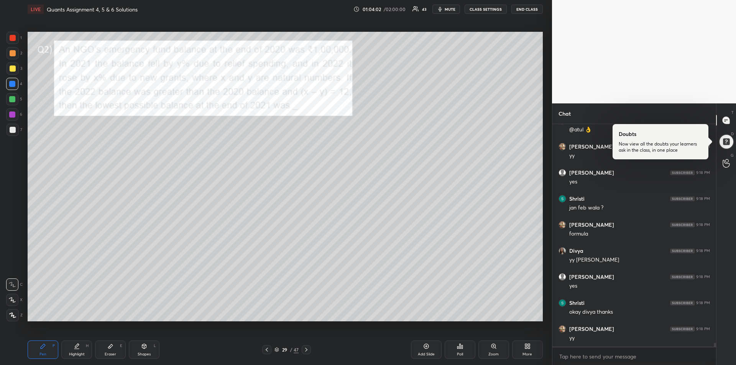
scroll to position [12645, 0]
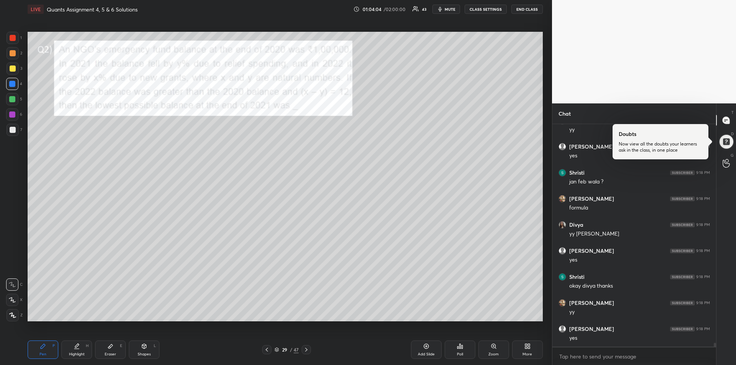
click at [12, 42] on div at bounding box center [13, 38] width 12 height 12
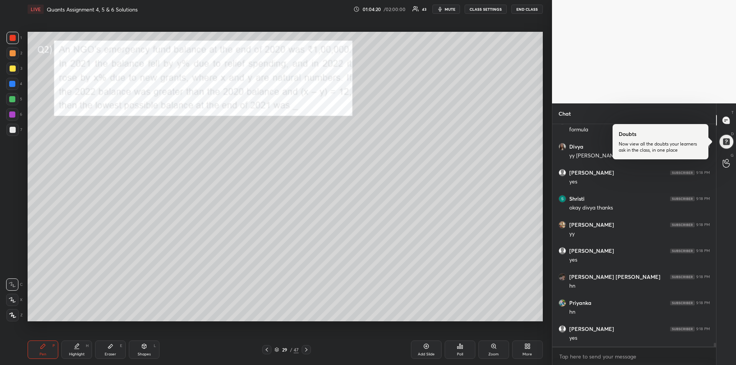
scroll to position [12750, 0]
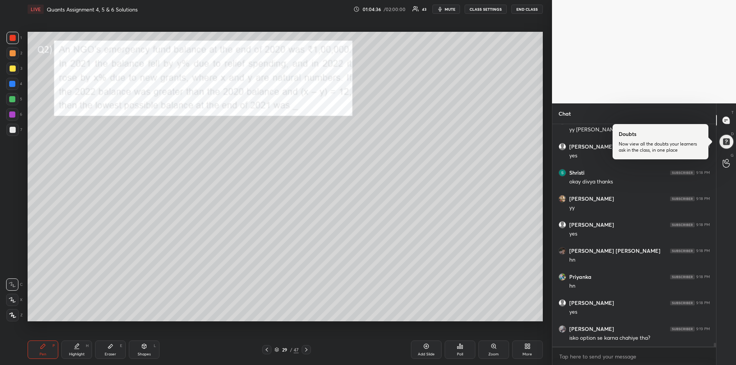
click at [16, 115] on div at bounding box center [12, 114] width 12 height 12
click at [11, 118] on div at bounding box center [12, 114] width 12 height 12
click at [13, 100] on div at bounding box center [12, 99] width 6 height 6
click at [77, 342] on div "Highlight H" at bounding box center [76, 350] width 31 height 18
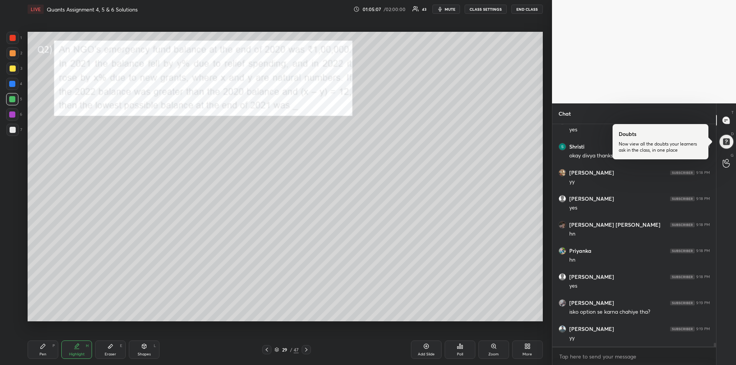
scroll to position [12829, 0]
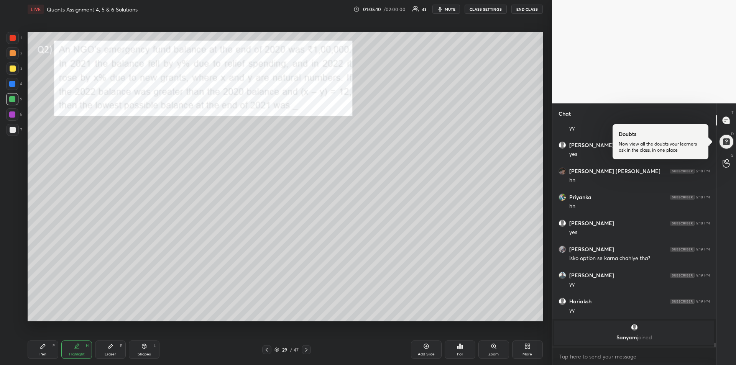
click at [44, 354] on div "Pen" at bounding box center [42, 355] width 7 height 4
click at [9, 114] on div at bounding box center [12, 115] width 6 height 6
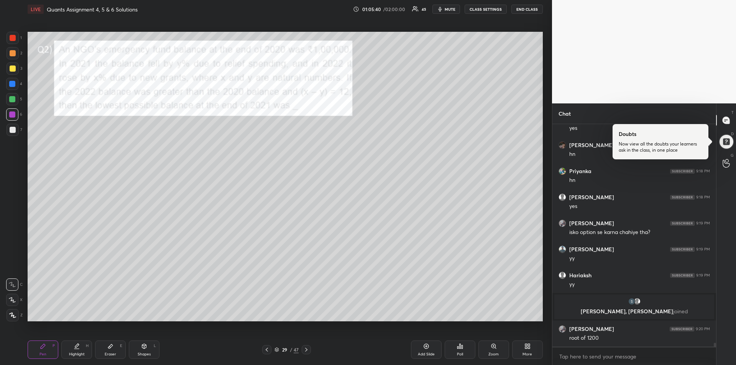
click at [116, 350] on div "Eraser E" at bounding box center [110, 350] width 31 height 18
click at [43, 351] on div "Pen P" at bounding box center [43, 350] width 31 height 18
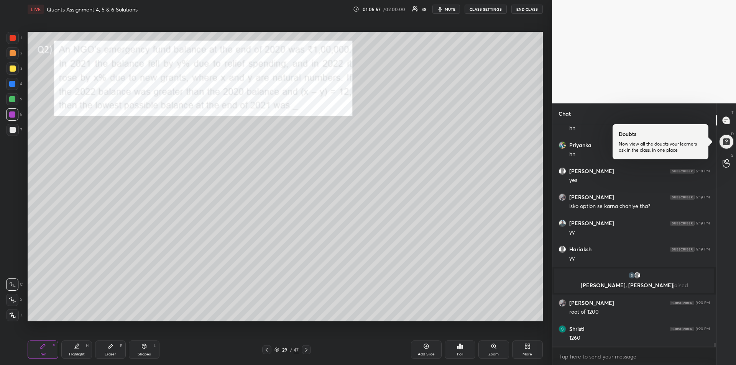
click at [112, 349] on icon at bounding box center [110, 346] width 6 height 6
click at [36, 346] on div "Pen P" at bounding box center [43, 350] width 31 height 18
click at [115, 348] on div "Eraser E" at bounding box center [110, 350] width 31 height 18
click at [37, 349] on div "Pen P" at bounding box center [43, 350] width 31 height 18
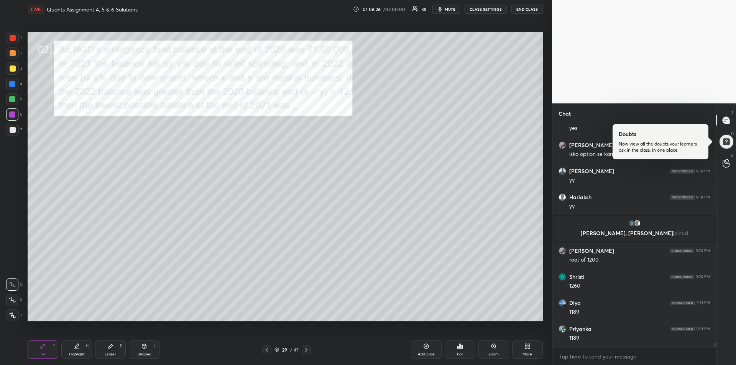
scroll to position [12770, 0]
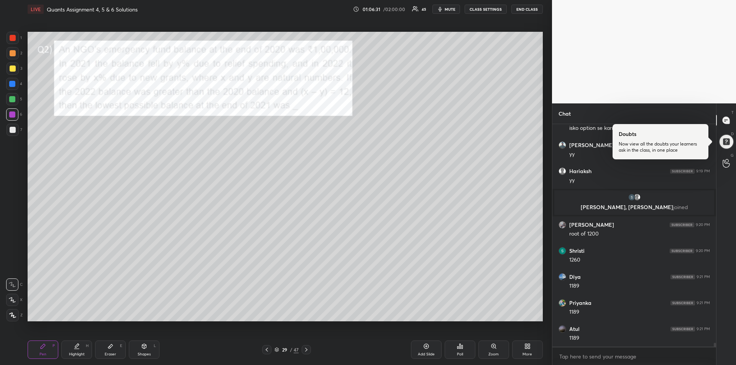
click at [107, 348] on div "Eraser E" at bounding box center [110, 350] width 31 height 18
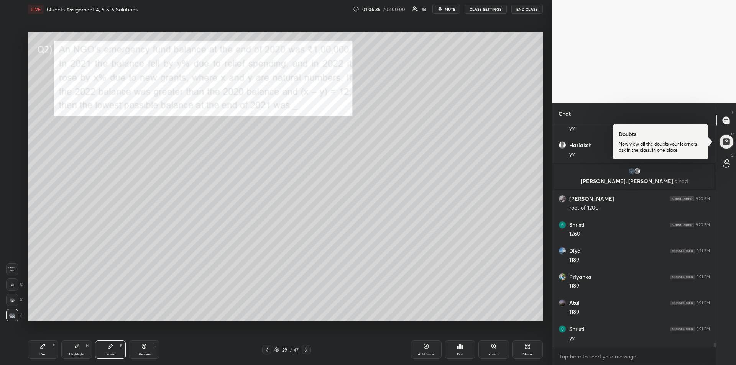
click at [37, 350] on div "Pen P" at bounding box center [43, 350] width 31 height 18
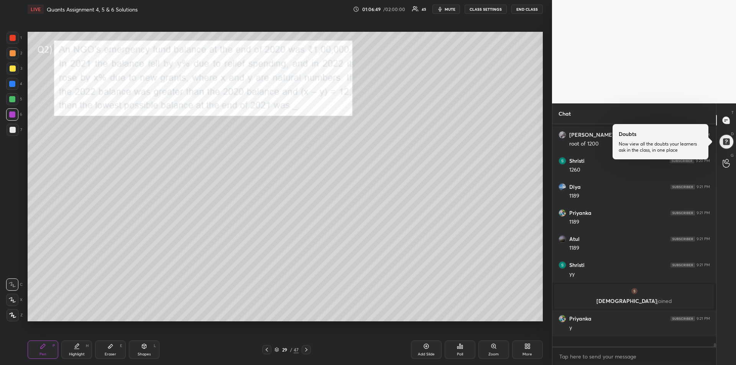
scroll to position [12795, 0]
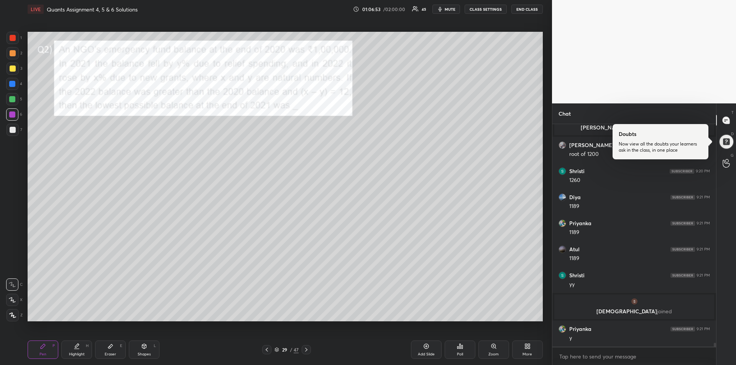
click at [10, 130] on div at bounding box center [13, 130] width 6 height 6
click at [14, 39] on div at bounding box center [13, 38] width 6 height 6
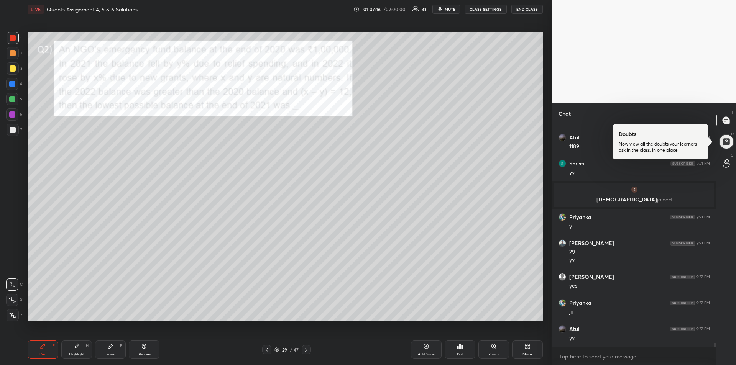
scroll to position [12933, 0]
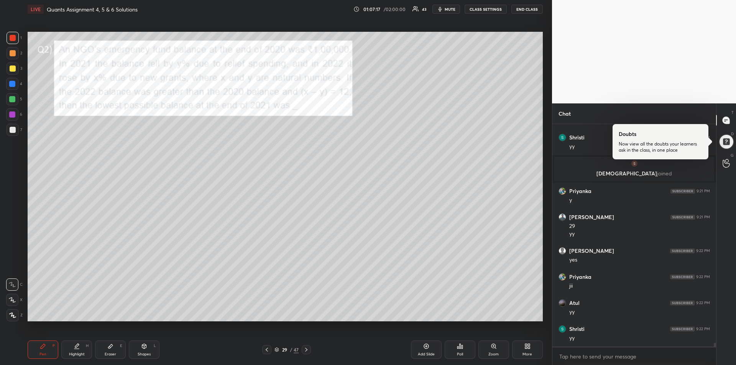
click at [307, 351] on icon at bounding box center [306, 350] width 6 height 6
click at [108, 343] on icon at bounding box center [110, 346] width 6 height 6
click at [38, 348] on div "Pen P" at bounding box center [43, 350] width 31 height 18
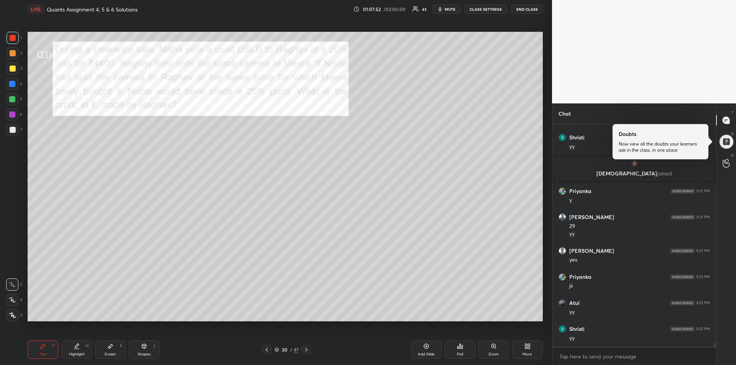
click at [15, 114] on div at bounding box center [12, 115] width 6 height 6
click at [81, 349] on div "Highlight H" at bounding box center [76, 350] width 31 height 18
click at [48, 343] on div "Pen P" at bounding box center [43, 350] width 31 height 18
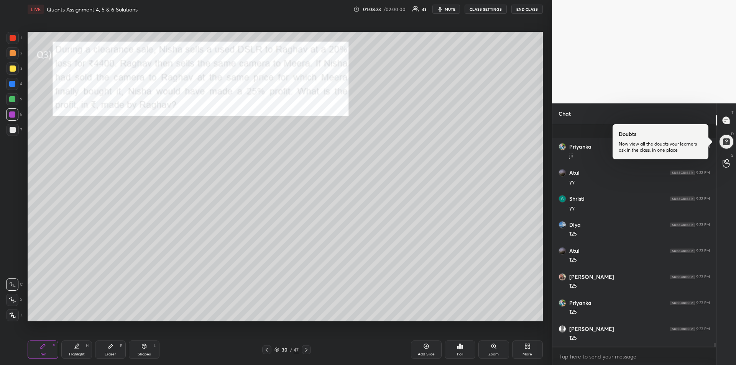
scroll to position [13115, 0]
click at [10, 131] on div at bounding box center [13, 130] width 6 height 6
click at [13, 118] on div at bounding box center [12, 114] width 12 height 12
click at [12, 43] on div at bounding box center [13, 38] width 12 height 12
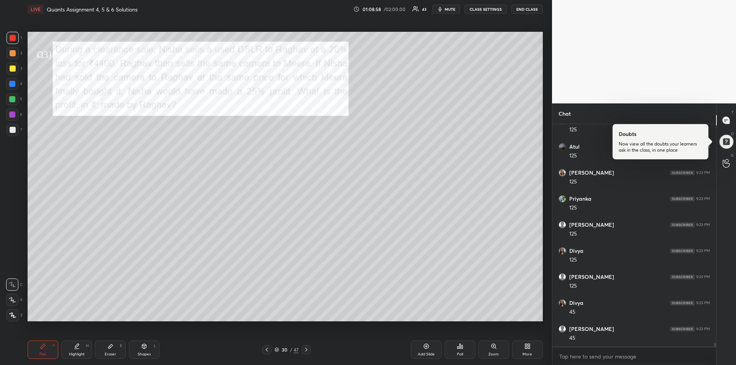
scroll to position [13193, 0]
click at [14, 88] on div at bounding box center [12, 84] width 12 height 12
click at [304, 350] on icon at bounding box center [306, 350] width 6 height 6
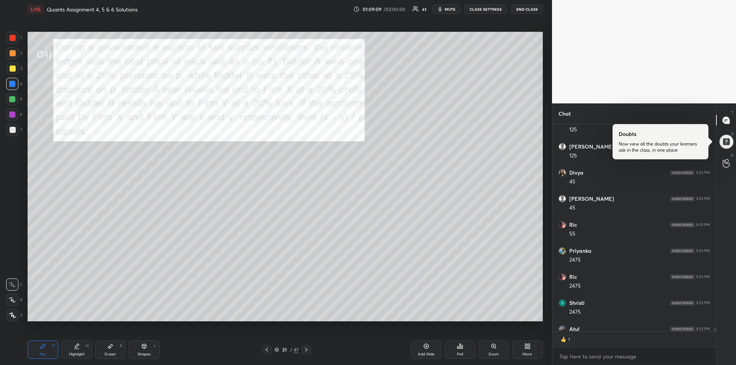
scroll to position [13365, 0]
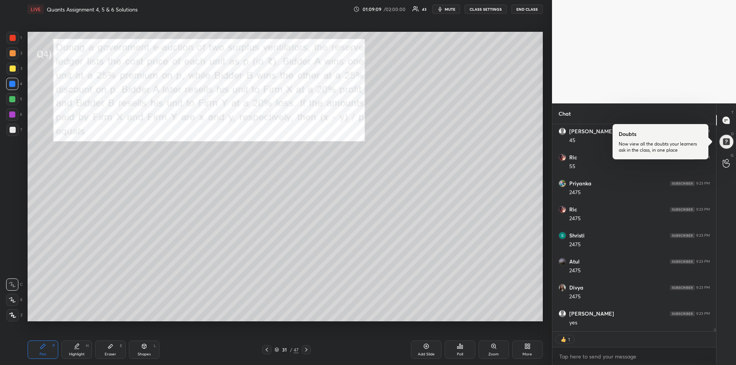
click at [12, 56] on div at bounding box center [13, 53] width 12 height 12
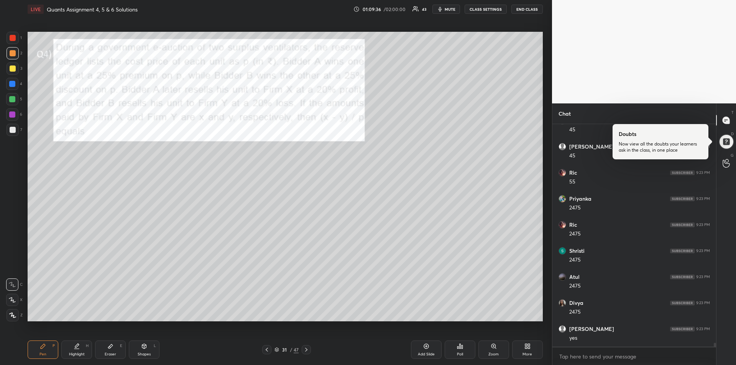
click at [110, 344] on icon at bounding box center [110, 346] width 6 height 6
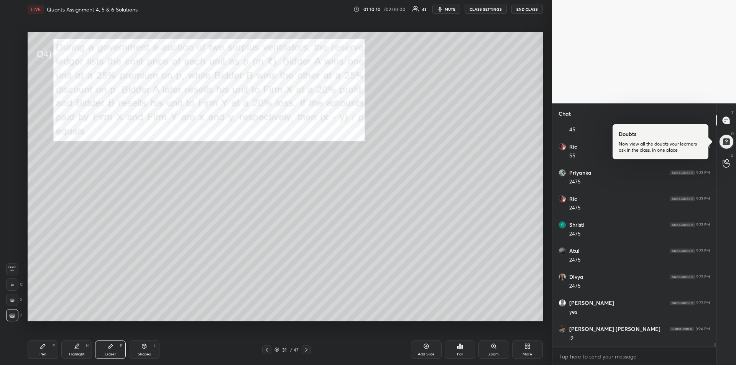
scroll to position [13403, 0]
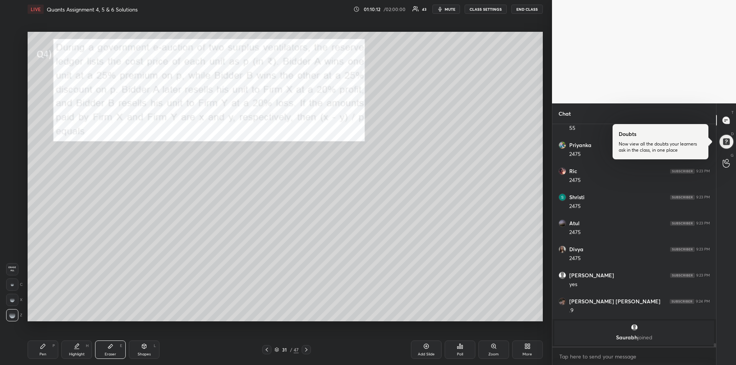
click at [77, 345] on icon at bounding box center [77, 346] width 4 height 4
click at [16, 42] on div at bounding box center [13, 38] width 12 height 12
click at [46, 349] on div "Pen P" at bounding box center [43, 350] width 31 height 18
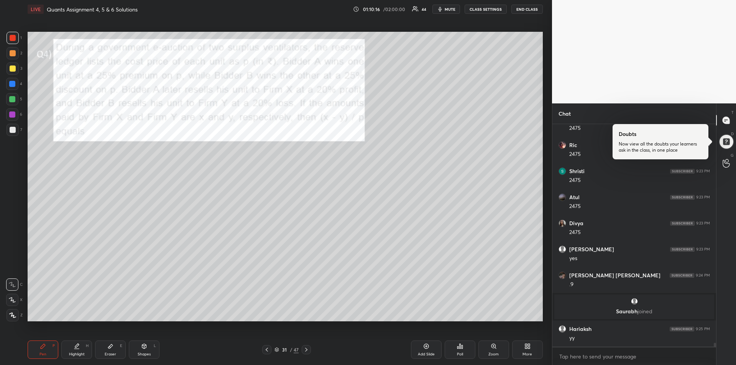
scroll to position [13260, 0]
click at [102, 350] on div "Eraser E" at bounding box center [110, 350] width 31 height 18
click at [42, 353] on div "Pen" at bounding box center [42, 355] width 7 height 4
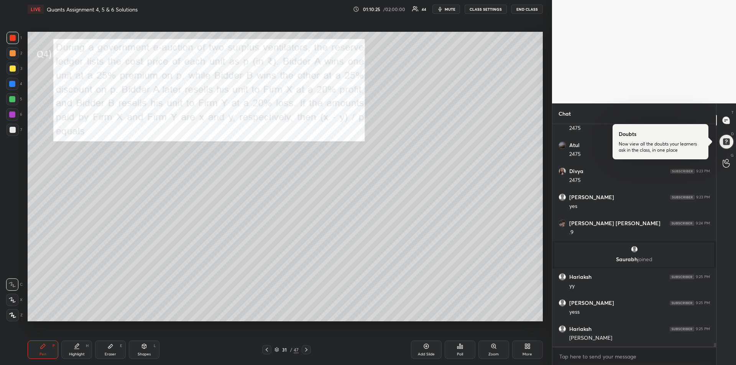
scroll to position [13338, 0]
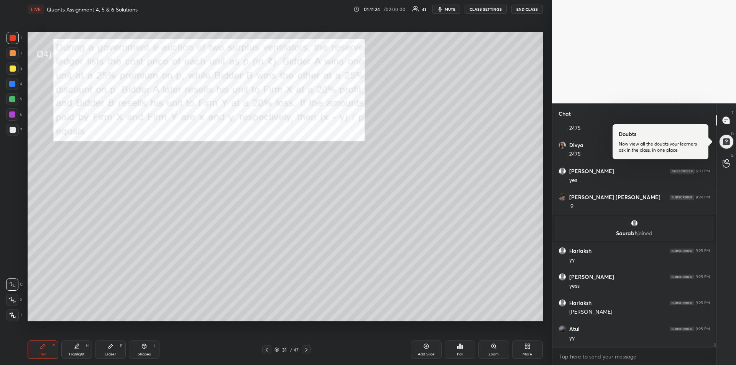
click at [13, 100] on div at bounding box center [12, 99] width 6 height 6
click at [10, 88] on div at bounding box center [12, 84] width 12 height 12
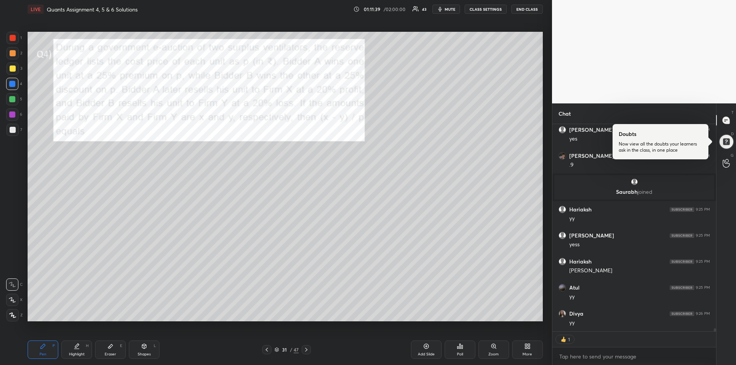
click at [308, 350] on icon at bounding box center [306, 350] width 6 height 6
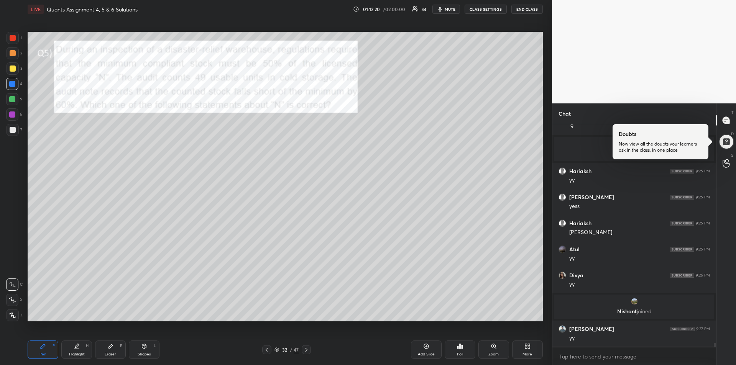
scroll to position [13455, 0]
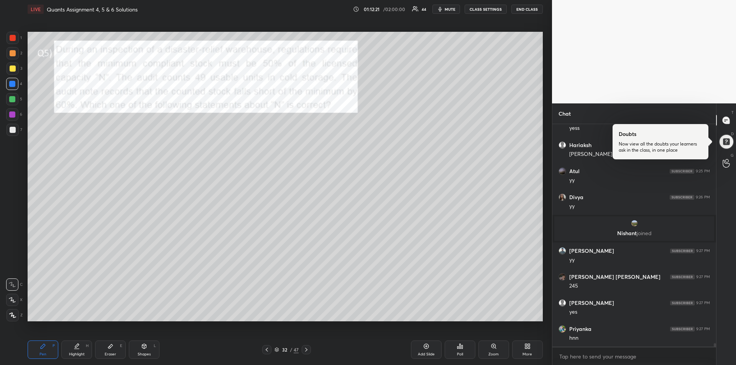
click at [111, 353] on div "Eraser" at bounding box center [110, 355] width 11 height 4
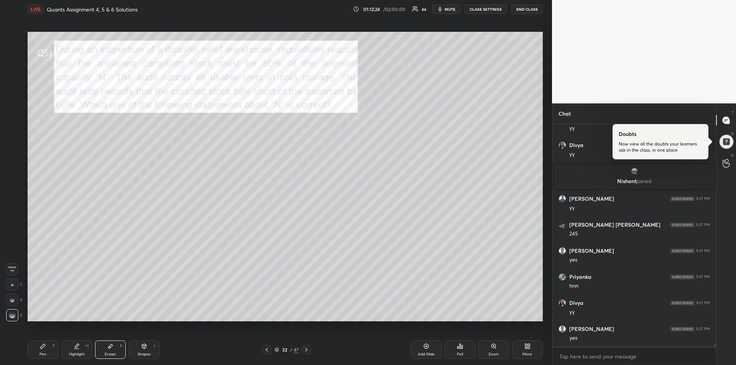
click at [46, 351] on div "Pen P" at bounding box center [43, 350] width 31 height 18
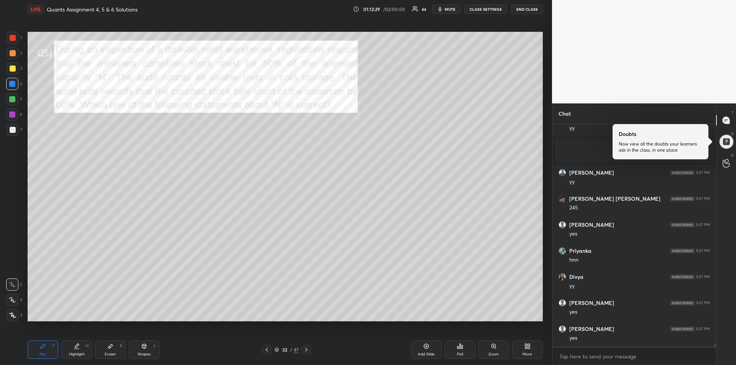
click at [12, 39] on div at bounding box center [13, 38] width 6 height 6
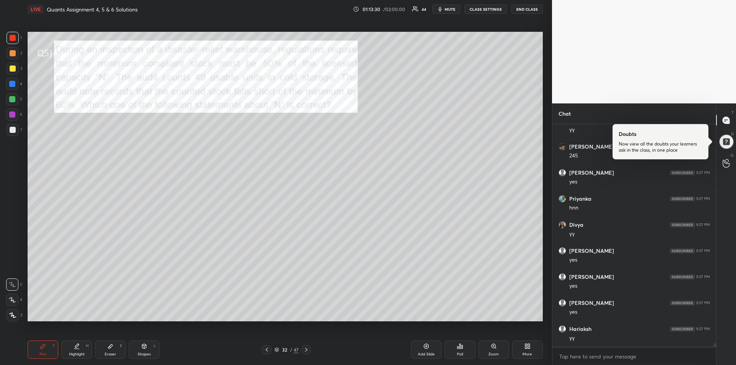
scroll to position [13611, 0]
click at [11, 86] on div at bounding box center [12, 84] width 6 height 6
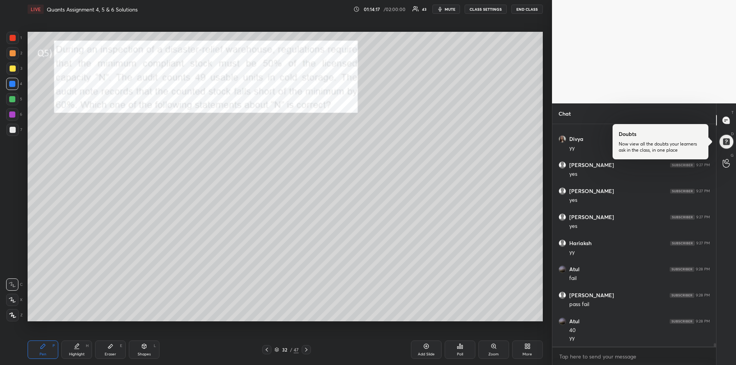
scroll to position [205, 161]
click at [14, 105] on div "1 2 3 4 5 6 7" at bounding box center [14, 85] width 16 height 107
click at [13, 101] on div at bounding box center [12, 99] width 6 height 6
click at [77, 350] on div "Highlight H" at bounding box center [76, 350] width 31 height 18
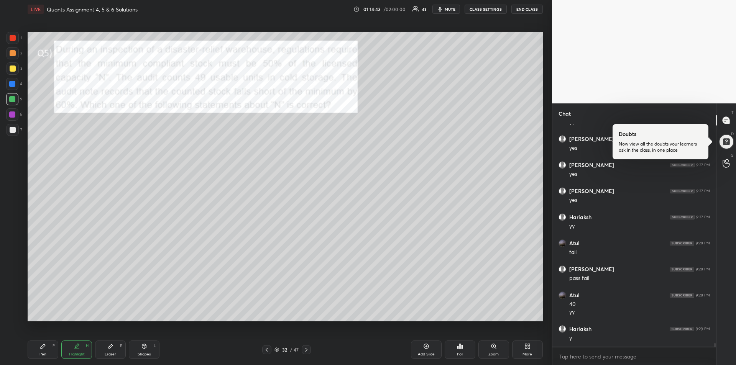
click at [44, 347] on icon at bounding box center [43, 346] width 6 height 6
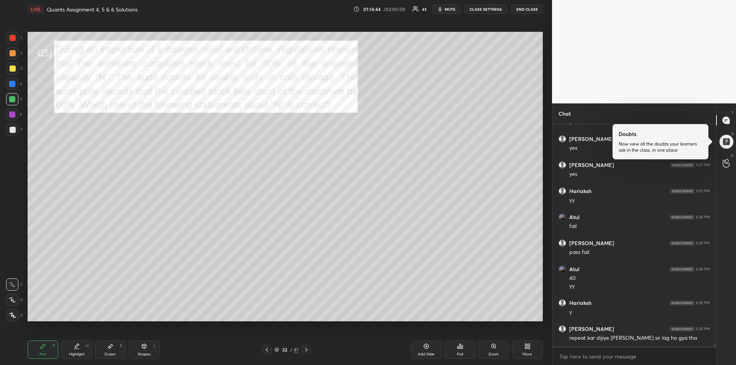
click at [11, 127] on div at bounding box center [13, 130] width 6 height 6
click at [13, 100] on div at bounding box center [12, 99] width 6 height 6
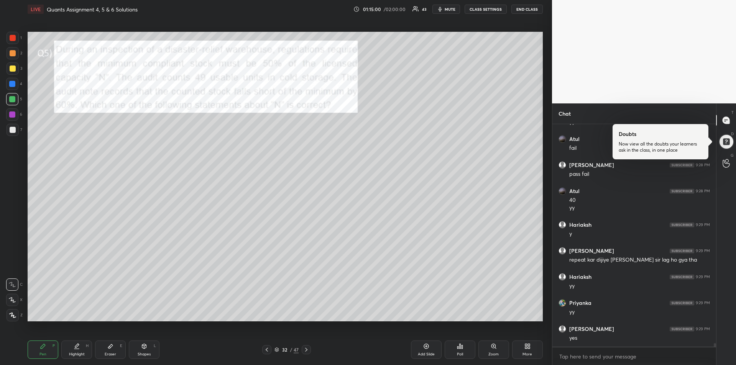
scroll to position [13827, 0]
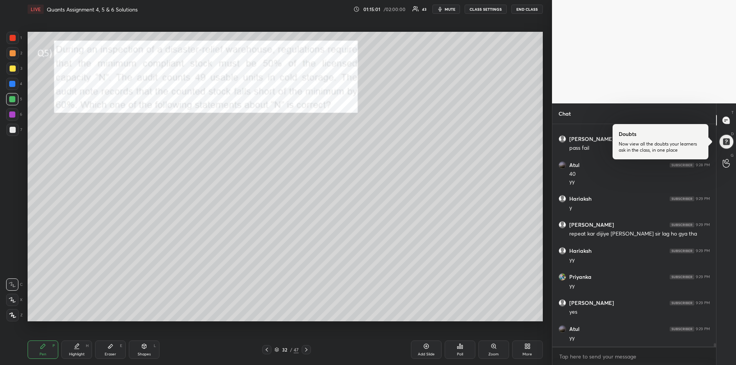
click at [79, 351] on div "Highlight H" at bounding box center [76, 350] width 31 height 18
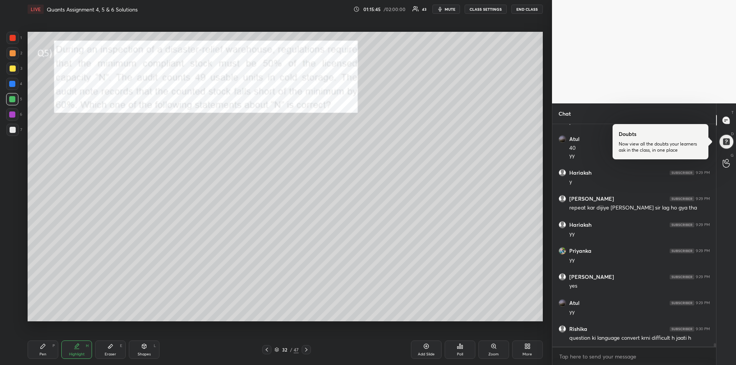
scroll to position [13879, 0]
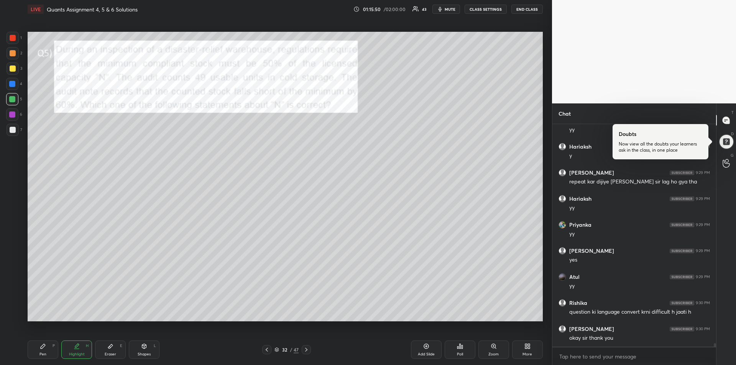
click at [49, 354] on div "Pen P" at bounding box center [43, 350] width 31 height 18
click at [15, 41] on div at bounding box center [13, 38] width 12 height 12
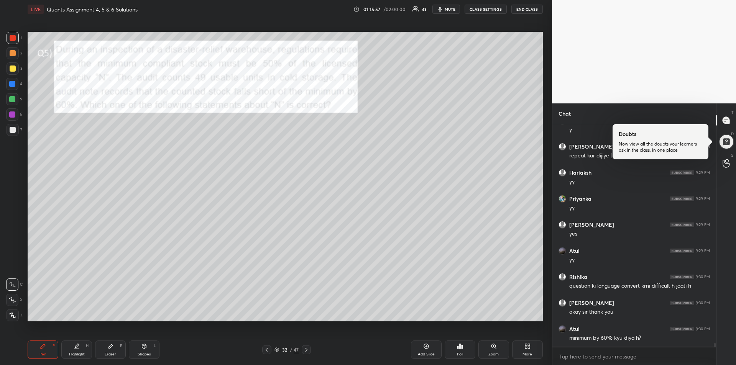
scroll to position [13931, 0]
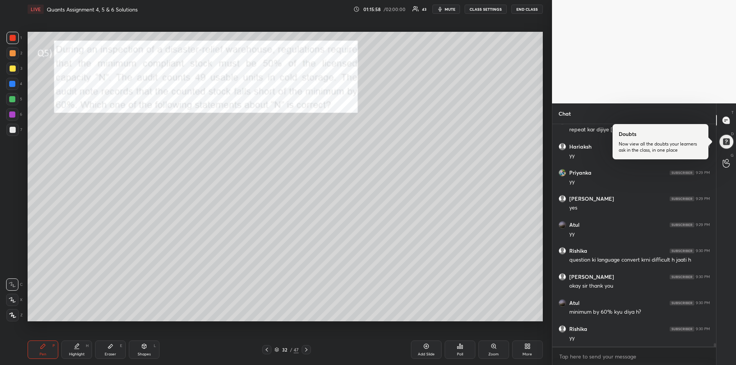
click at [418, 350] on div "Add Slide" at bounding box center [426, 350] width 31 height 18
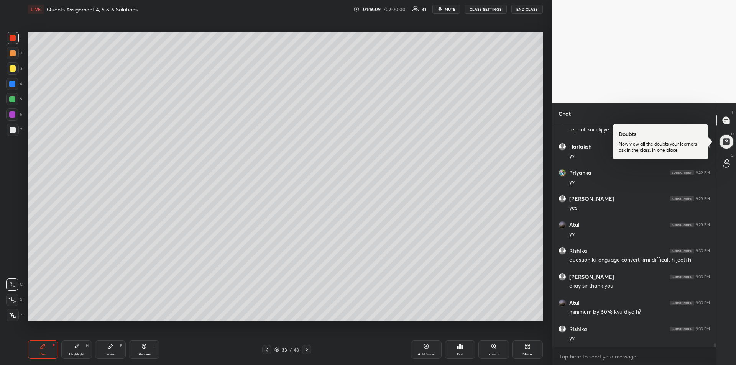
scroll to position [13957, 0]
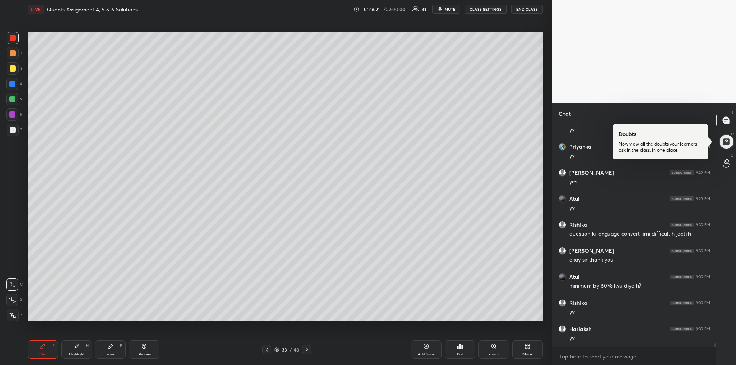
click at [108, 353] on div "Eraser" at bounding box center [110, 355] width 11 height 4
click at [44, 349] on icon at bounding box center [43, 346] width 6 height 6
click at [265, 351] on icon at bounding box center [267, 350] width 6 height 6
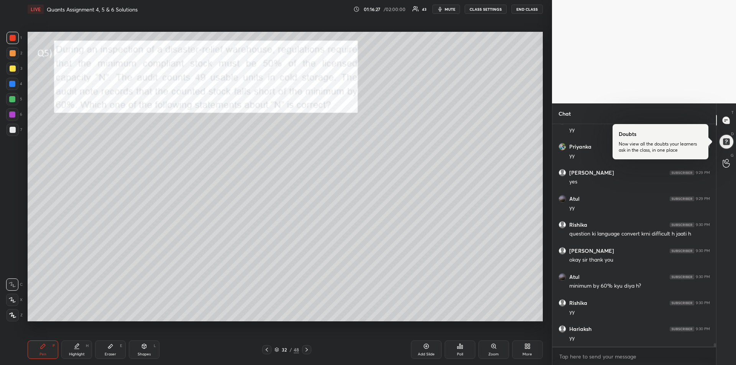
click at [11, 54] on div at bounding box center [13, 53] width 6 height 6
click at [311, 351] on div "32 / 48" at bounding box center [286, 349] width 103 height 9
click at [308, 350] on icon at bounding box center [307, 350] width 6 height 6
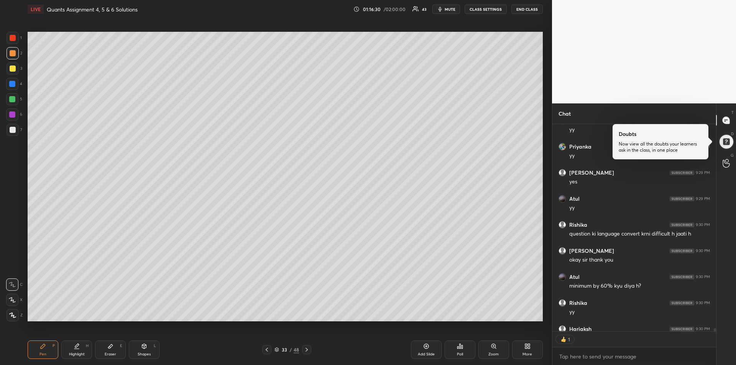
scroll to position [205, 161]
click at [308, 353] on icon at bounding box center [307, 350] width 6 height 6
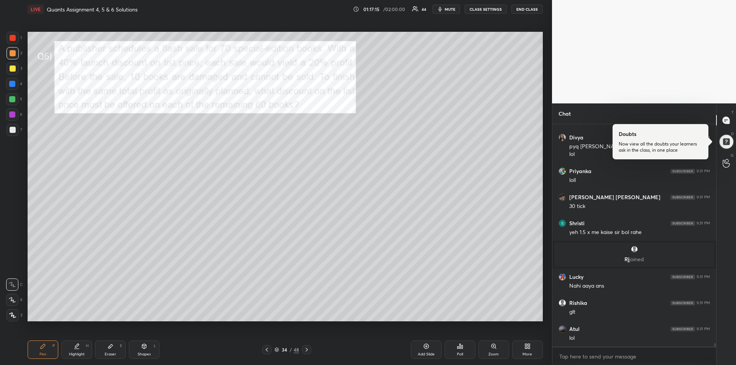
scroll to position [14074, 0]
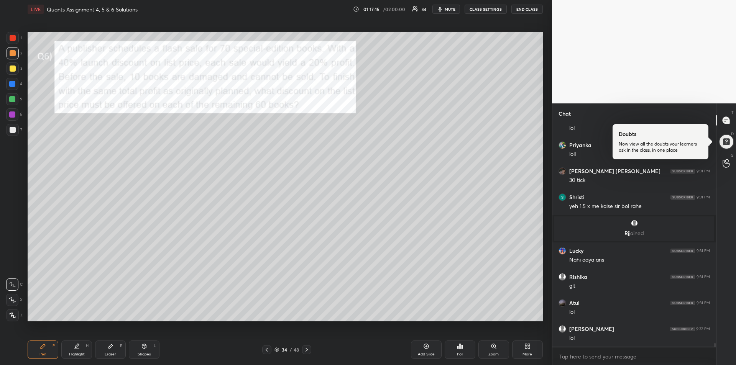
click at [119, 353] on div "Eraser E" at bounding box center [110, 350] width 31 height 18
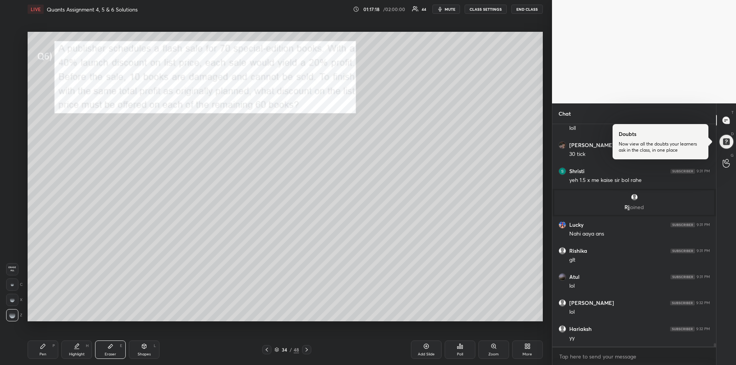
scroll to position [14126, 0]
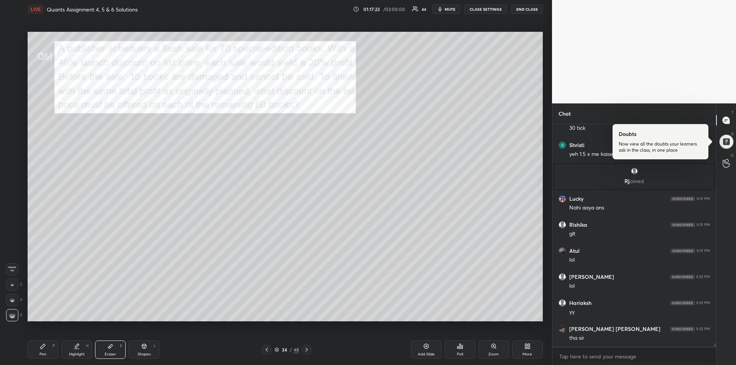
click at [38, 345] on div "Pen P" at bounding box center [43, 350] width 31 height 18
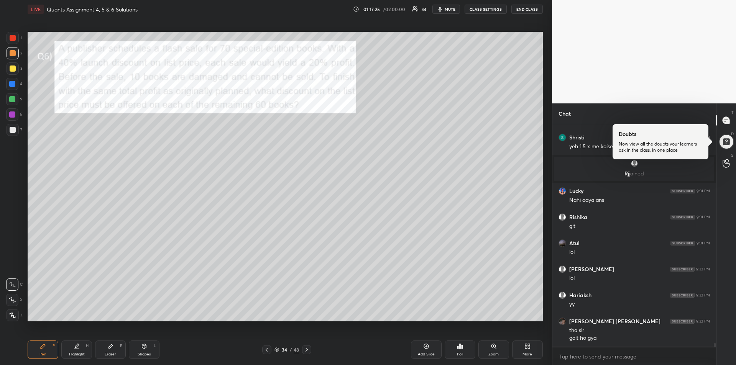
click at [12, 102] on div at bounding box center [12, 99] width 6 height 6
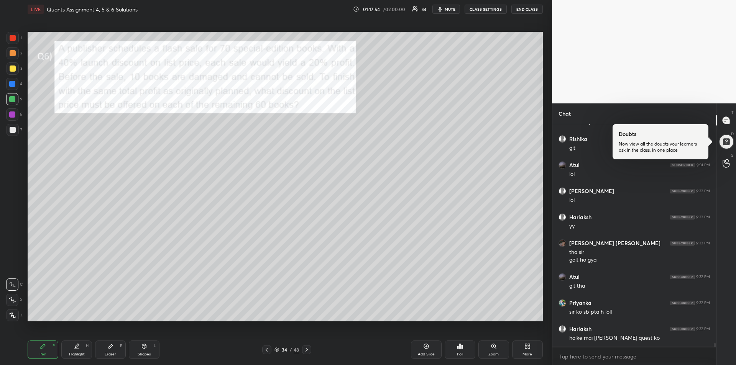
scroll to position [14238, 0]
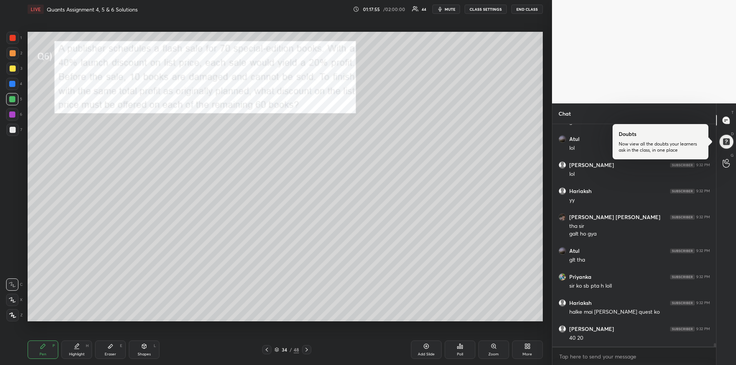
click at [111, 353] on div "Eraser" at bounding box center [110, 355] width 11 height 4
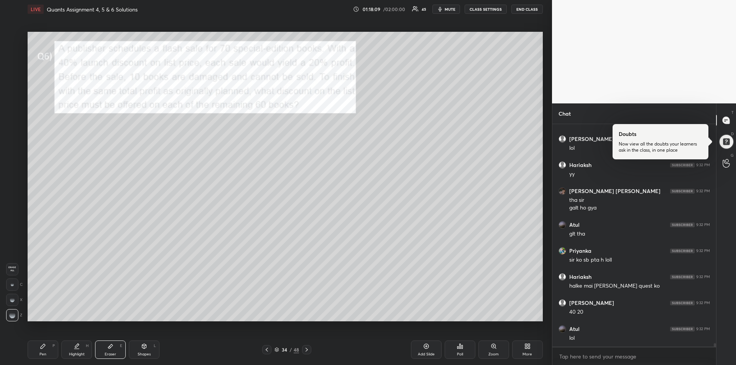
click at [43, 353] on div "Pen" at bounding box center [42, 355] width 7 height 4
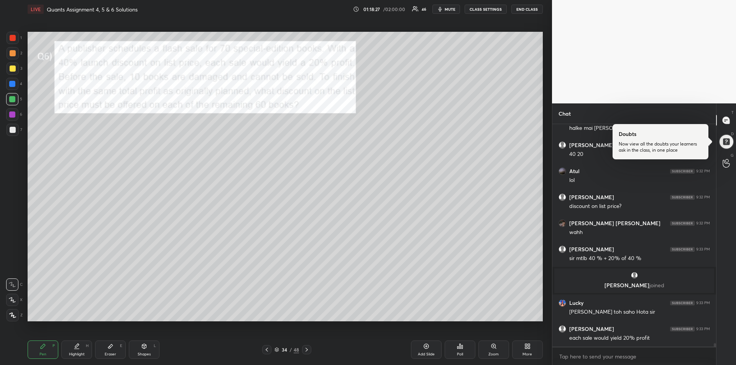
scroll to position [14345, 0]
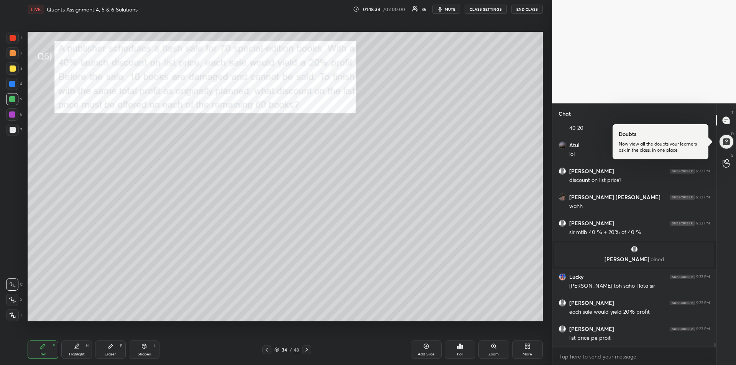
click at [8, 38] on div at bounding box center [13, 38] width 12 height 12
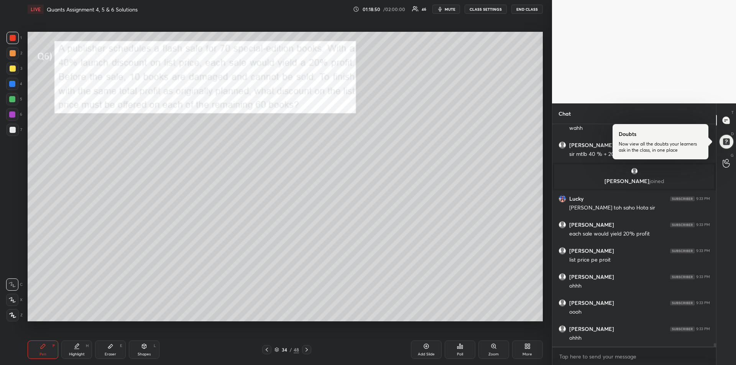
scroll to position [14449, 0]
click at [113, 347] on icon at bounding box center [110, 346] width 6 height 6
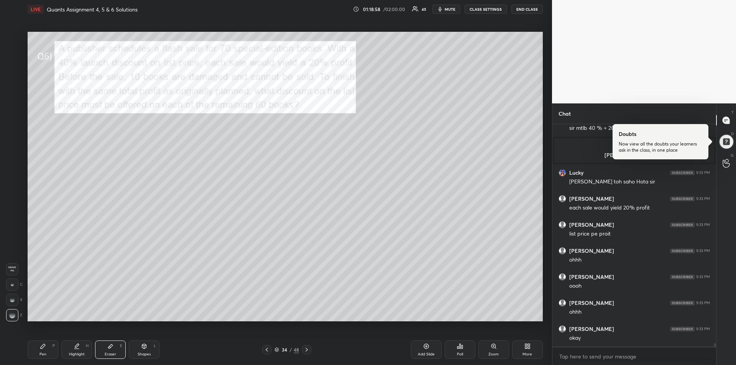
scroll to position [14475, 0]
click at [46, 350] on div "Pen P" at bounding box center [43, 350] width 31 height 18
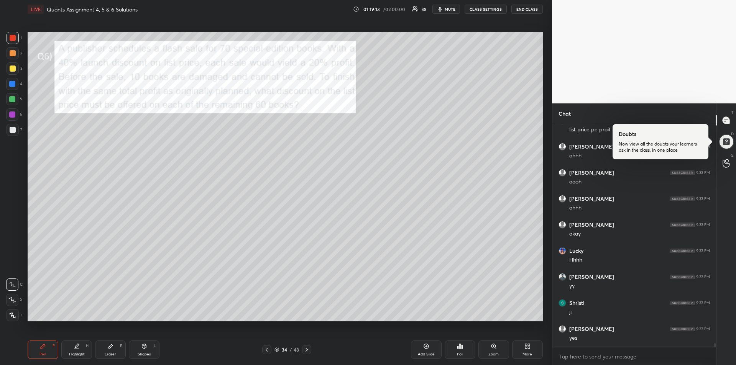
scroll to position [14579, 0]
click at [10, 117] on div at bounding box center [12, 115] width 6 height 6
click at [15, 98] on div at bounding box center [12, 99] width 6 height 6
click at [10, 86] on div at bounding box center [12, 84] width 6 height 6
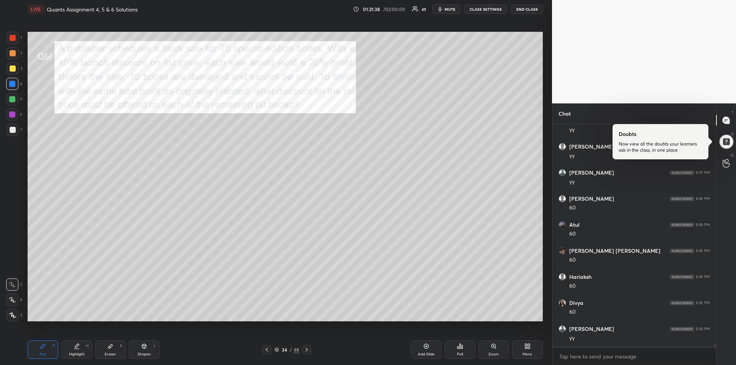
scroll to position [14918, 0]
click at [112, 355] on div "Eraser" at bounding box center [110, 355] width 11 height 4
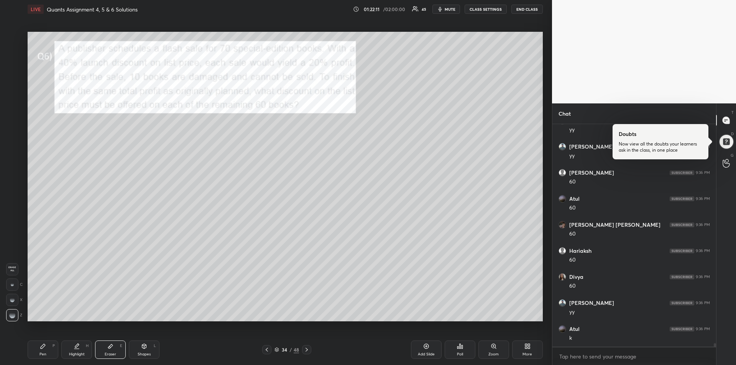
click at [39, 348] on div "Pen P" at bounding box center [43, 350] width 31 height 18
click at [113, 353] on div "Eraser" at bounding box center [110, 355] width 11 height 4
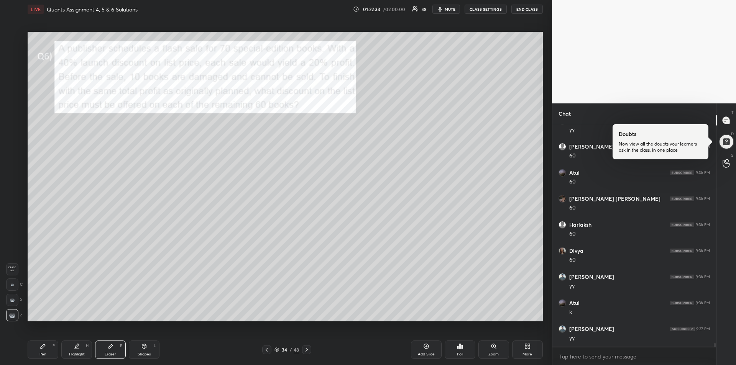
scroll to position [14970, 0]
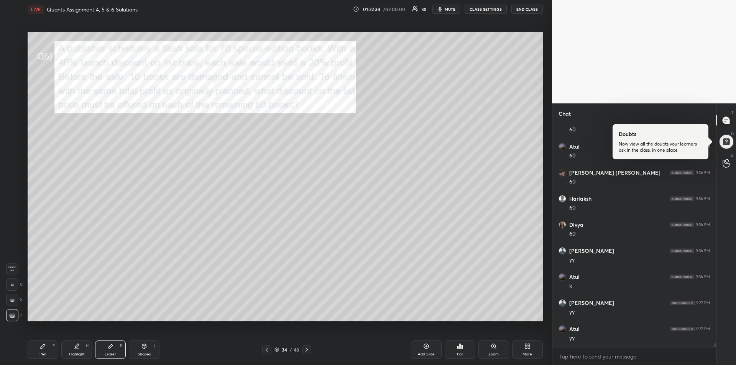
click at [41, 348] on icon at bounding box center [43, 346] width 5 height 5
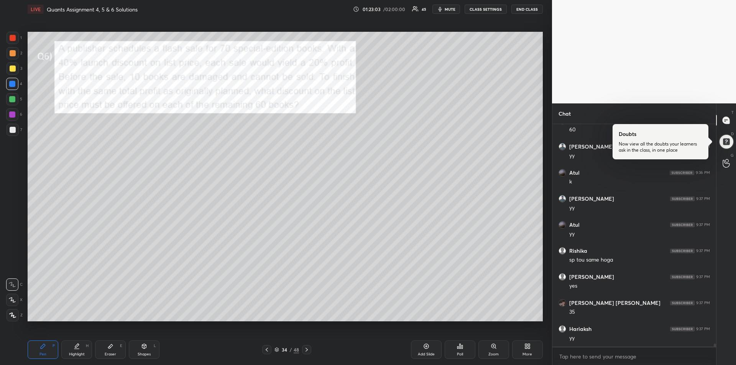
scroll to position [15100, 0]
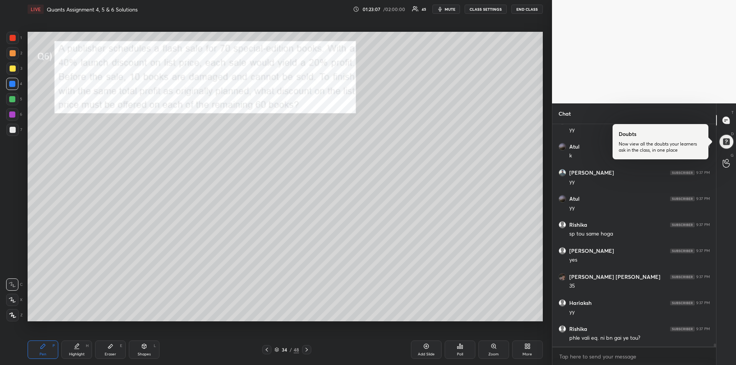
click at [115, 348] on div "Eraser E" at bounding box center [110, 350] width 31 height 18
click at [43, 350] on div "Pen P" at bounding box center [43, 350] width 31 height 18
click at [47, 349] on div "Pen P" at bounding box center [43, 350] width 31 height 18
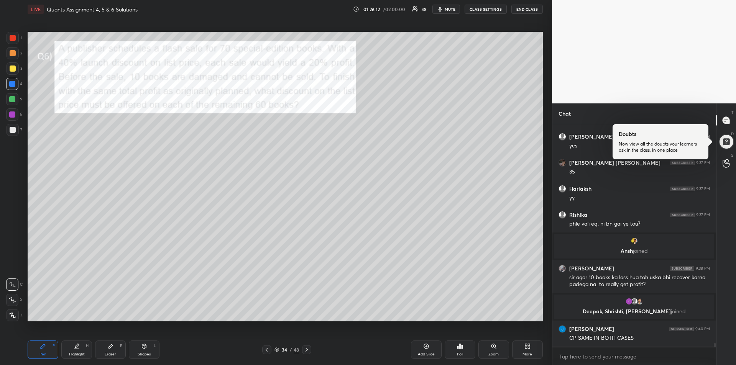
scroll to position [14981, 0]
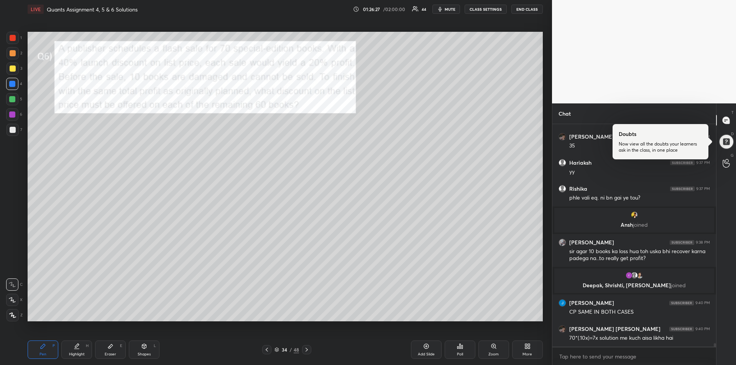
click at [108, 348] on icon at bounding box center [110, 347] width 5 height 4
click at [40, 351] on div "Pen P" at bounding box center [43, 350] width 31 height 18
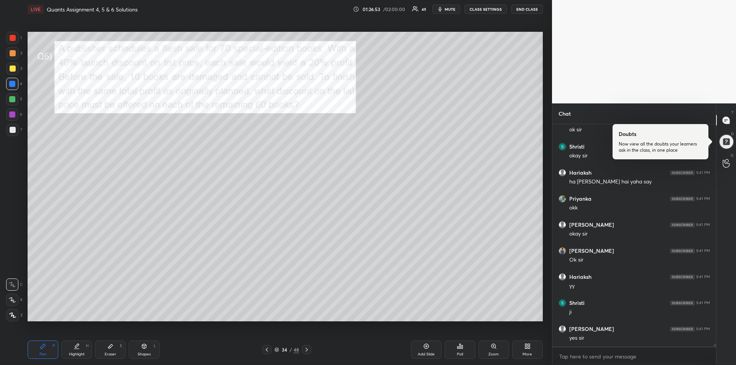
scroll to position [15319, 0]
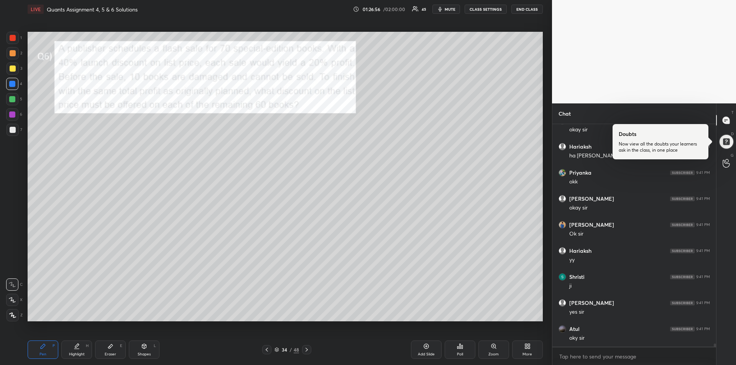
click at [110, 353] on div "Eraser" at bounding box center [110, 355] width 11 height 4
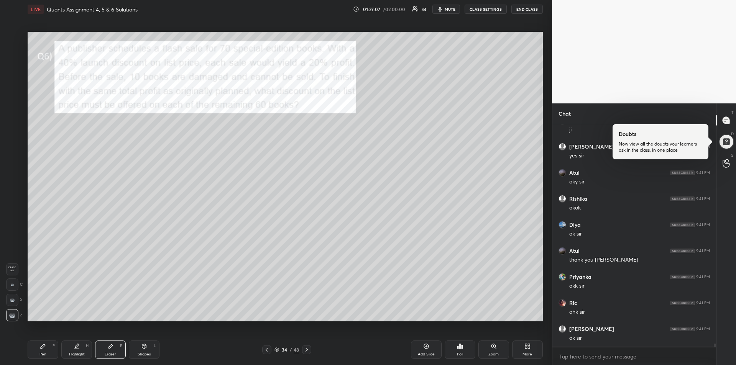
scroll to position [15502, 0]
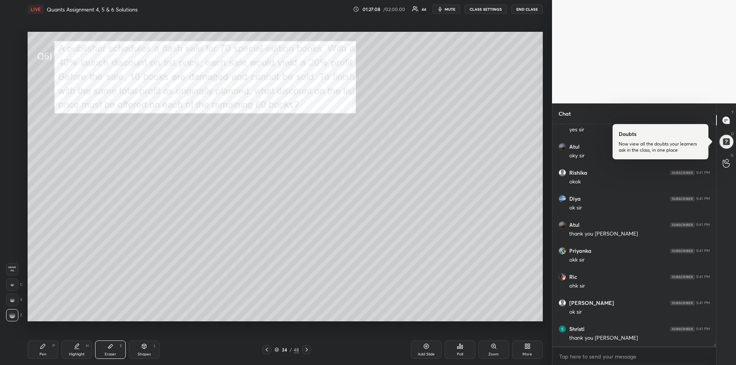
click at [53, 349] on div "Pen P" at bounding box center [43, 350] width 31 height 18
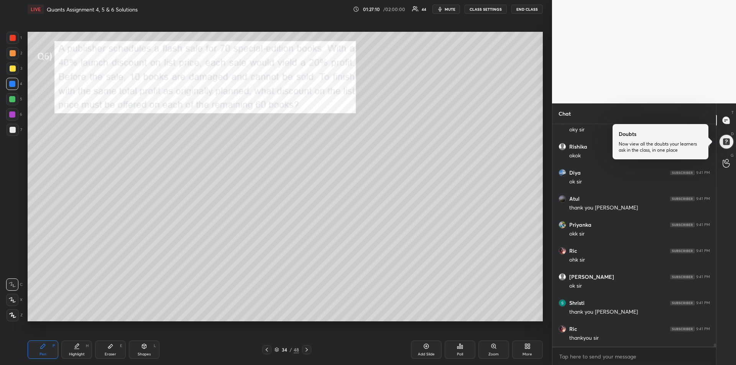
click at [9, 56] on div at bounding box center [13, 53] width 12 height 12
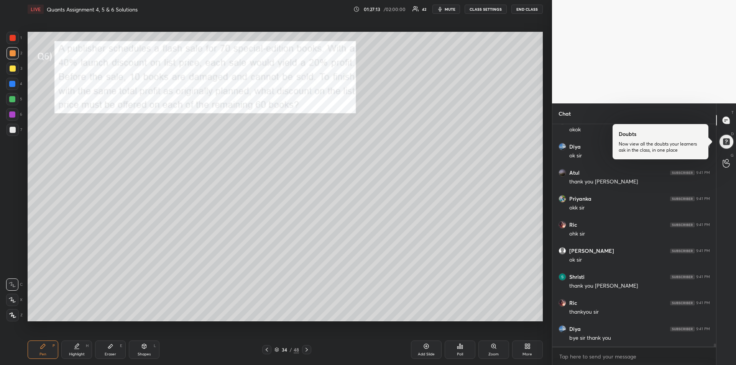
click at [525, 10] on button "END CLASS" at bounding box center [526, 9] width 31 height 9
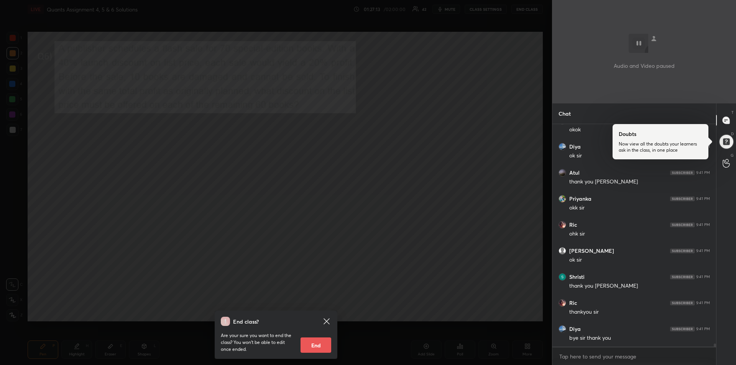
scroll to position [15580, 0]
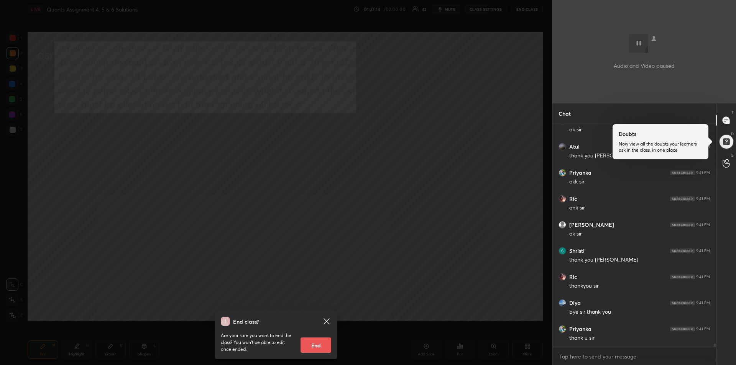
click at [318, 350] on button "End" at bounding box center [315, 345] width 31 height 15
type textarea "x"
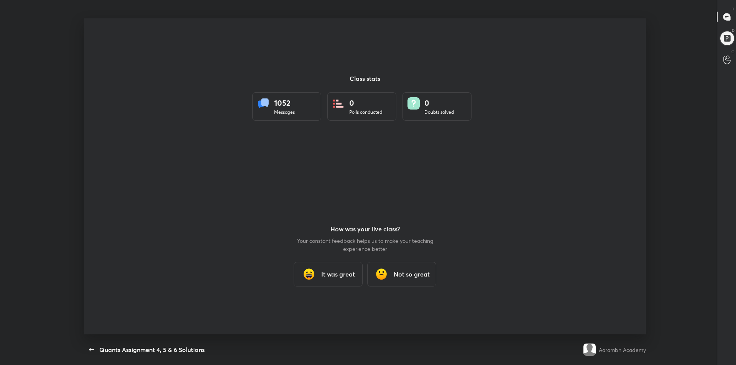
scroll to position [38006, 37614]
click at [331, 278] on h3 "It was great" at bounding box center [338, 274] width 34 height 9
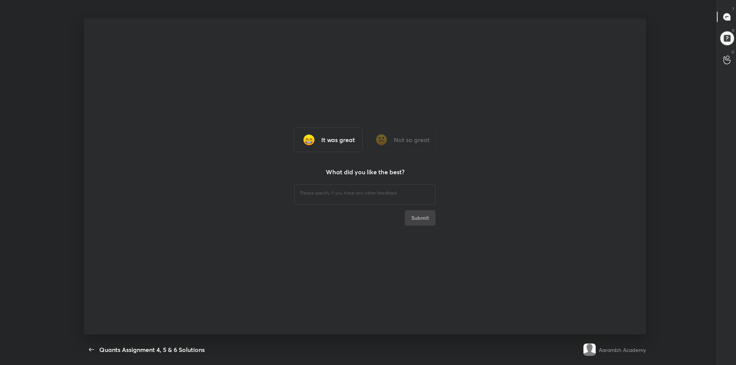
click at [316, 195] on textarea at bounding box center [365, 193] width 130 height 7
type textarea "jjjj"
click at [424, 219] on button "Submit" at bounding box center [420, 217] width 31 height 15
drag, startPoint x: 423, startPoint y: 219, endPoint x: 407, endPoint y: 241, distance: 27.4
click at [405, 238] on div "Thanks for the feedback!" at bounding box center [365, 176] width 562 height 316
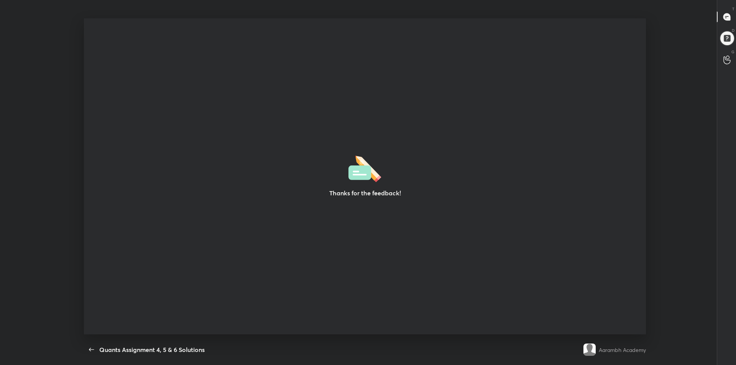
click at [407, 241] on div "Thanks for the feedback!" at bounding box center [365, 176] width 562 height 316
drag, startPoint x: 407, startPoint y: 241, endPoint x: 422, endPoint y: 254, distance: 19.8
click at [421, 254] on div "Thanks for the feedback!" at bounding box center [365, 176] width 562 height 316
